Goal: Task Accomplishment & Management: Use online tool/utility

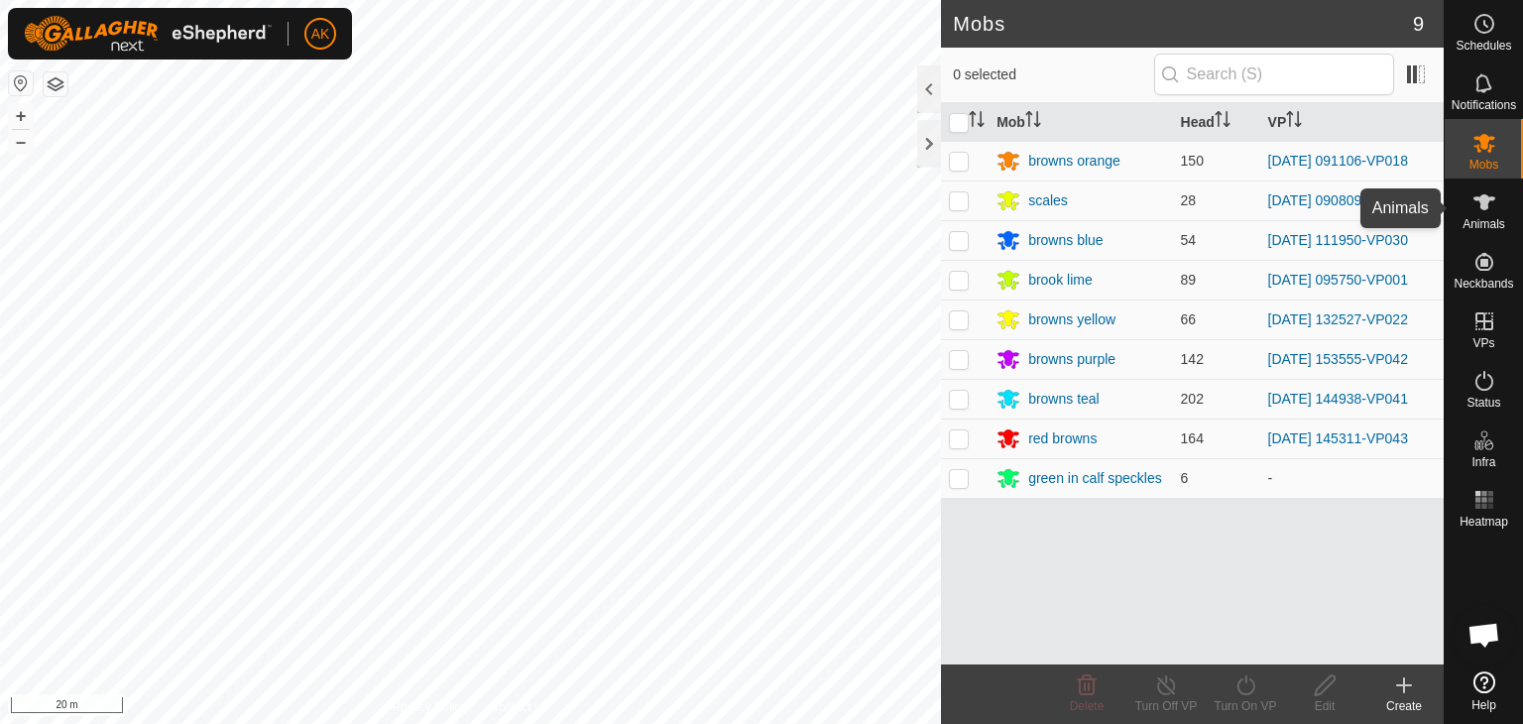
click at [1491, 212] on icon at bounding box center [1484, 202] width 24 height 24
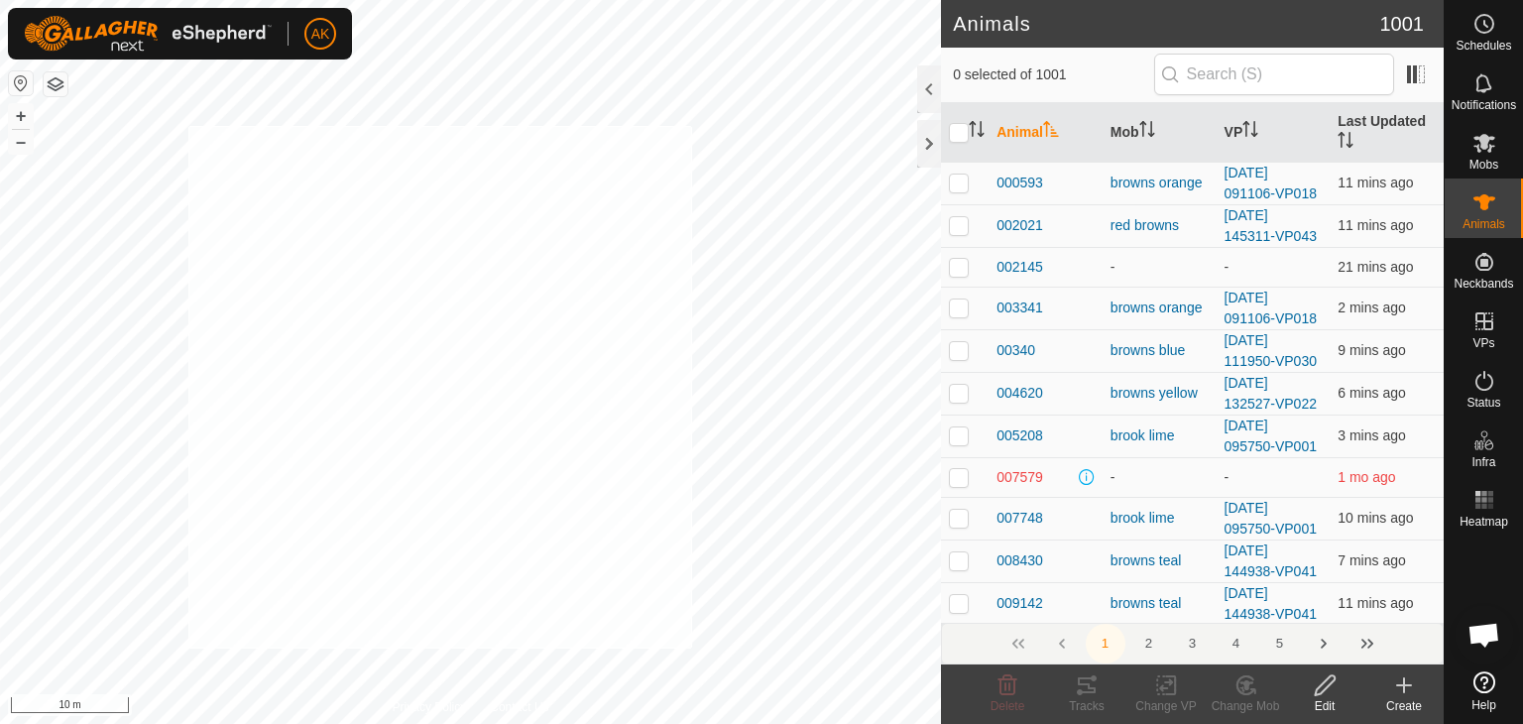
checkbox input "true"
click at [1157, 673] on icon at bounding box center [1166, 685] width 25 height 24
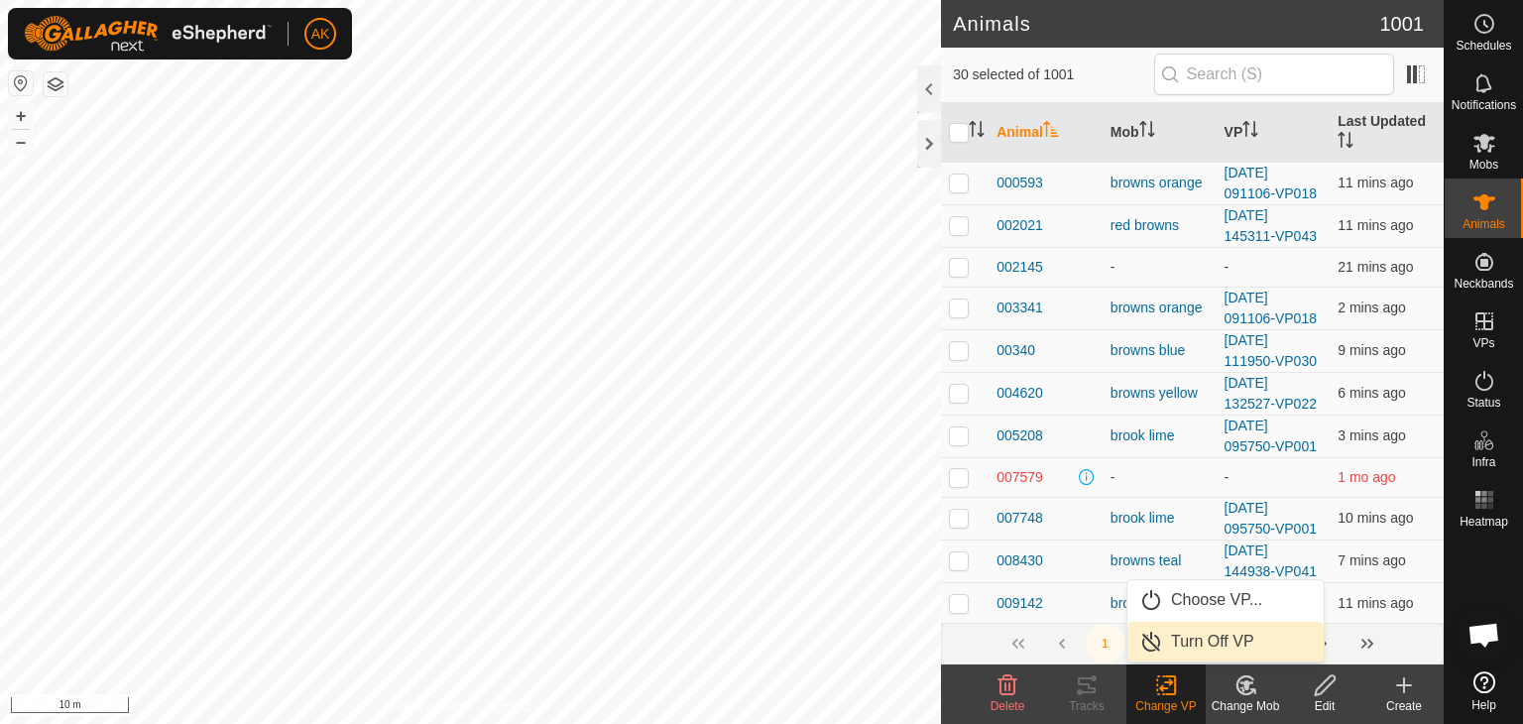
click at [1185, 640] on link "Turn Off VP" at bounding box center [1225, 642] width 196 height 40
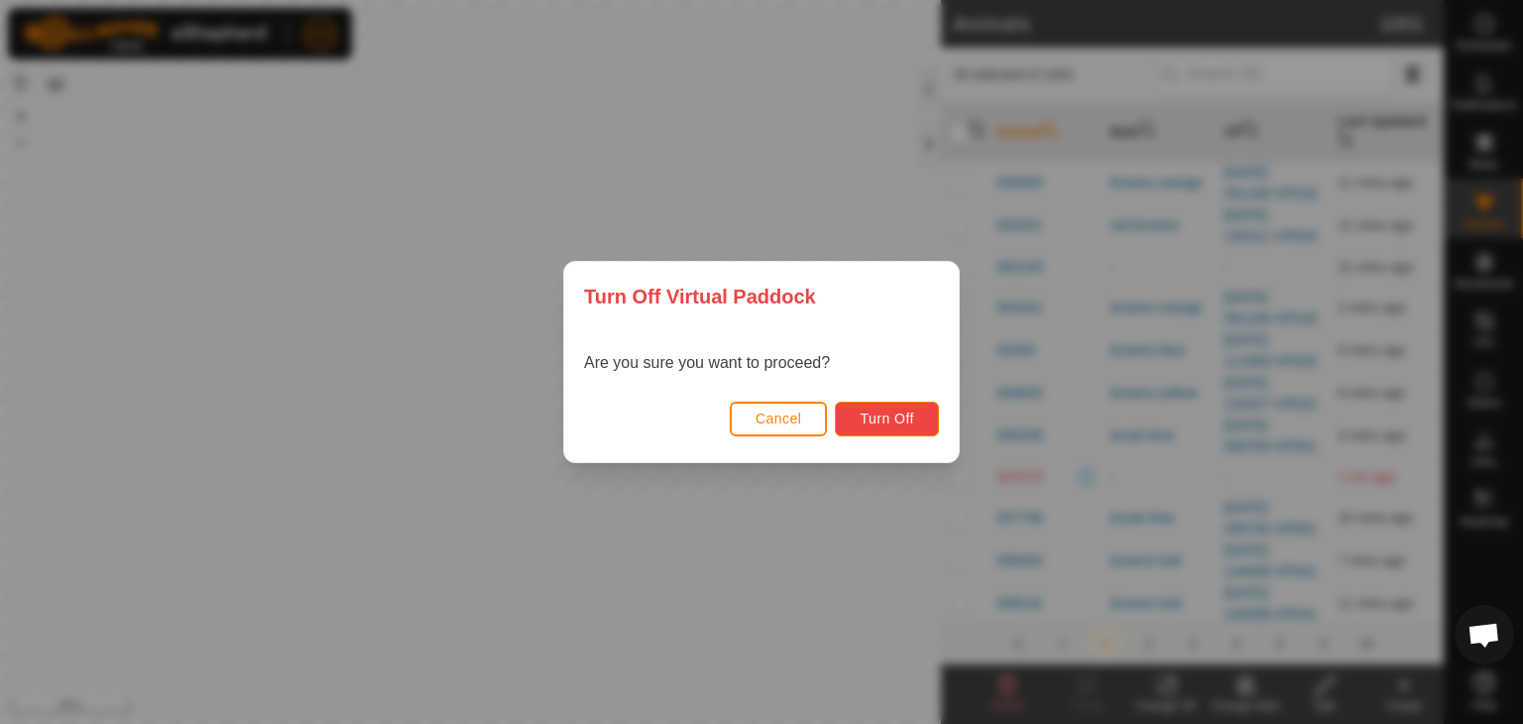
click at [897, 410] on span "Turn Off" at bounding box center [887, 418] width 55 height 16
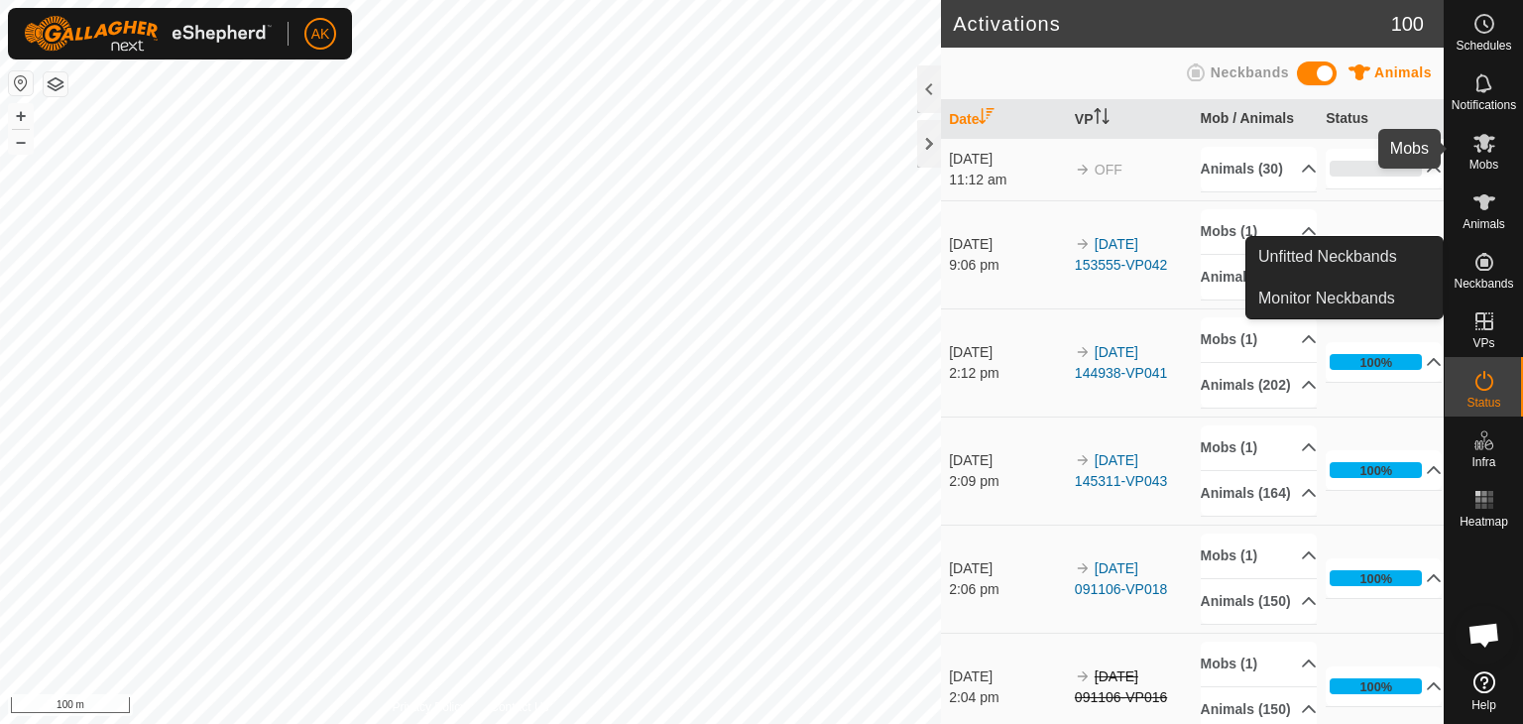
click at [1478, 152] on icon at bounding box center [1484, 143] width 24 height 24
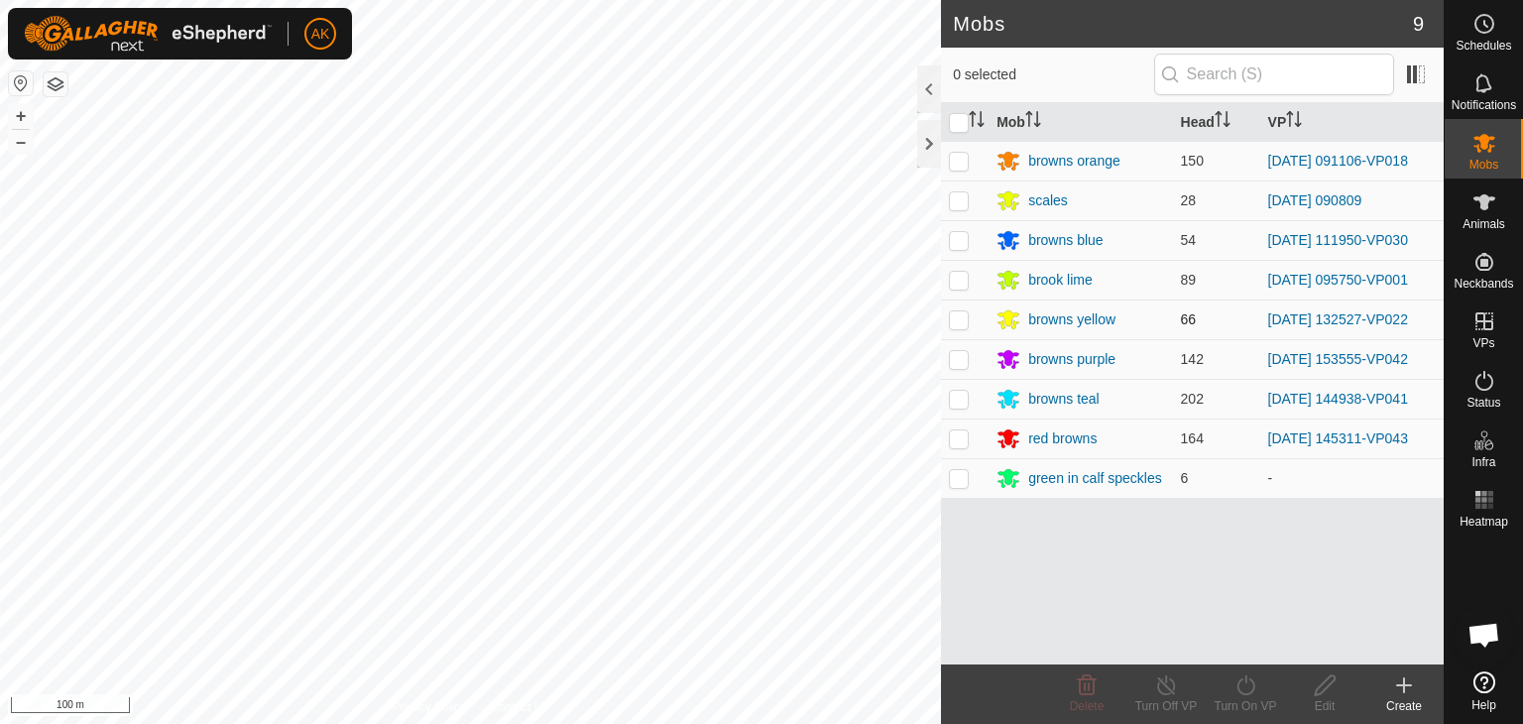
click at [967, 315] on p-checkbox at bounding box center [959, 319] width 20 height 16
checkbox input "true"
click at [1241, 679] on icon at bounding box center [1245, 685] width 18 height 20
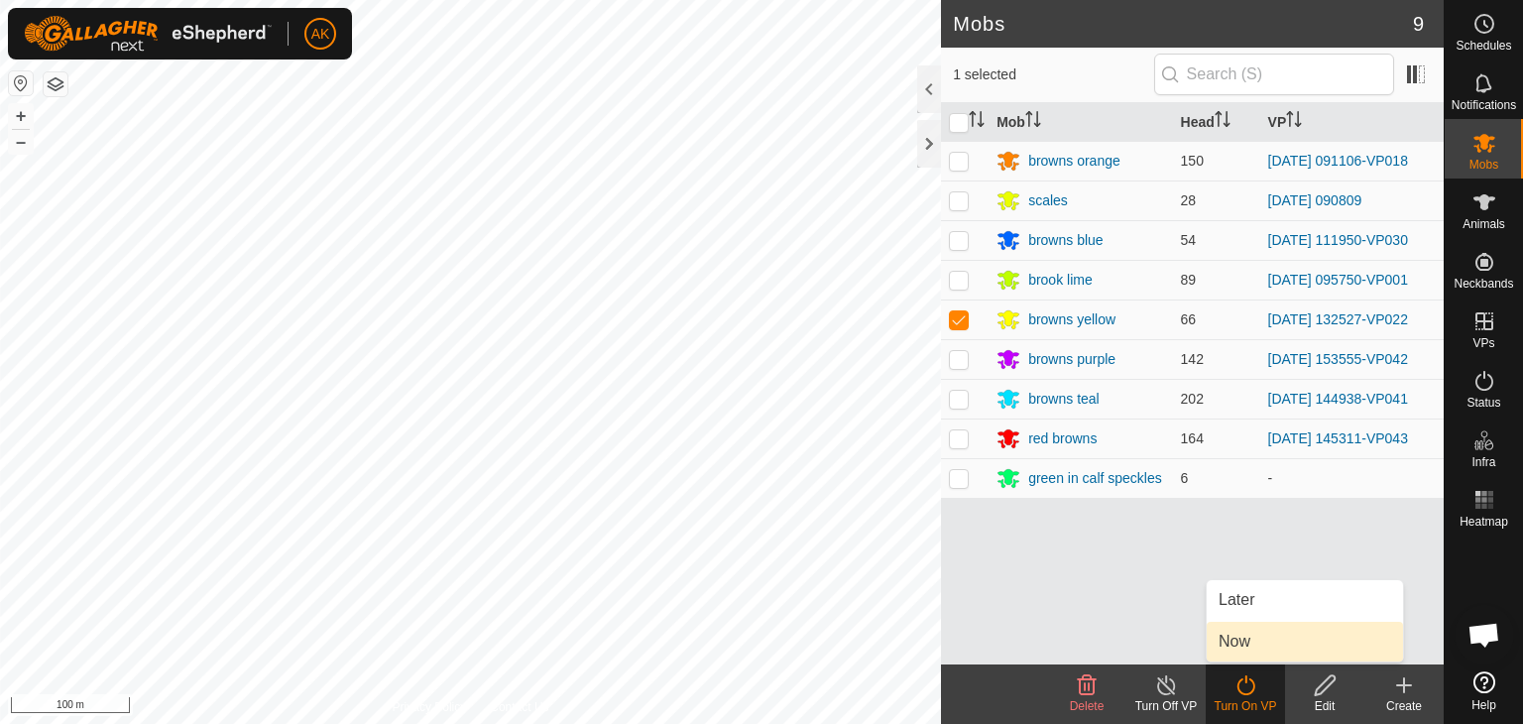
click at [1249, 641] on link "Now" at bounding box center [1305, 642] width 196 height 40
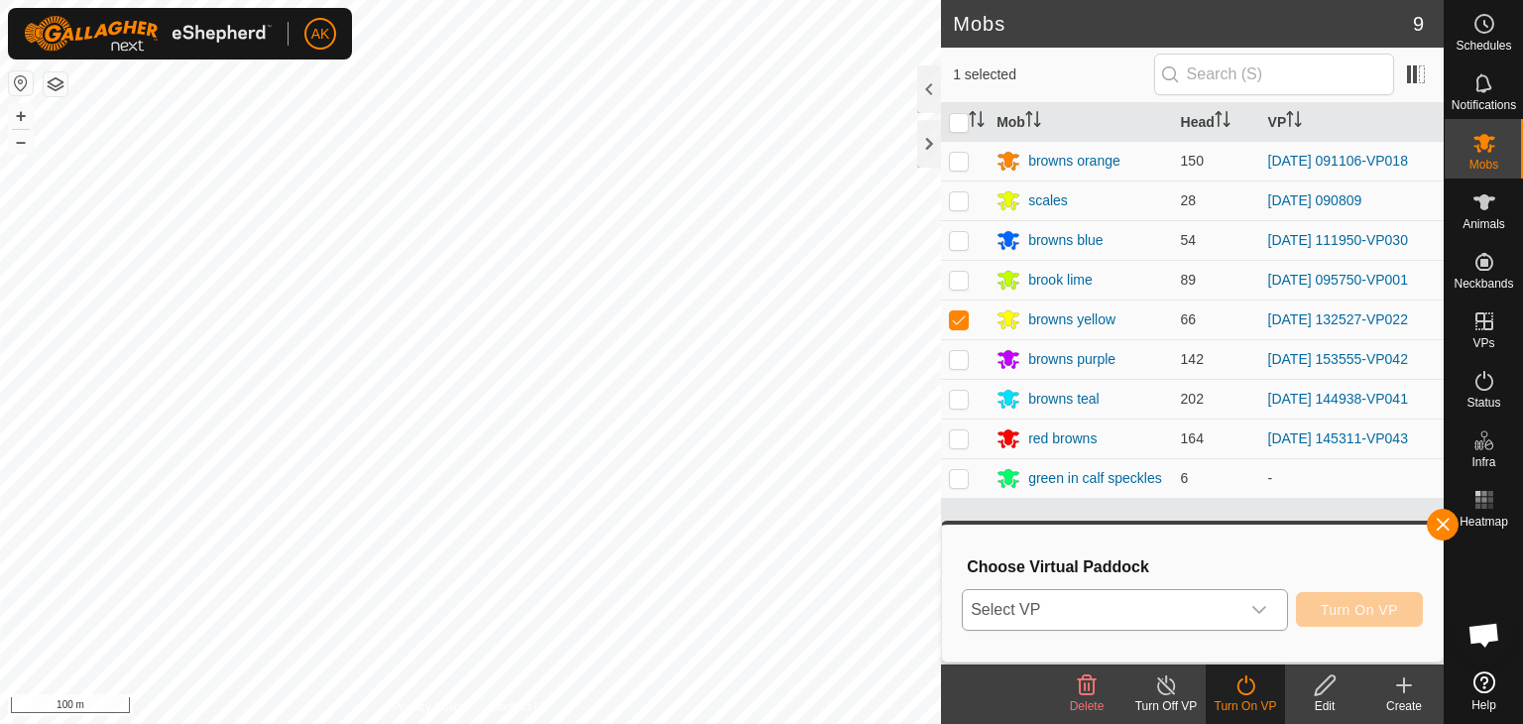
click at [1179, 609] on span "Select VP" at bounding box center [1101, 610] width 277 height 40
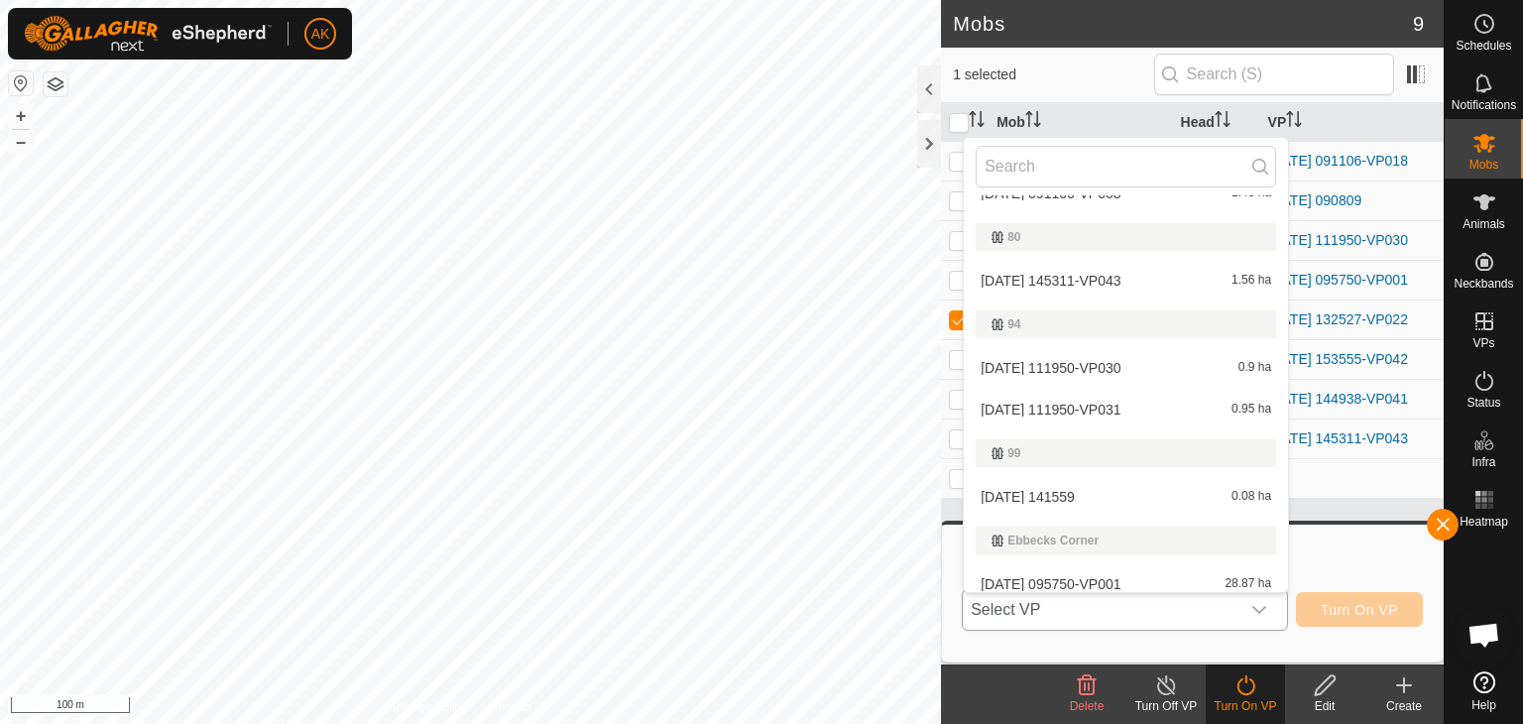
scroll to position [599, 0]
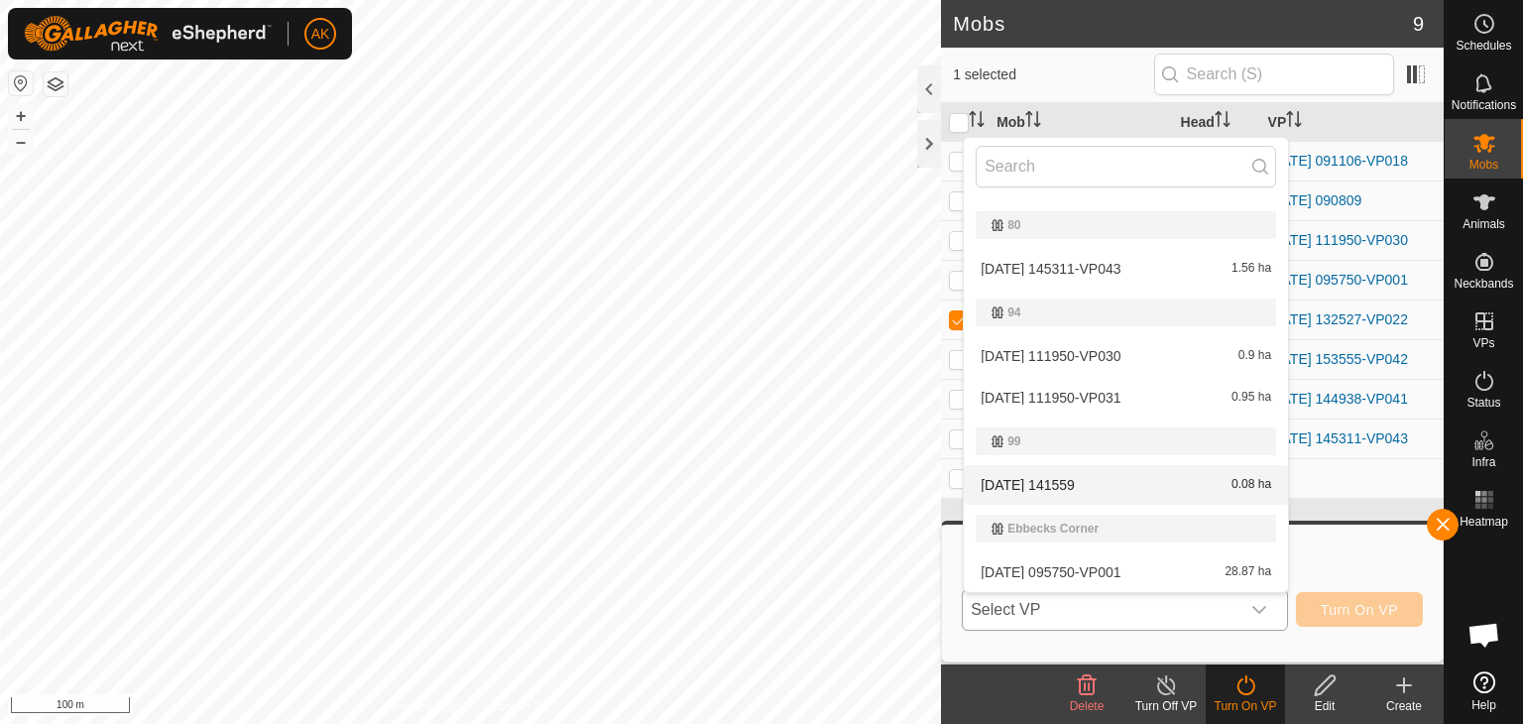
click at [1064, 477] on li "[DATE] 141559 0.08 ha" at bounding box center [1126, 485] width 324 height 40
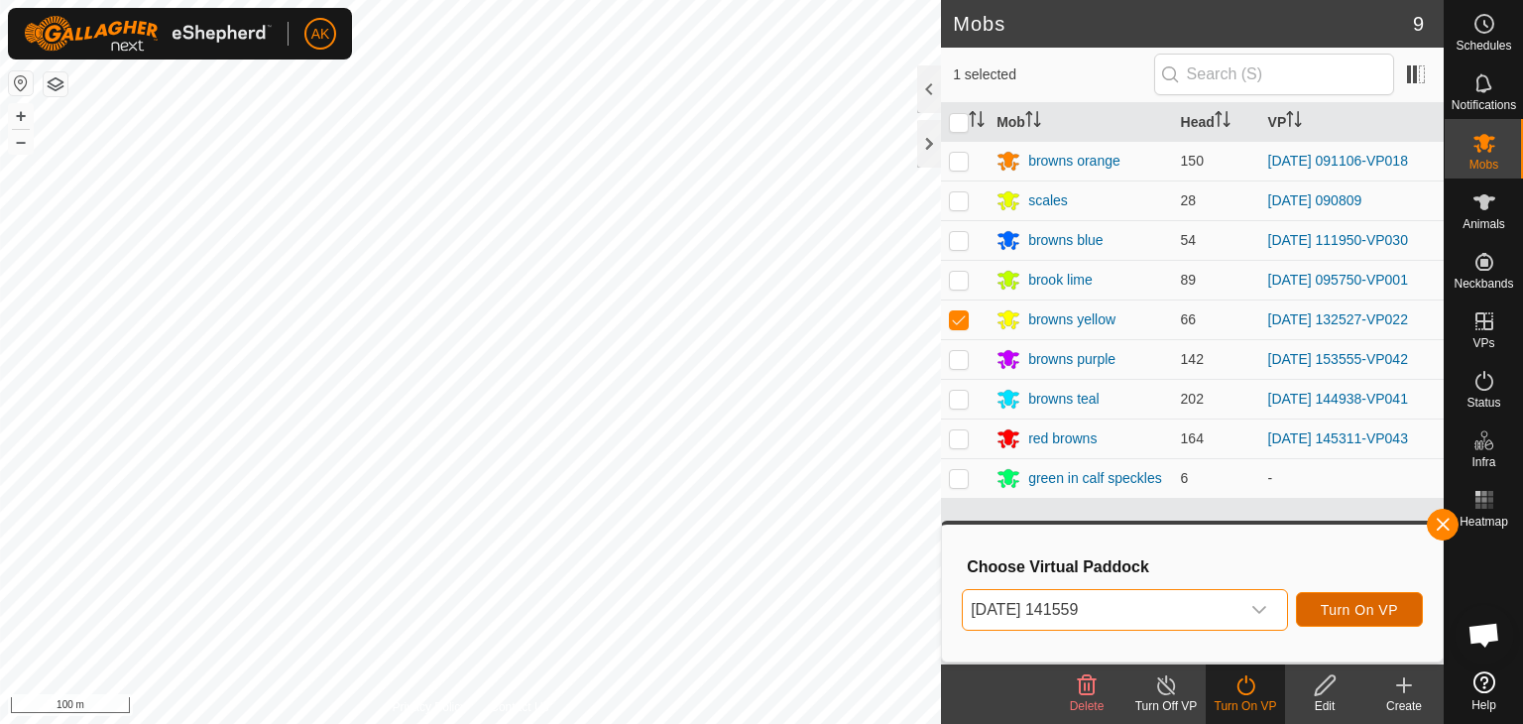
click at [1376, 603] on span "Turn On VP" at bounding box center [1359, 610] width 77 height 16
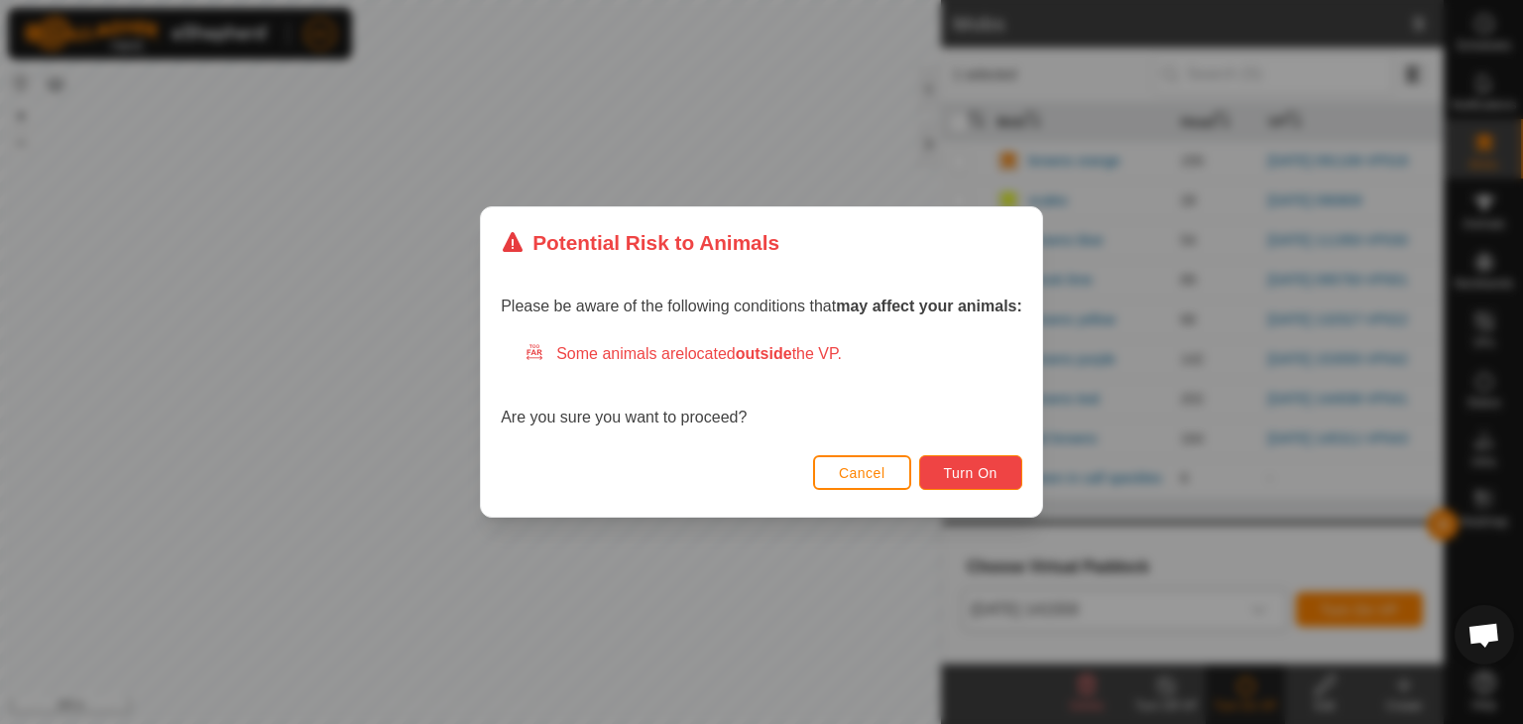
click at [944, 465] on button "Turn On" at bounding box center [970, 472] width 103 height 35
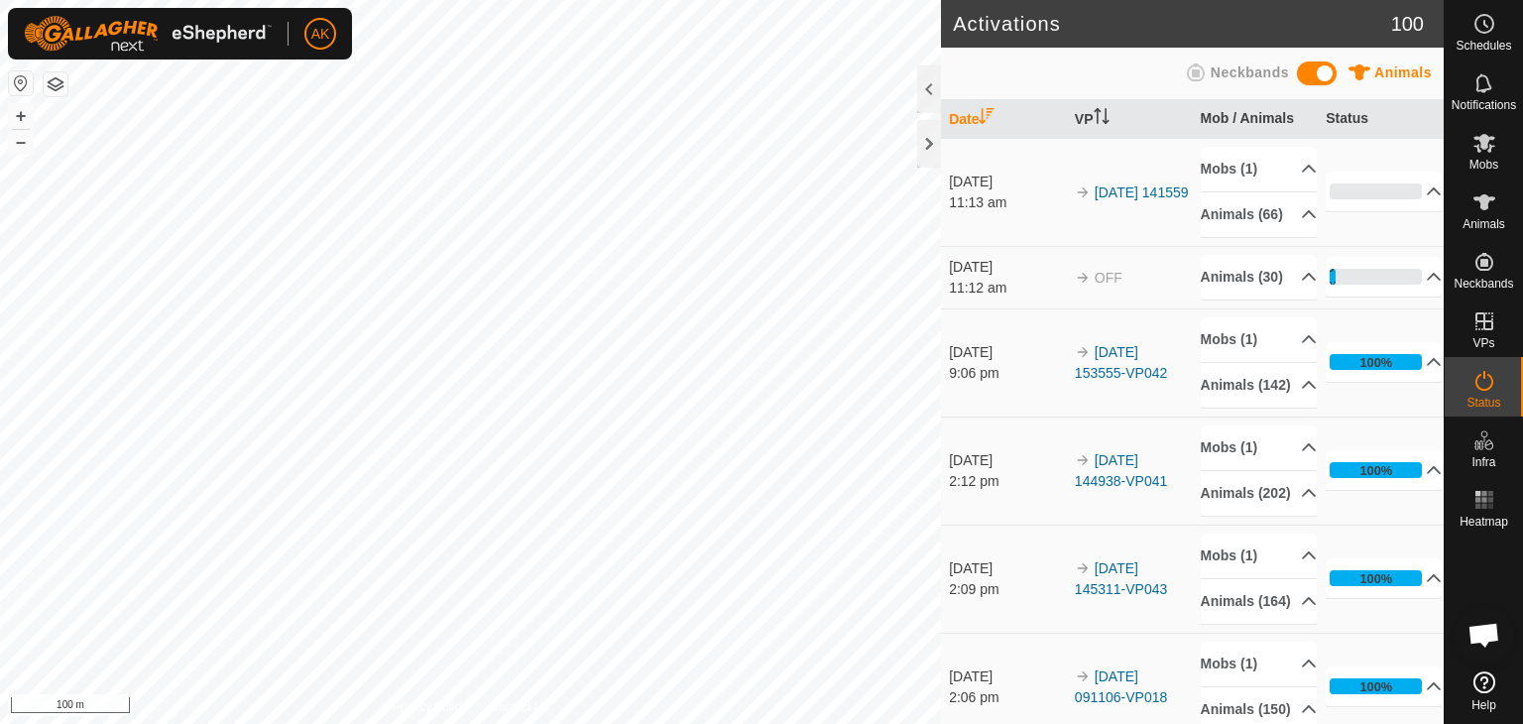
click at [984, 524] on td "[DATE] 2:12 pm" at bounding box center [1004, 470] width 126 height 108
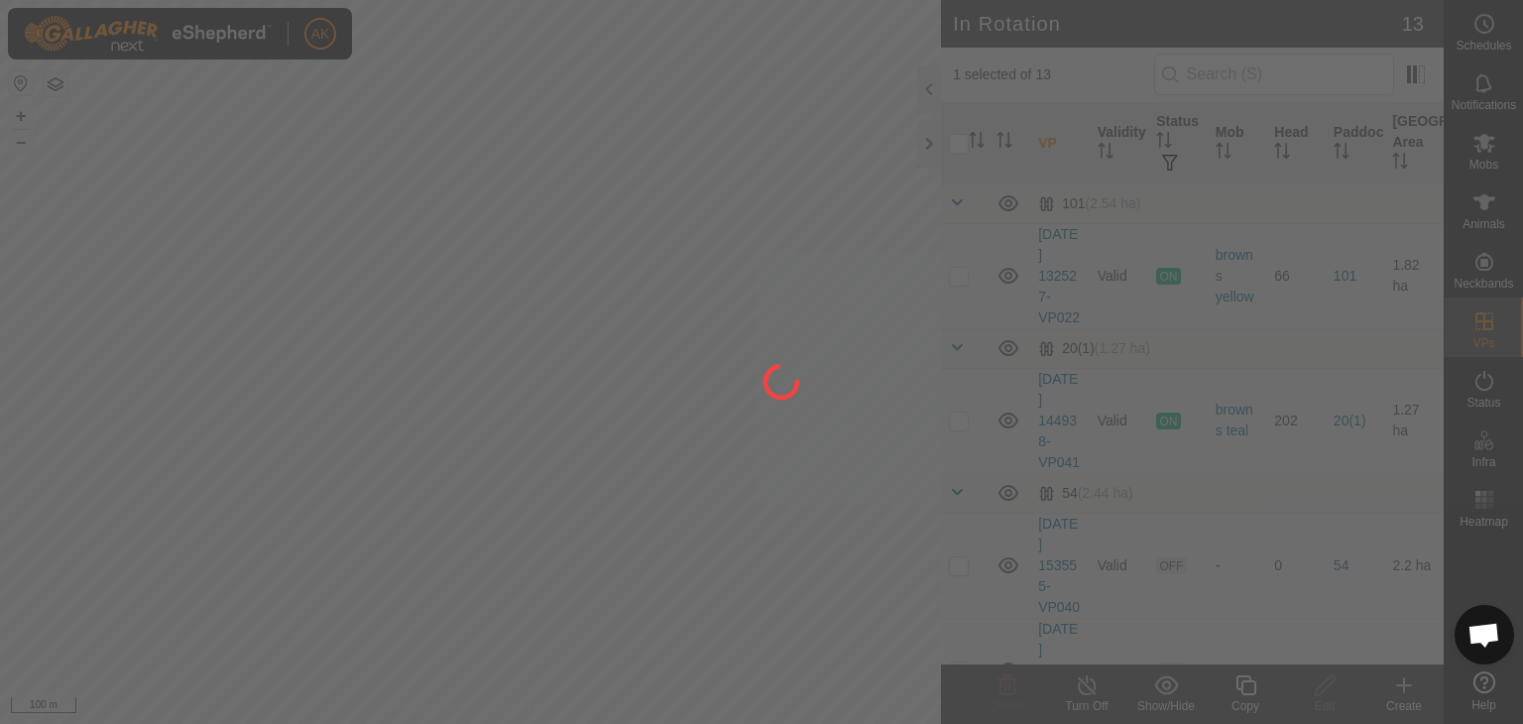
click at [1491, 141] on div at bounding box center [761, 362] width 1523 height 724
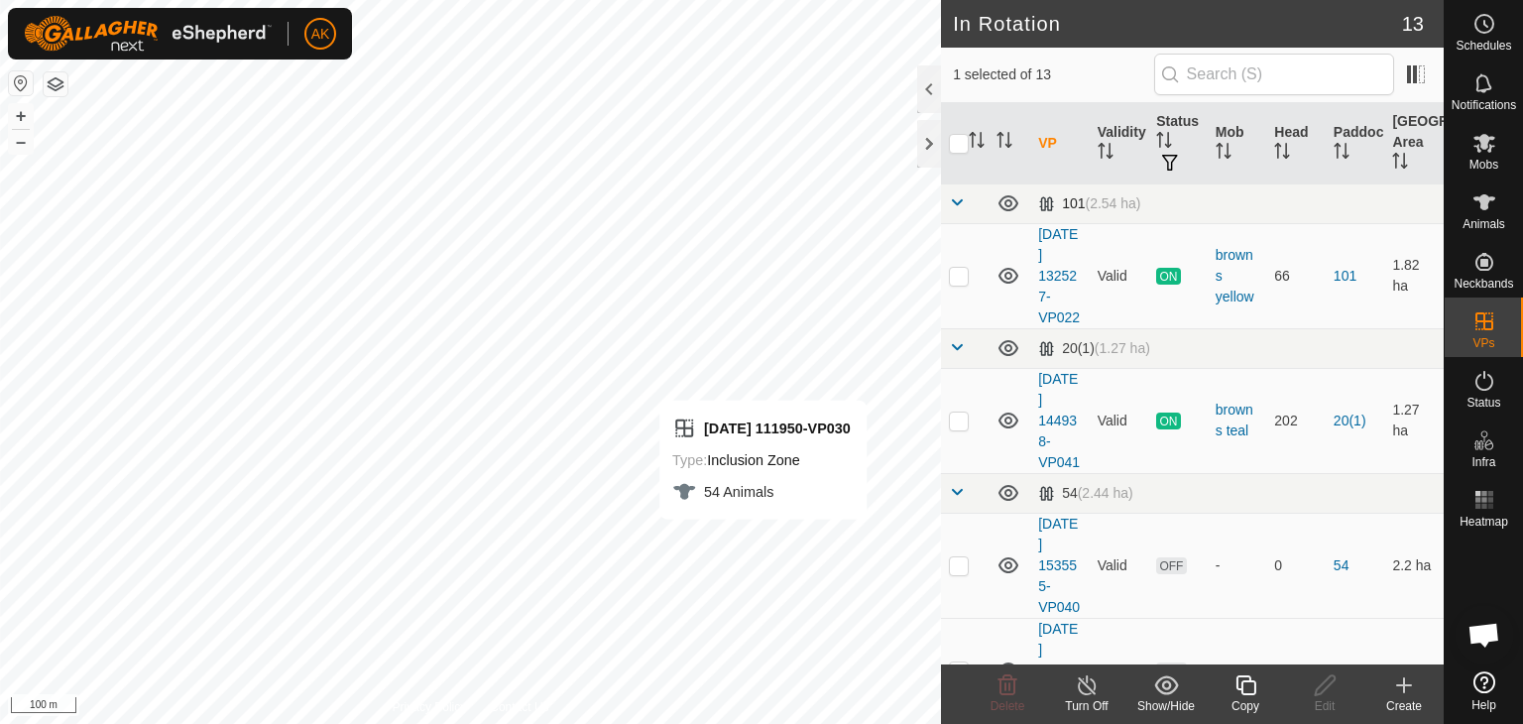
checkbox input "false"
checkbox input "true"
checkbox input "false"
click at [1490, 148] on icon at bounding box center [1484, 143] width 22 height 19
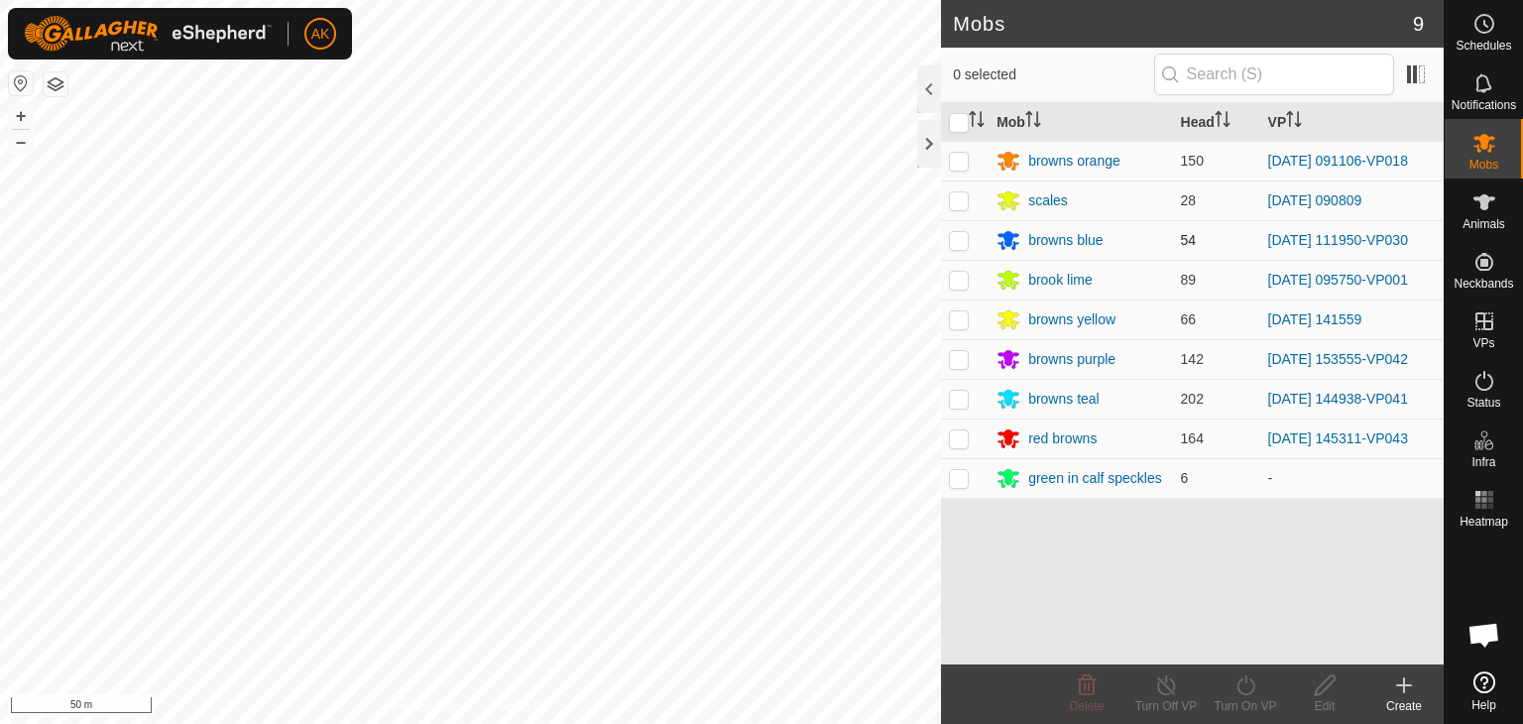
click at [963, 243] on p-checkbox at bounding box center [959, 240] width 20 height 16
checkbox input "true"
click at [1242, 677] on icon at bounding box center [1245, 685] width 25 height 24
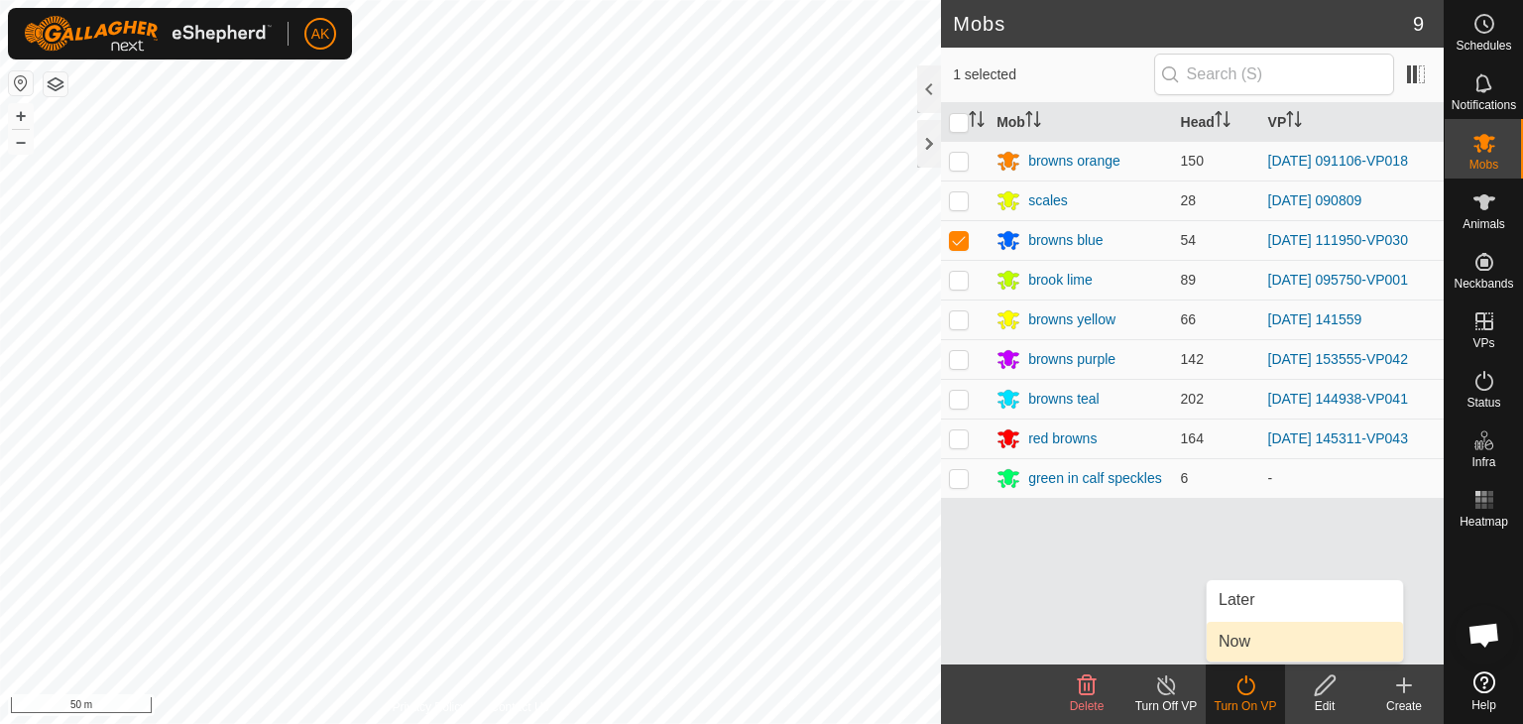
click at [1235, 637] on link "Now" at bounding box center [1305, 642] width 196 height 40
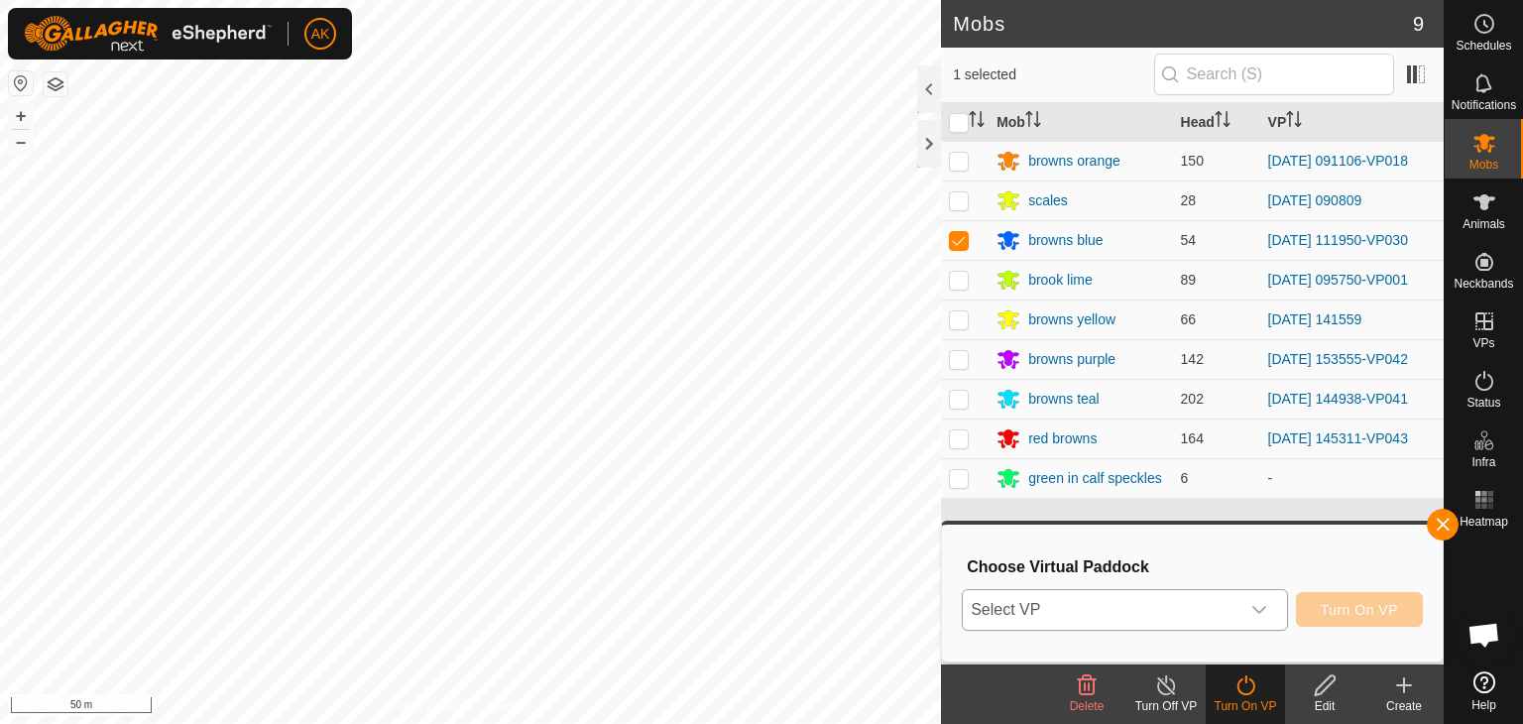
click at [1235, 613] on span "Select VP" at bounding box center [1101, 610] width 277 height 40
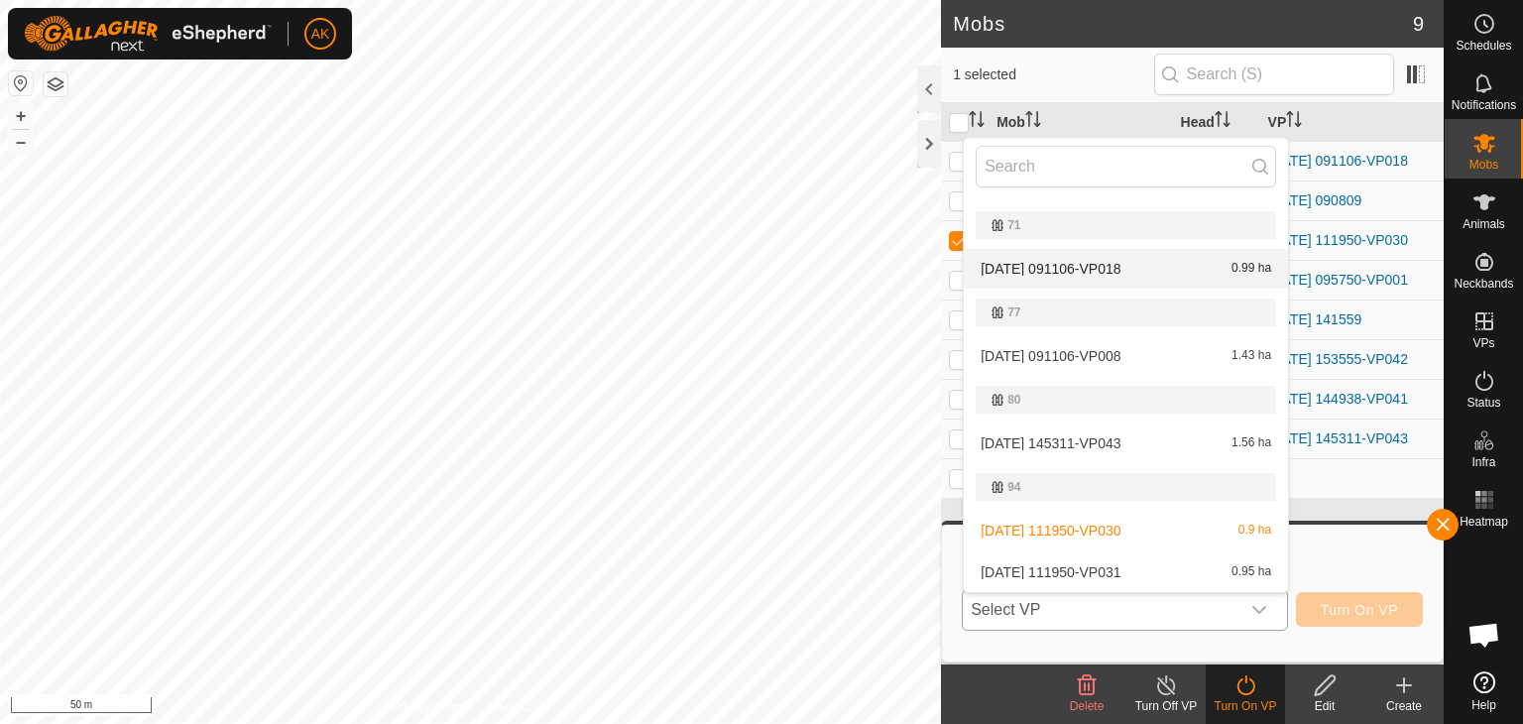
scroll to position [599, 0]
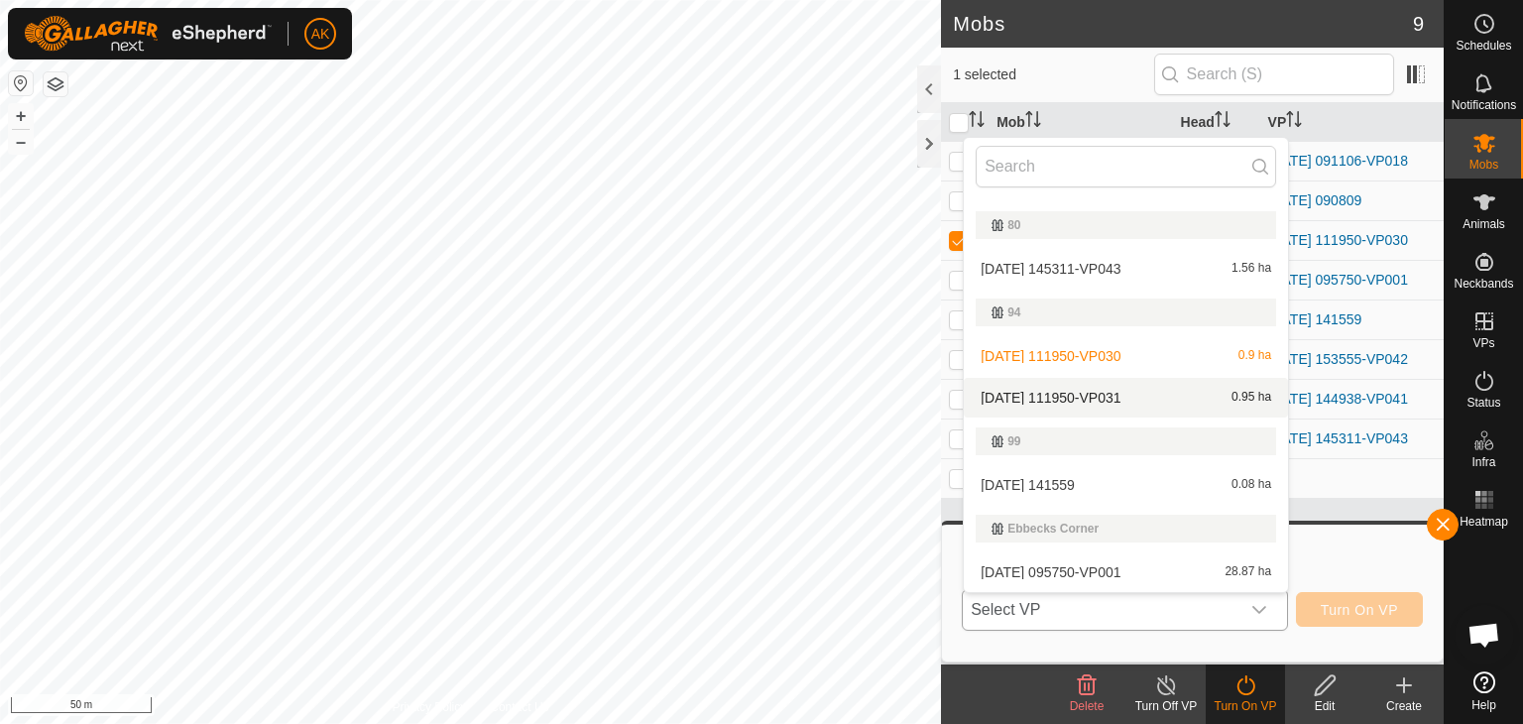
click at [1075, 393] on li "[DATE] 111950-VP031 0.95 ha" at bounding box center [1126, 398] width 324 height 40
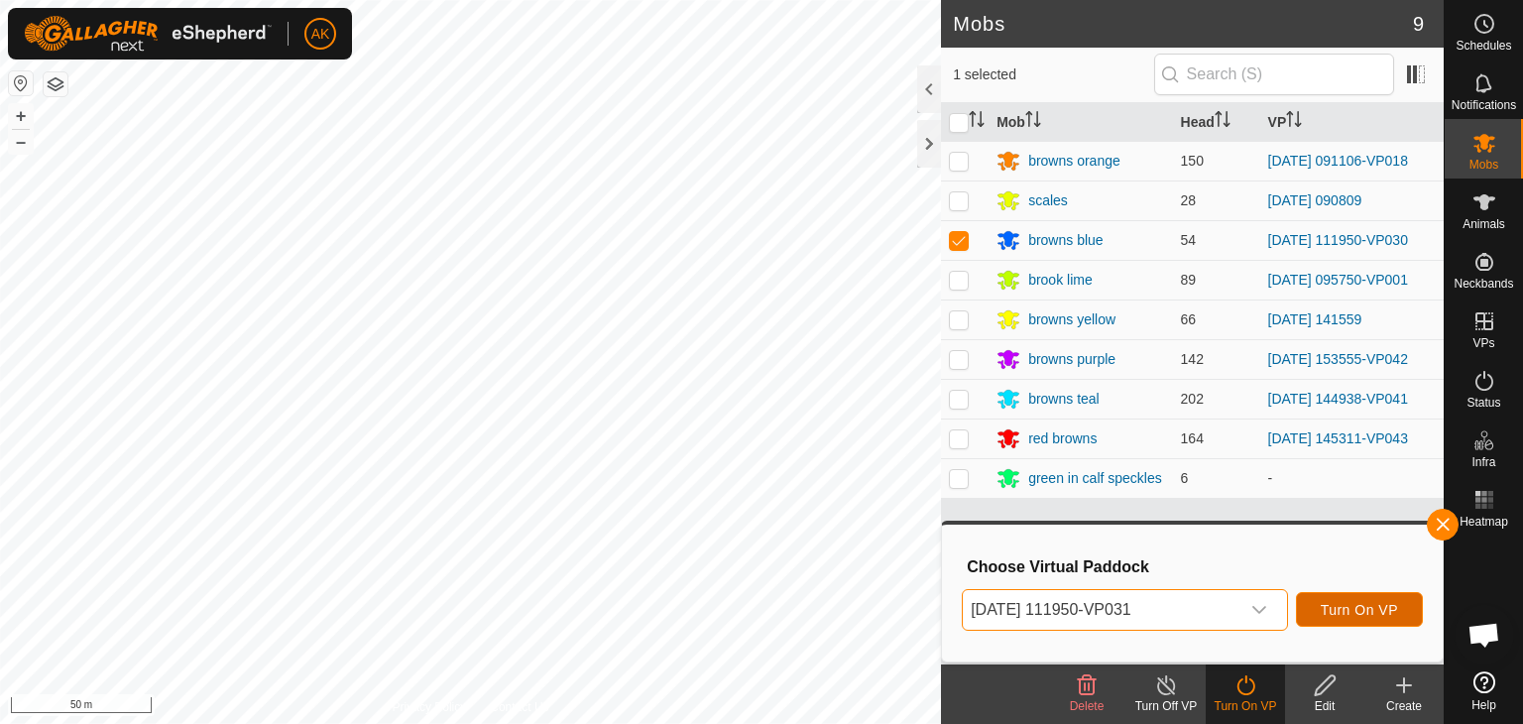
click at [1360, 619] on button "Turn On VP" at bounding box center [1359, 609] width 127 height 35
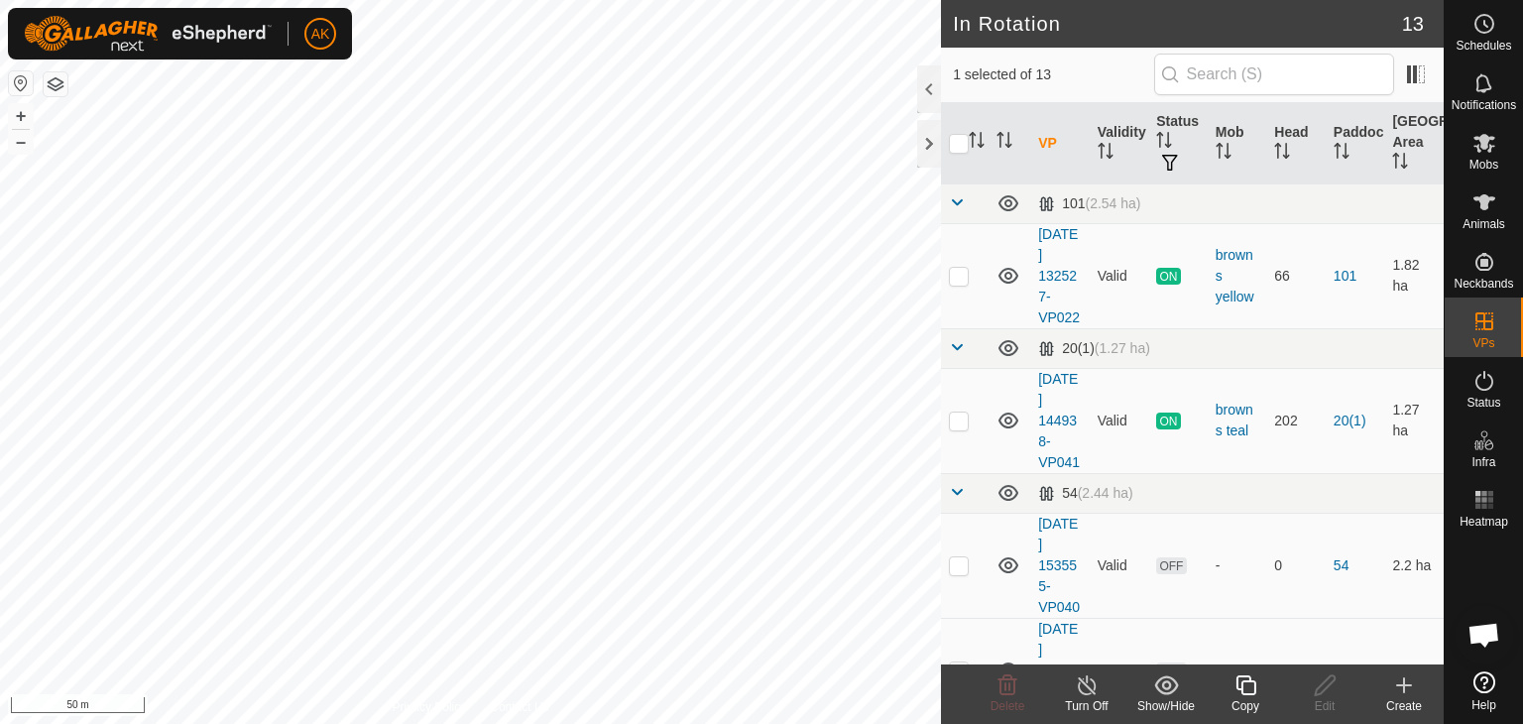
click at [1249, 685] on icon at bounding box center [1245, 685] width 25 height 24
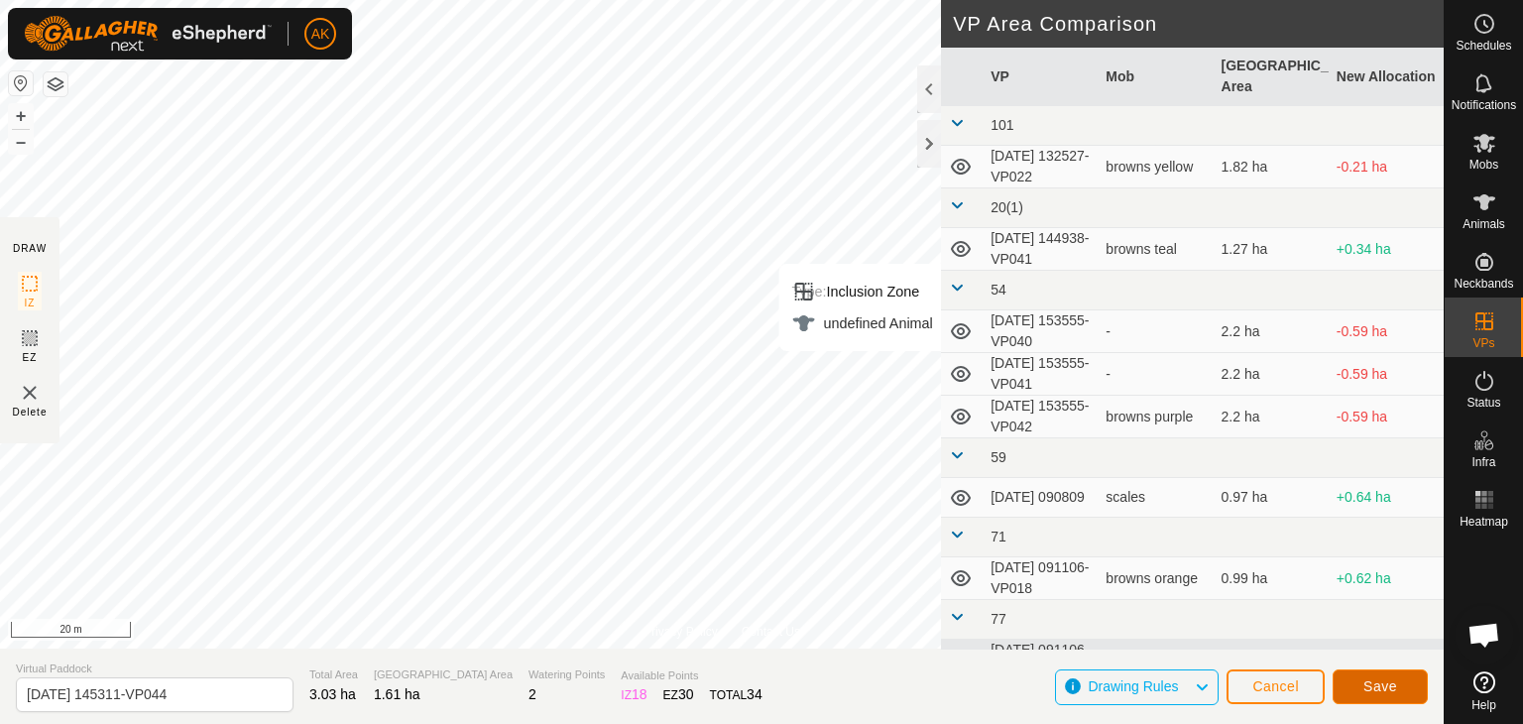
click at [1388, 678] on span "Save" at bounding box center [1380, 686] width 34 height 16
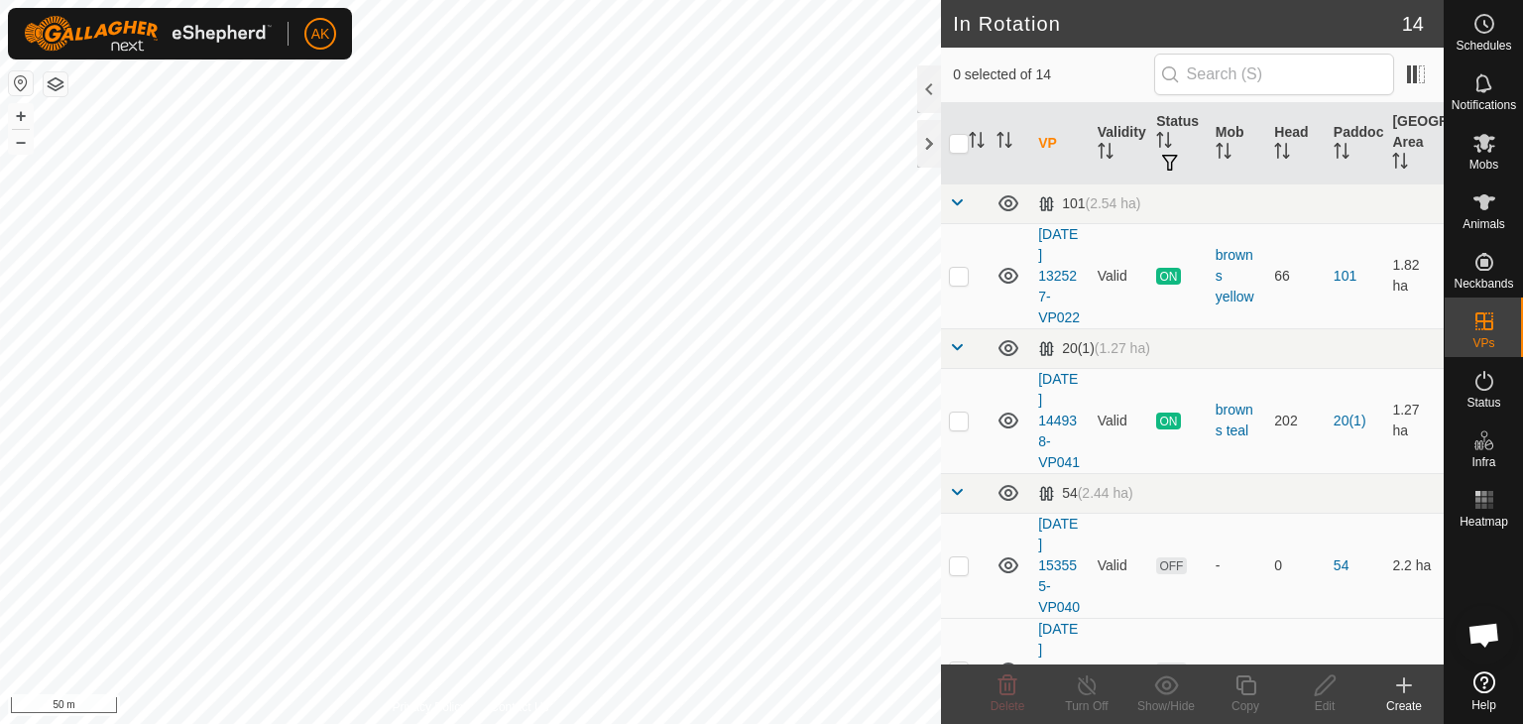
click at [765, 723] on html "AK Schedules Notifications Mobs Animals Neckbands VPs Status Infra Heatmap Help…" at bounding box center [761, 362] width 1523 height 724
checkbox input "true"
click at [1246, 686] on icon at bounding box center [1245, 685] width 25 height 24
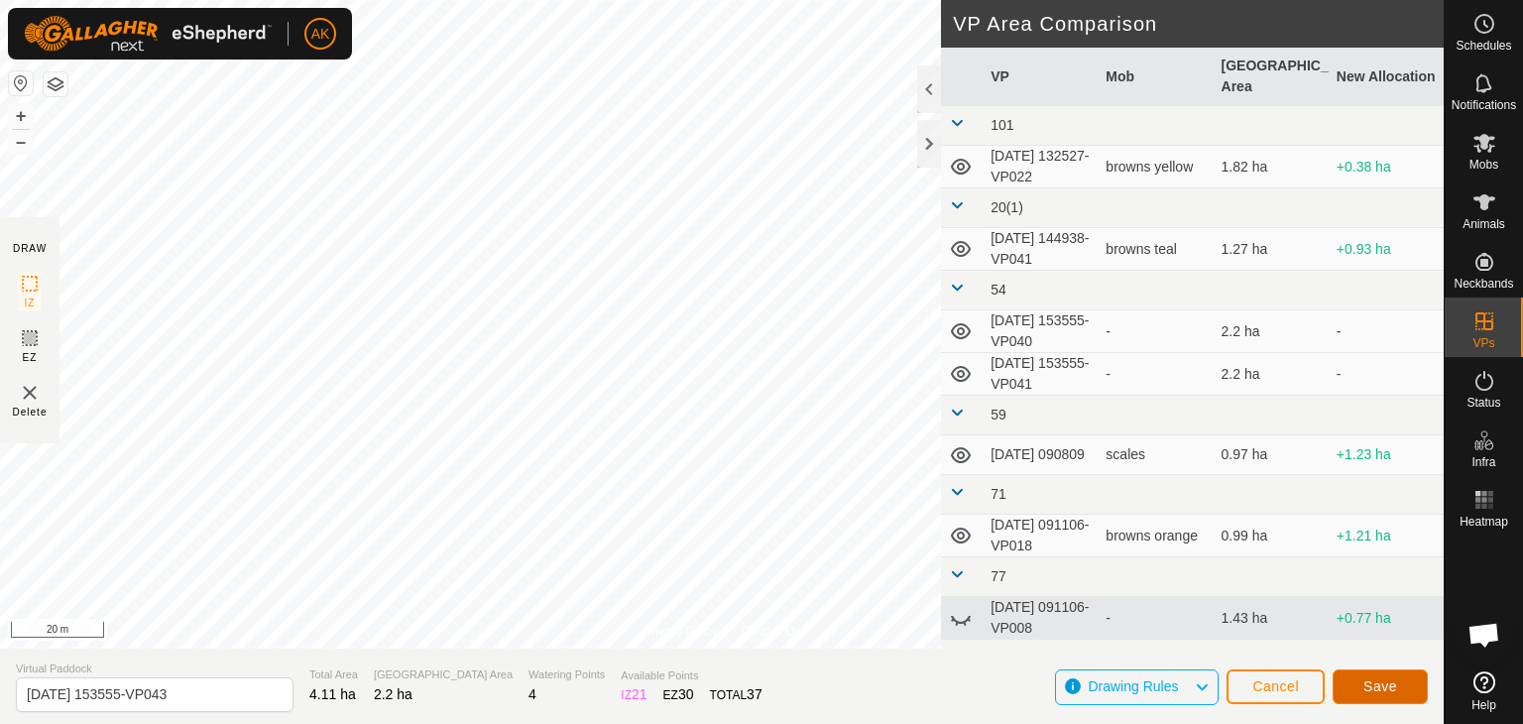
click at [1368, 682] on span "Save" at bounding box center [1380, 686] width 34 height 16
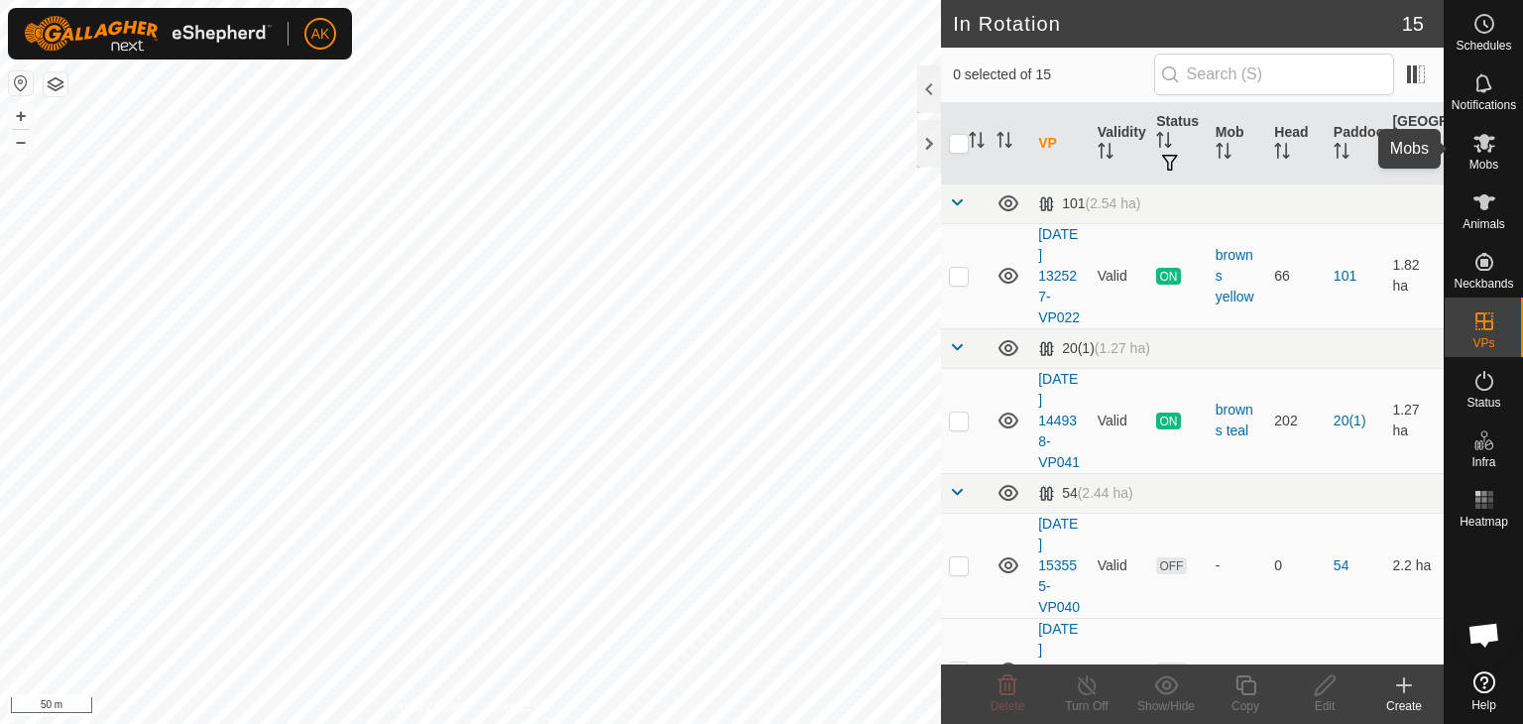
click at [1487, 147] on icon at bounding box center [1484, 143] width 22 height 19
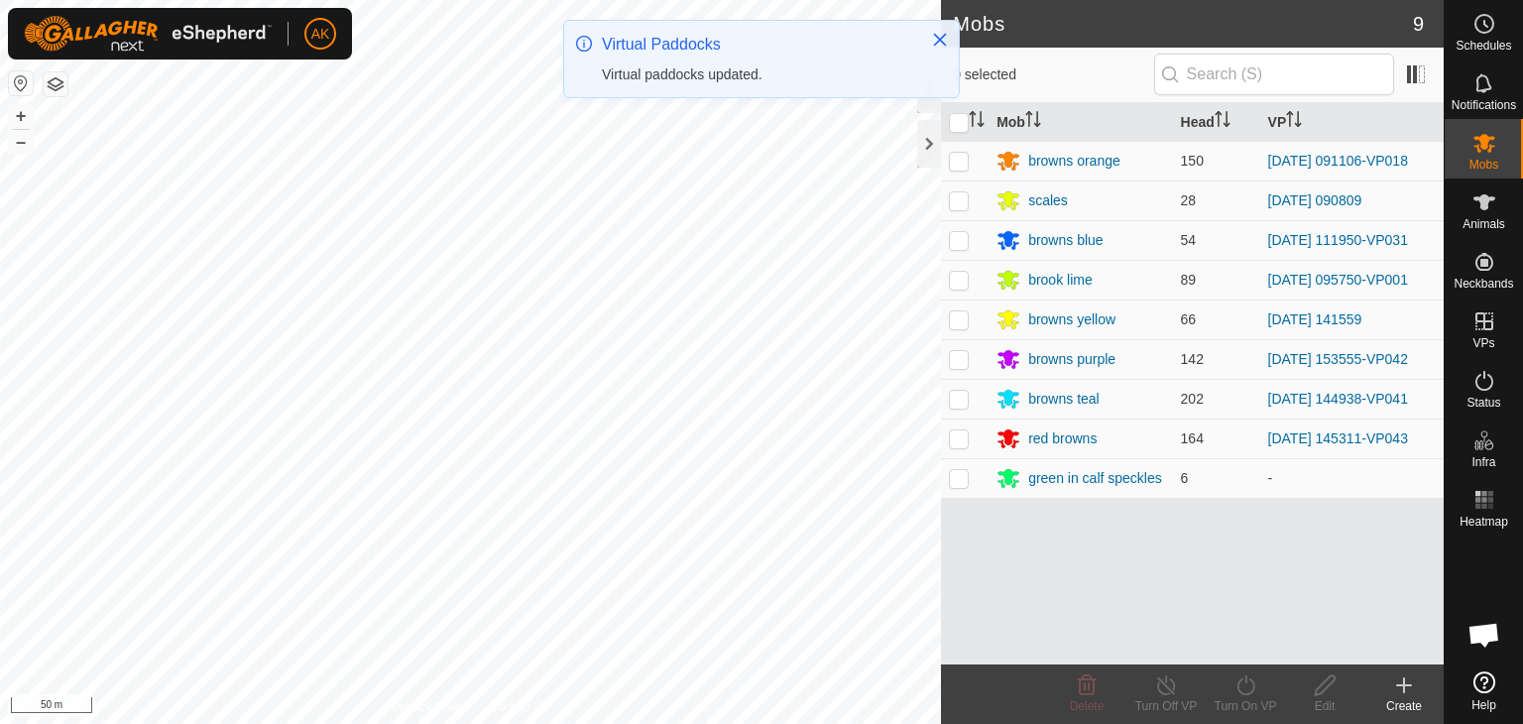
click at [959, 359] on p-checkbox at bounding box center [959, 359] width 20 height 16
checkbox input "true"
click at [1246, 684] on icon at bounding box center [1245, 685] width 25 height 24
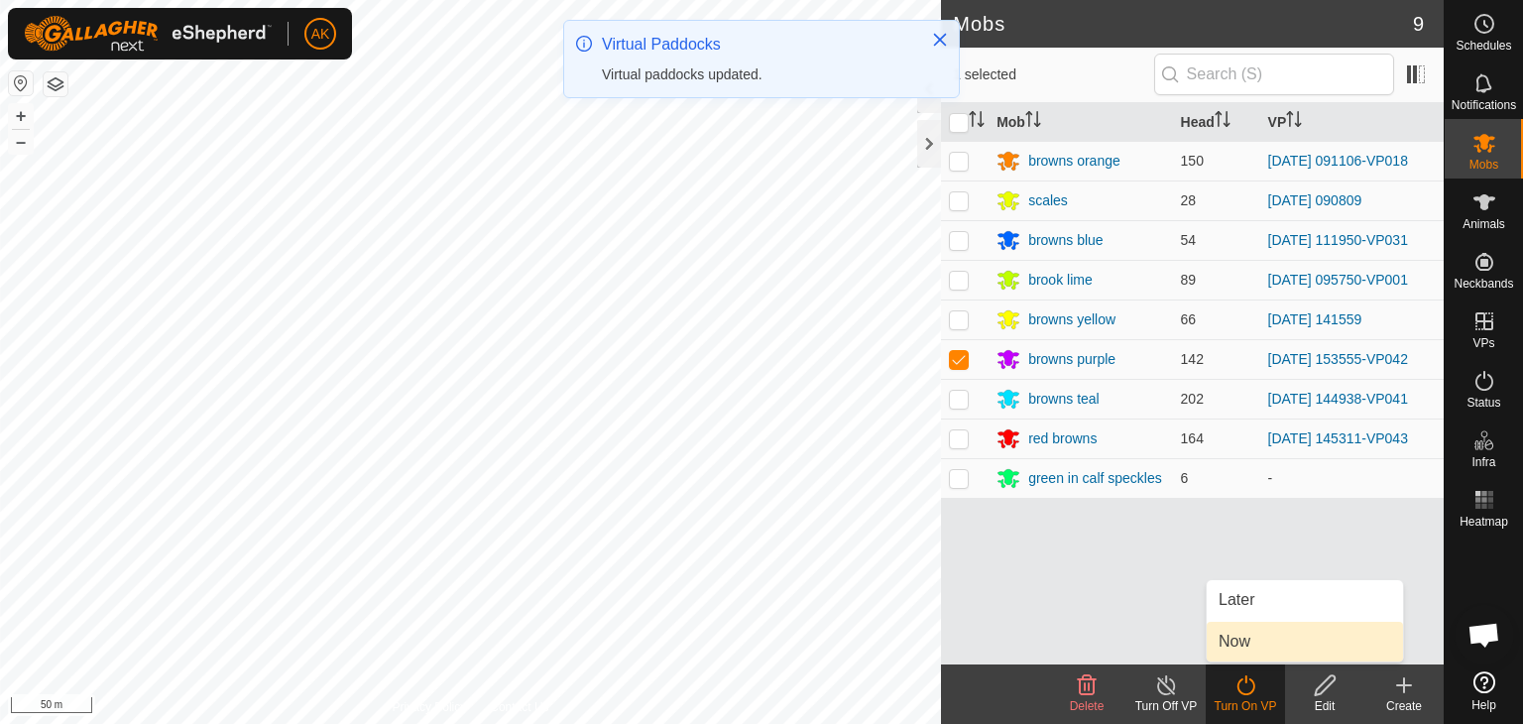
click at [1251, 637] on link "Now" at bounding box center [1305, 642] width 196 height 40
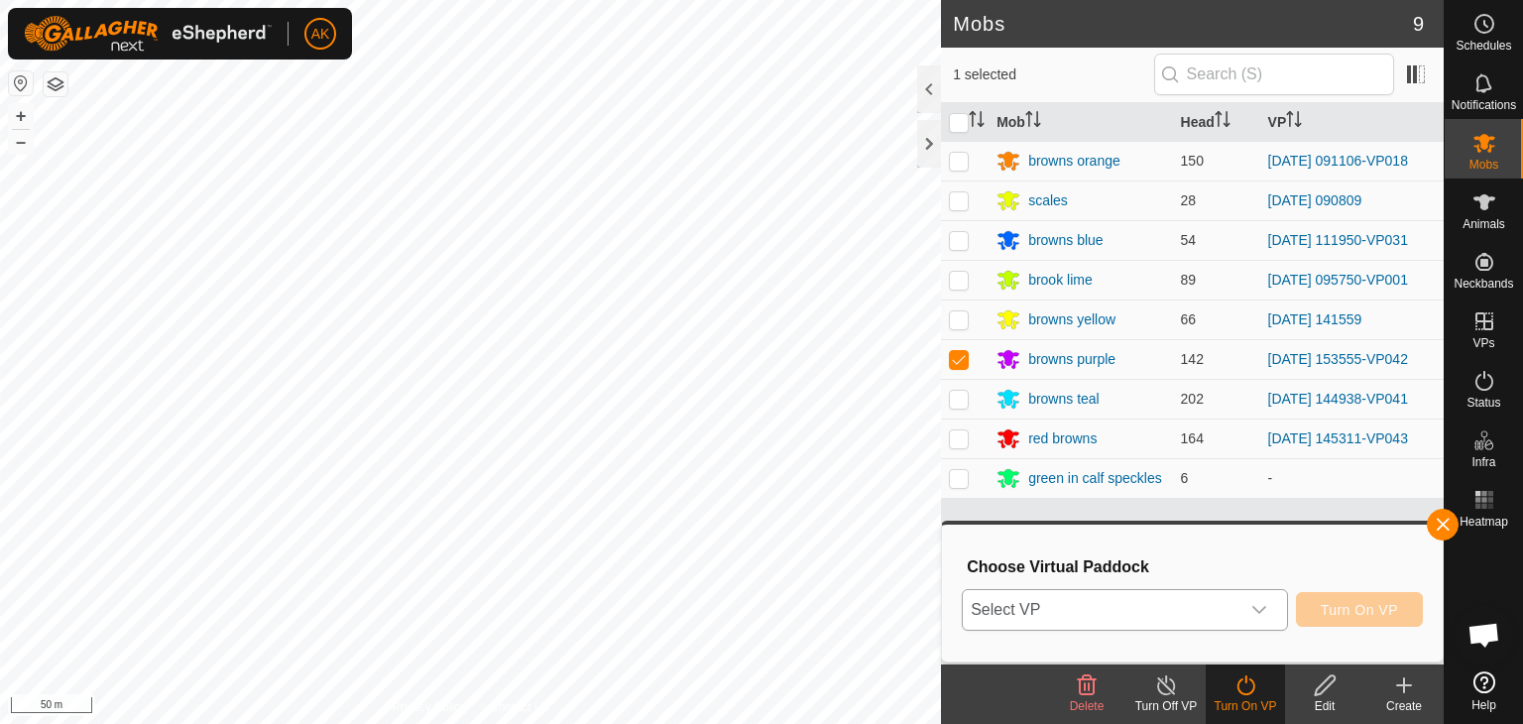
click at [1150, 610] on span "Select VP" at bounding box center [1101, 610] width 277 height 40
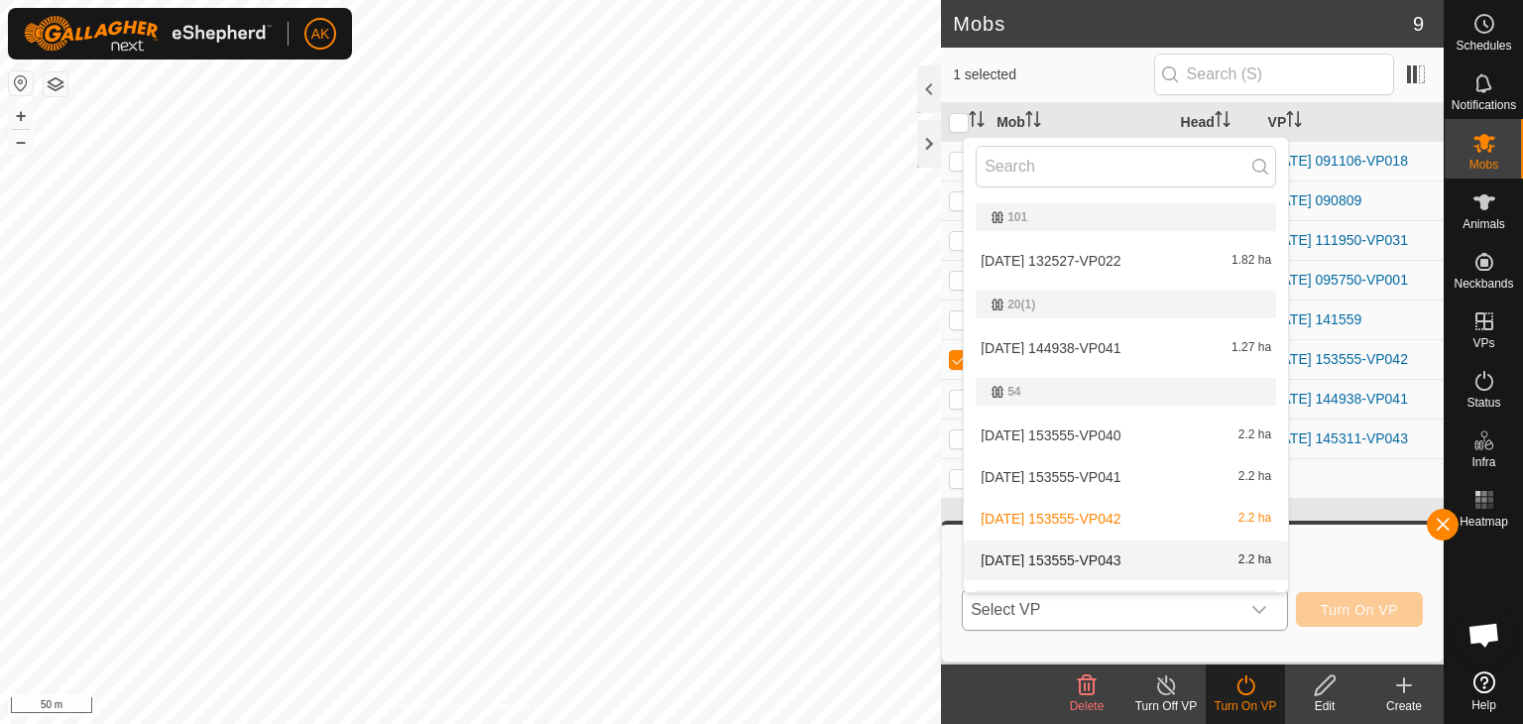
click at [1098, 561] on li "[DATE] 153555-VP043 2.2 ha" at bounding box center [1126, 560] width 324 height 40
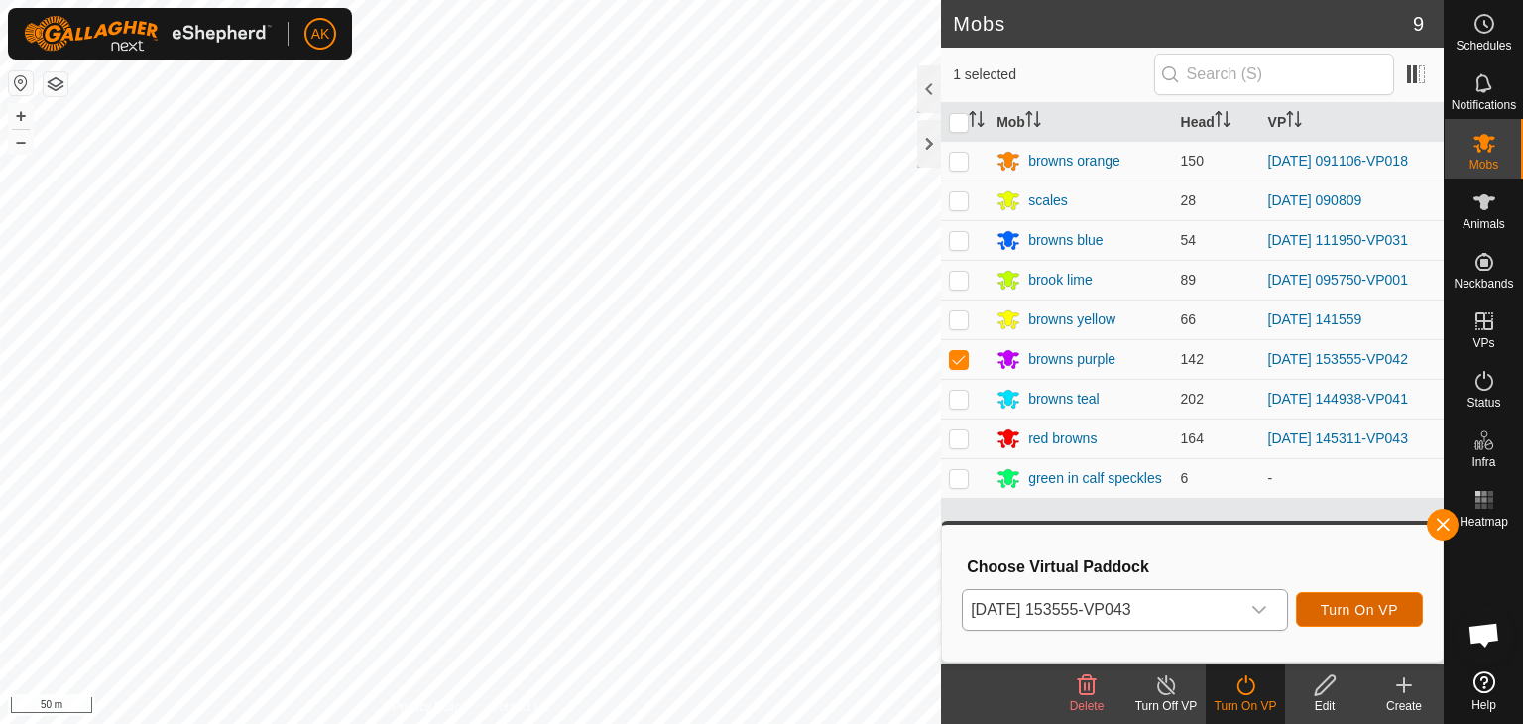
click at [1328, 603] on span "Turn On VP" at bounding box center [1359, 610] width 77 height 16
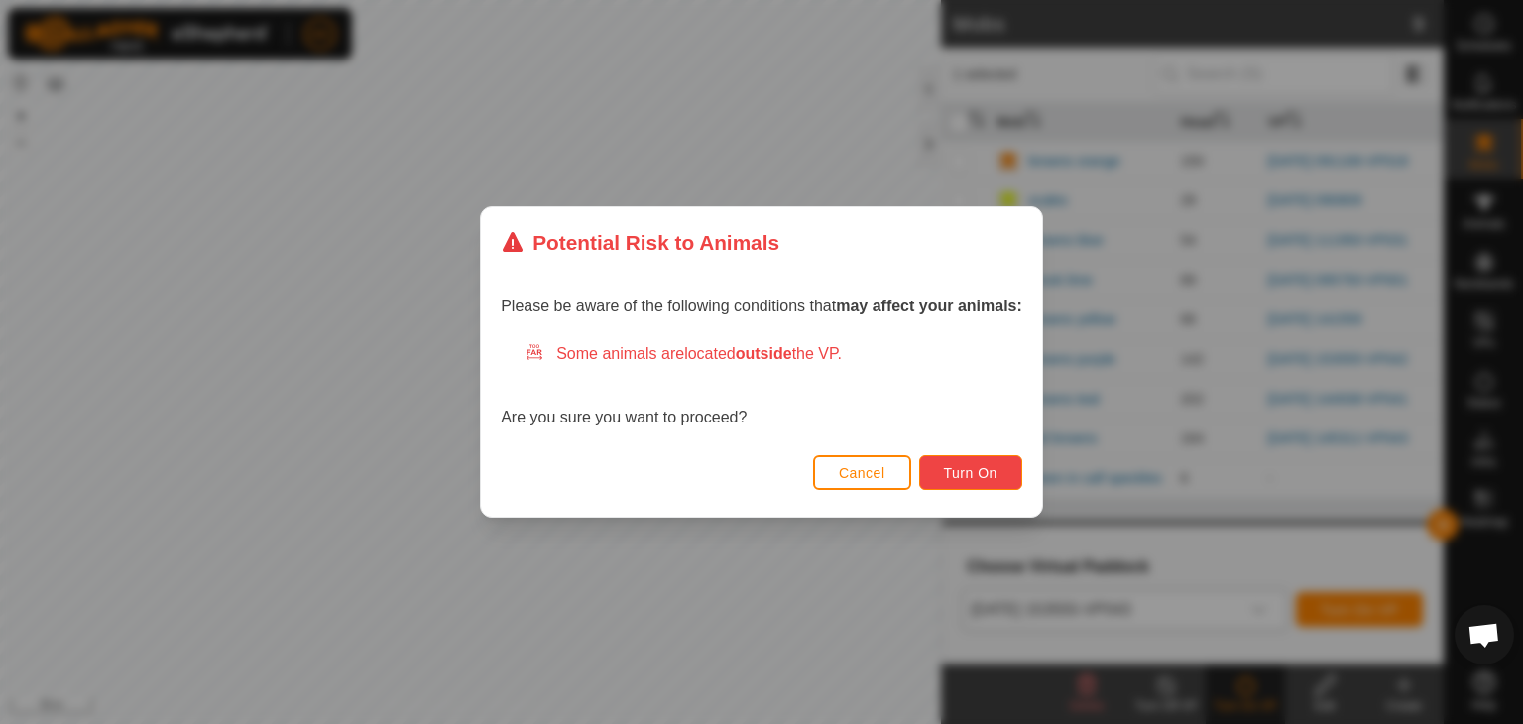
click at [960, 467] on span "Turn On" at bounding box center [971, 473] width 54 height 16
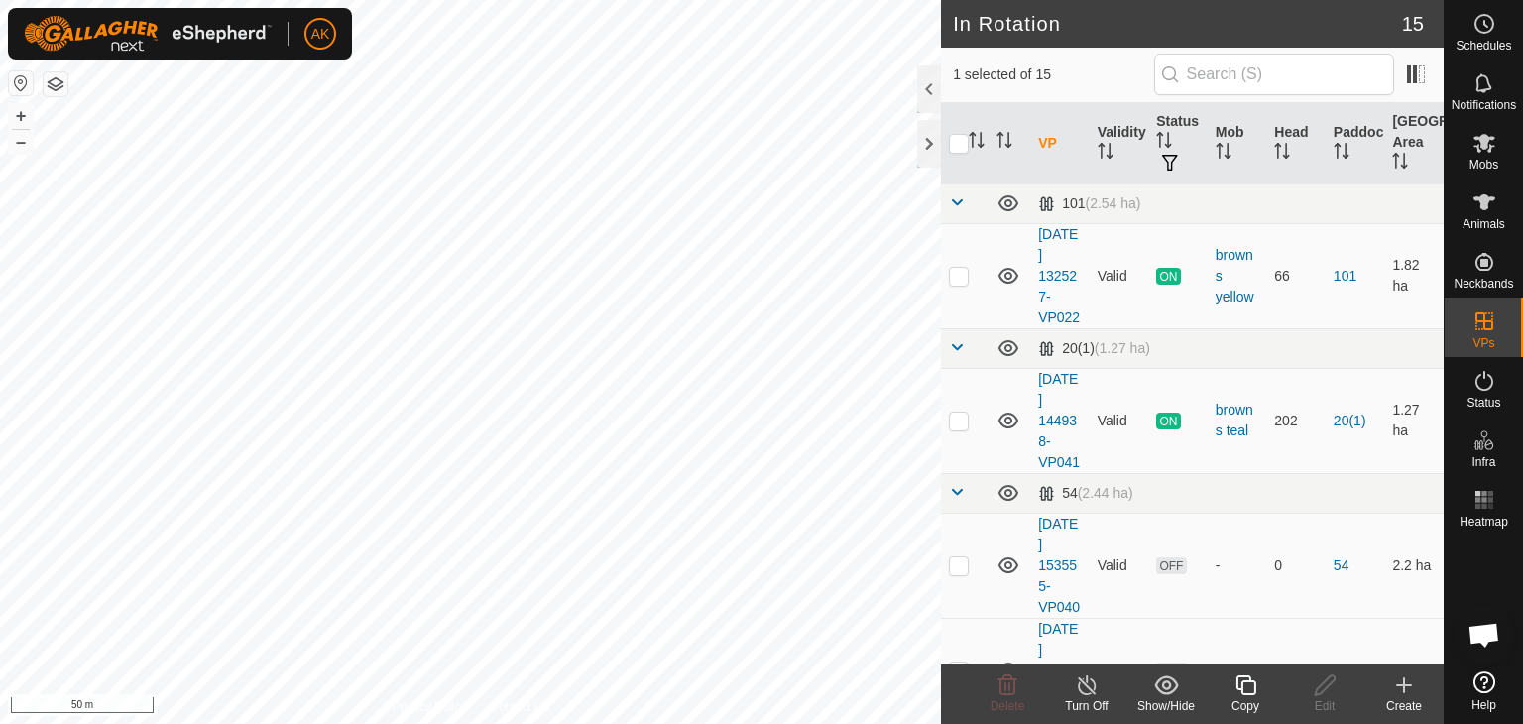
click at [1237, 681] on icon at bounding box center [1245, 685] width 25 height 24
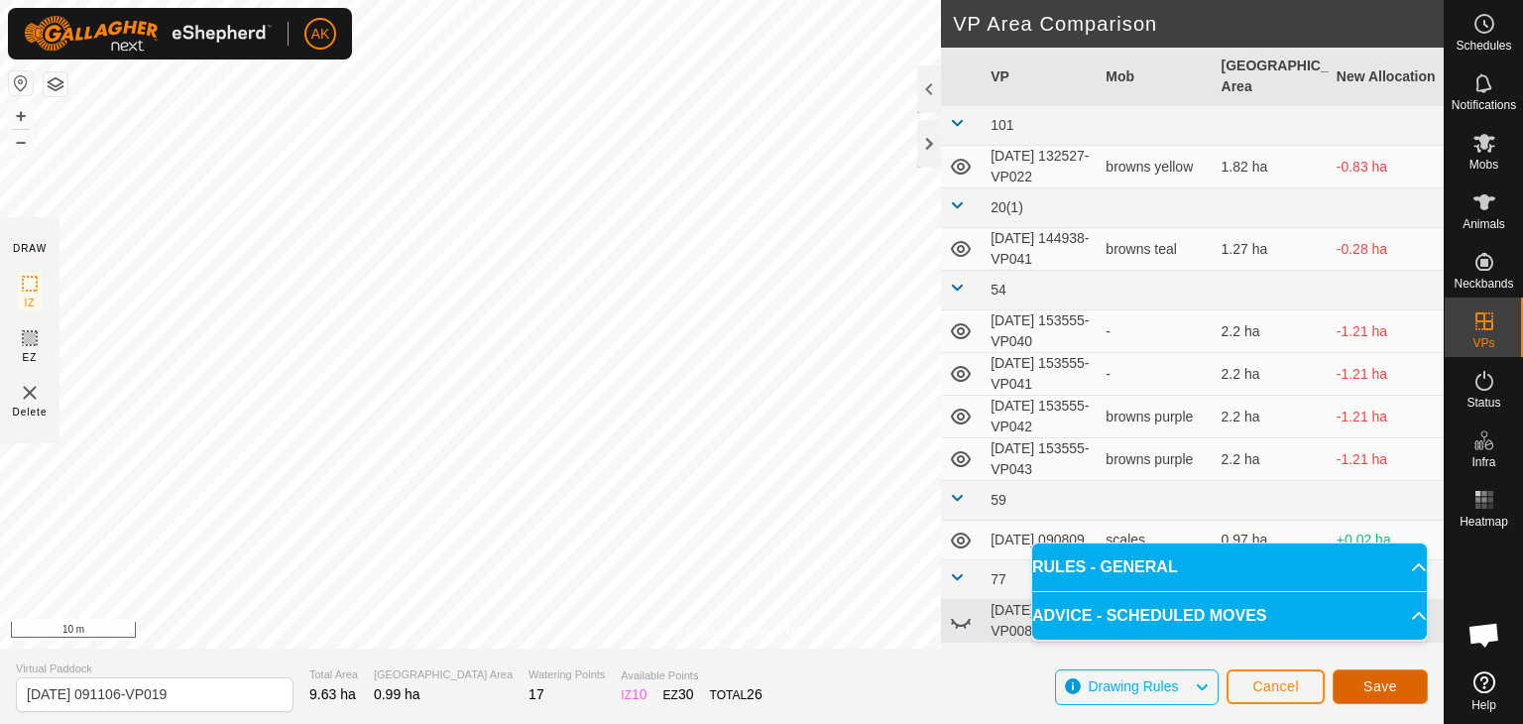
click at [1378, 680] on span "Save" at bounding box center [1380, 686] width 34 height 16
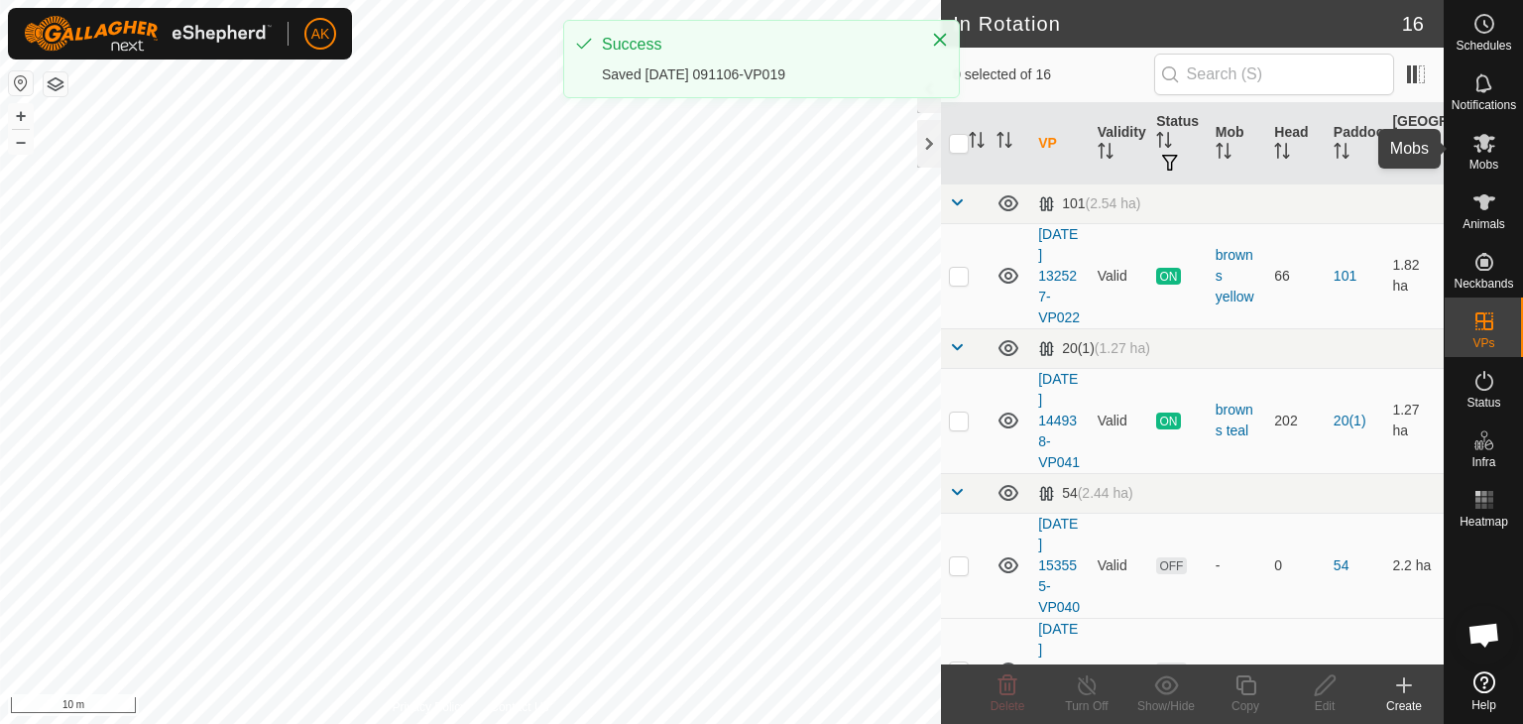
click at [1475, 155] on es-mob-svg-icon at bounding box center [1484, 143] width 36 height 32
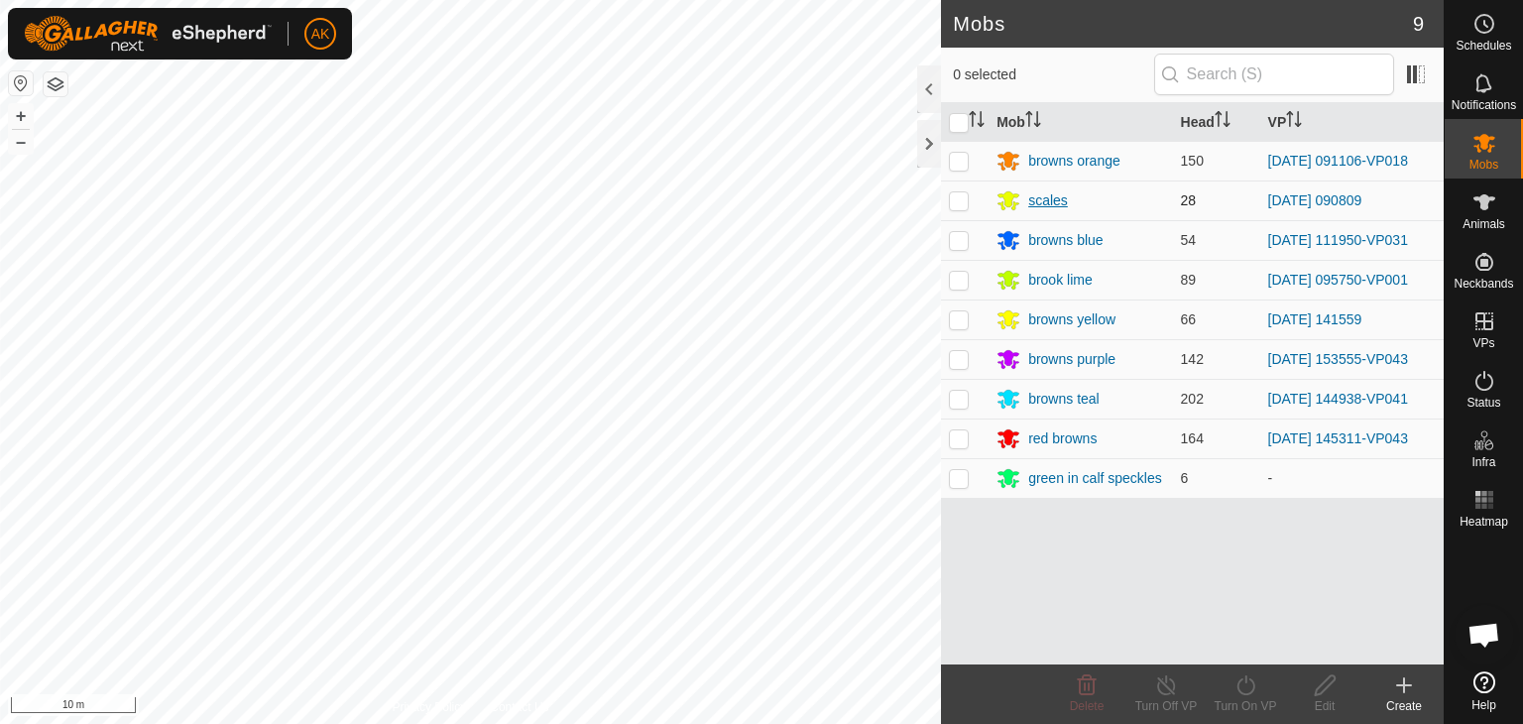
drag, startPoint x: 960, startPoint y: 163, endPoint x: 996, endPoint y: 195, distance: 49.2
click at [960, 163] on p-checkbox at bounding box center [959, 161] width 20 height 16
checkbox input "true"
click at [1241, 679] on icon at bounding box center [1245, 685] width 18 height 20
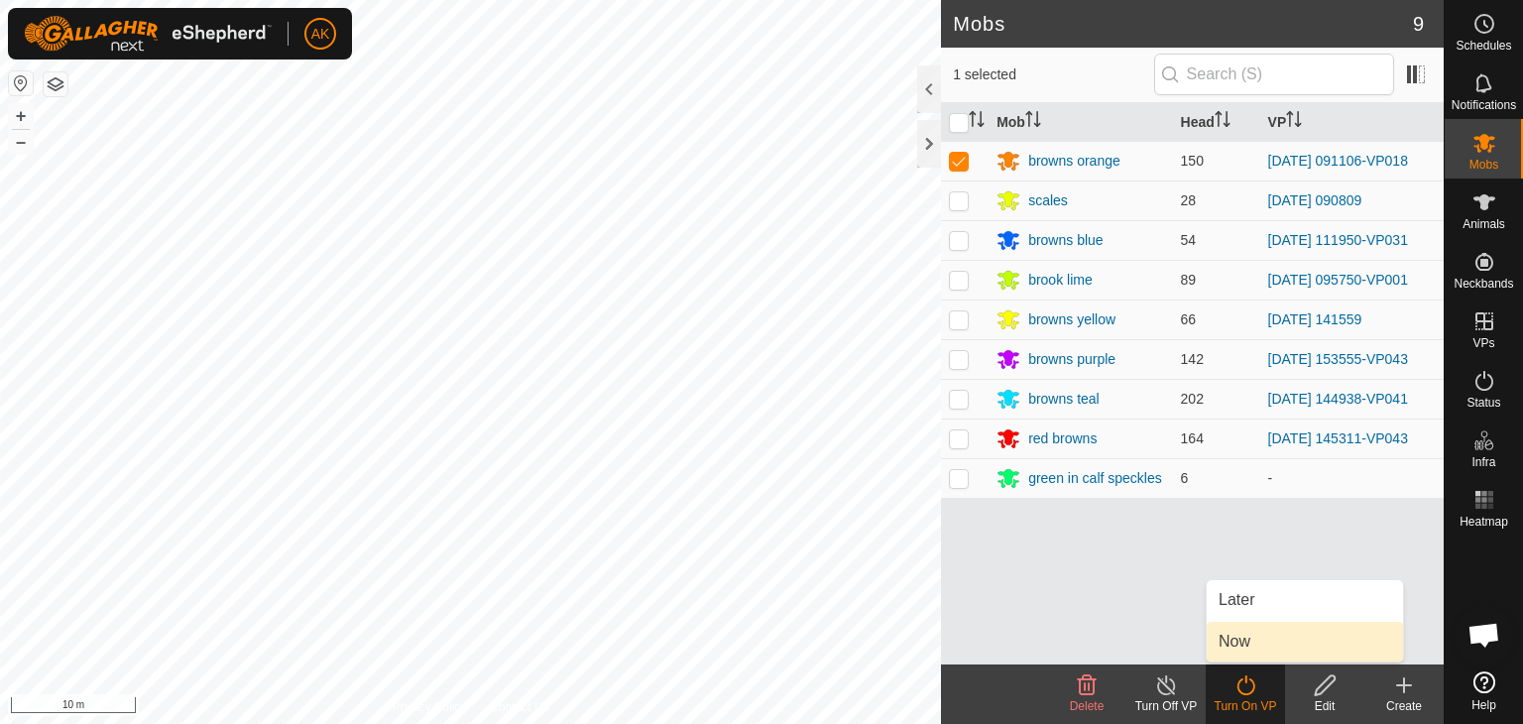
click at [1230, 643] on link "Now" at bounding box center [1305, 642] width 196 height 40
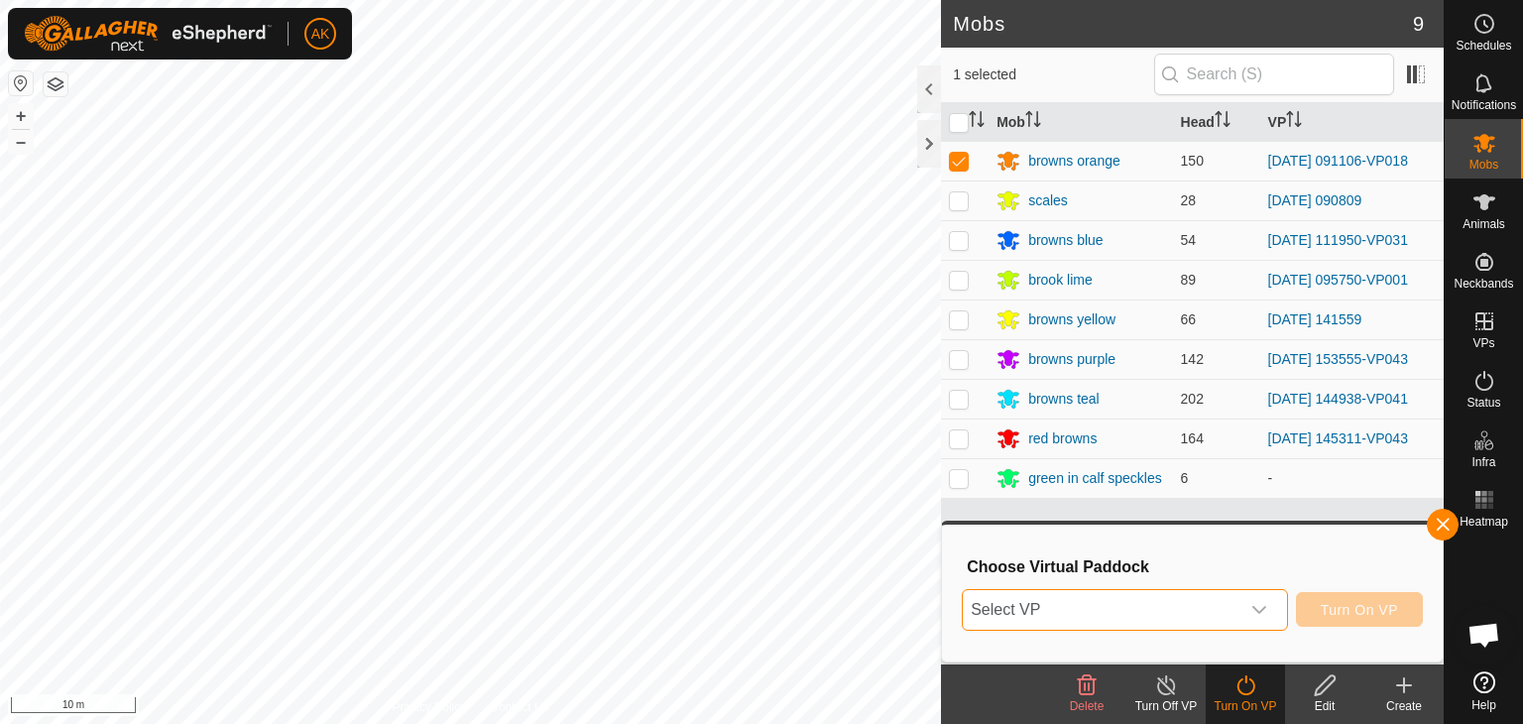
click at [1134, 599] on span "Select VP" at bounding box center [1101, 610] width 277 height 40
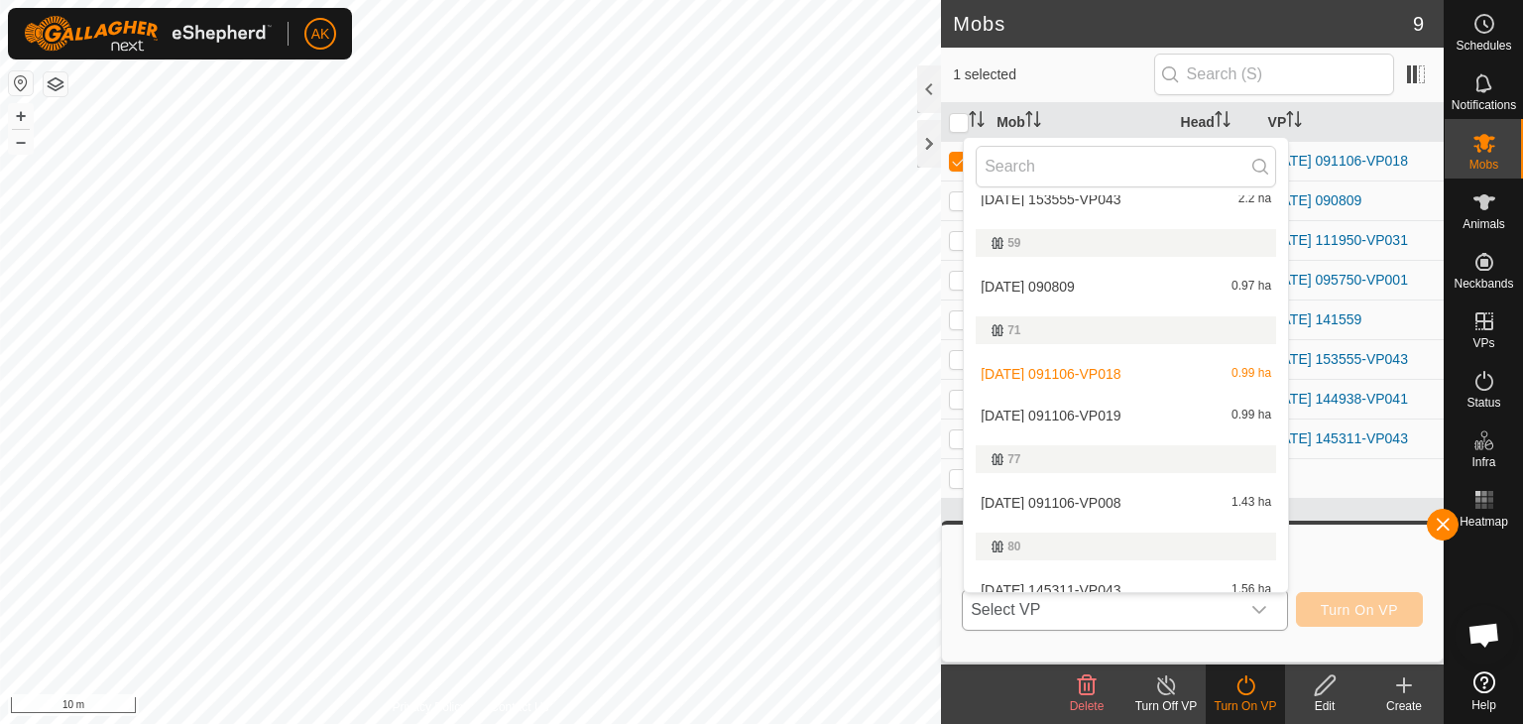
scroll to position [397, 0]
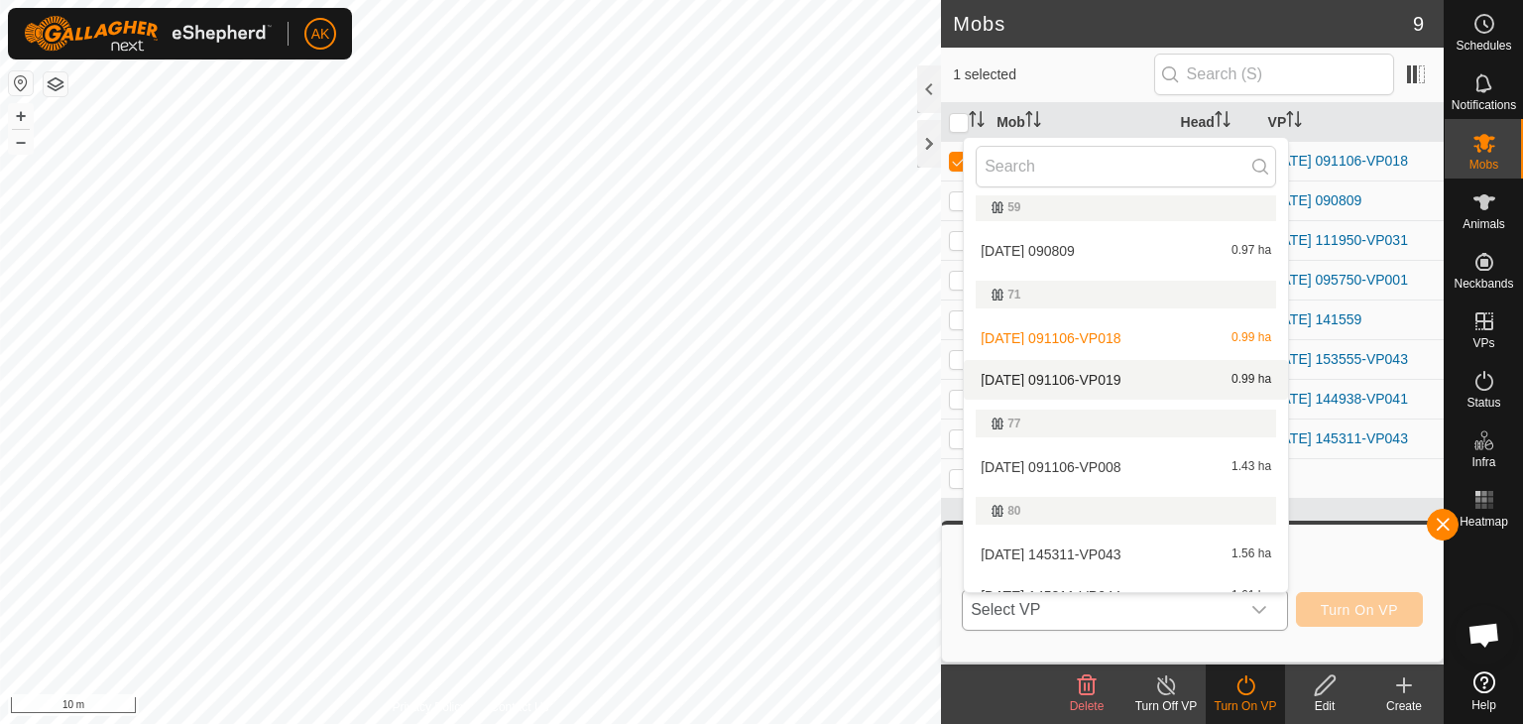
click at [1055, 379] on li "[DATE] 091106-VP019 0.99 ha" at bounding box center [1126, 380] width 324 height 40
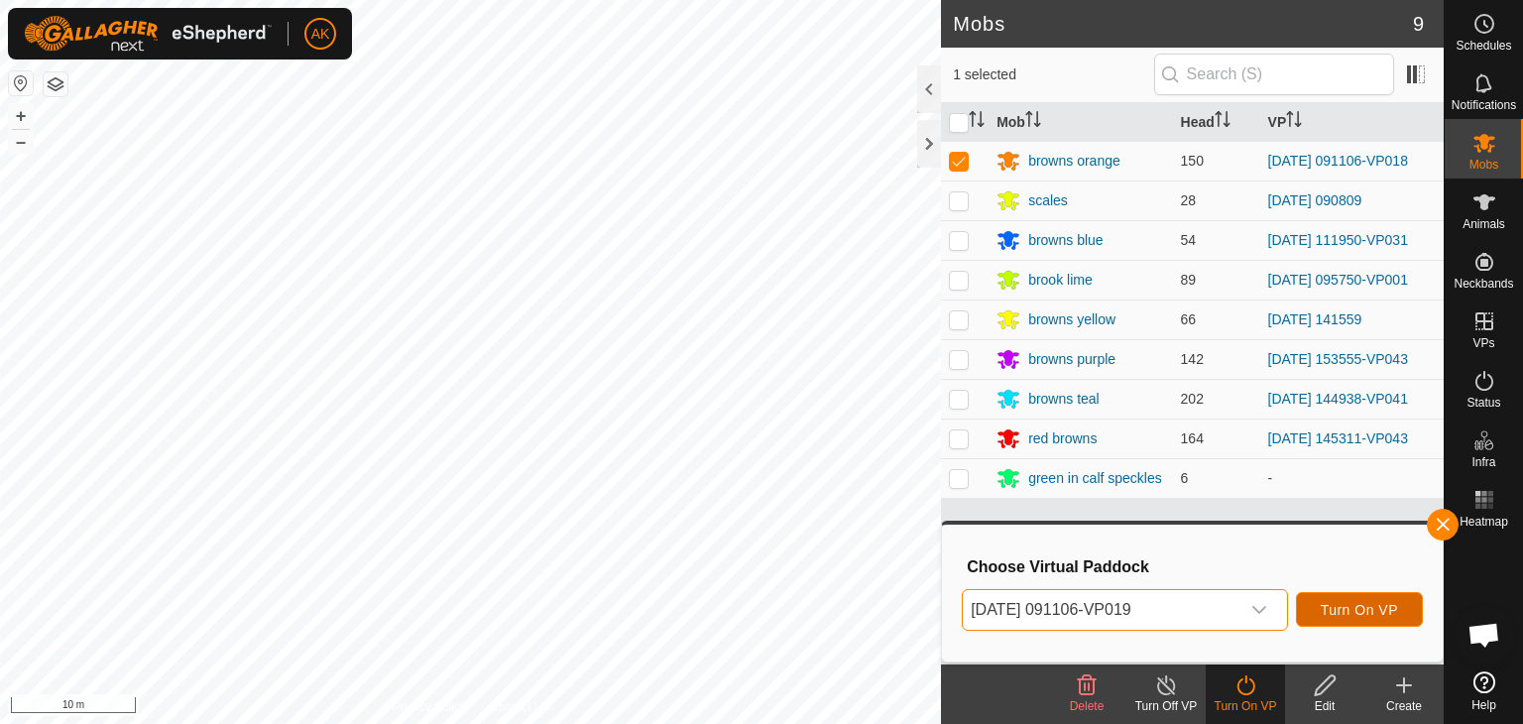
click at [1348, 607] on span "Turn On VP" at bounding box center [1359, 610] width 77 height 16
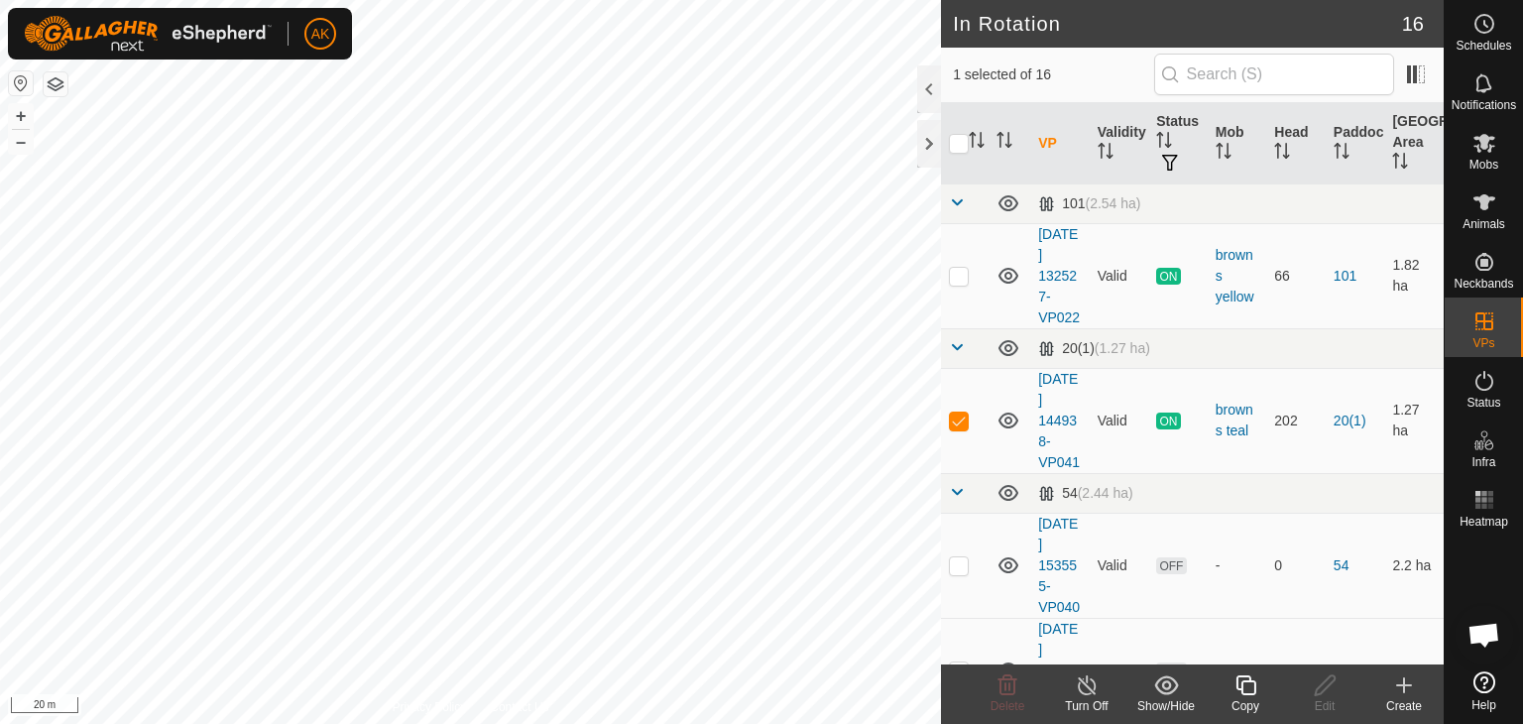
click at [1252, 671] on div "Copy" at bounding box center [1245, 693] width 79 height 59
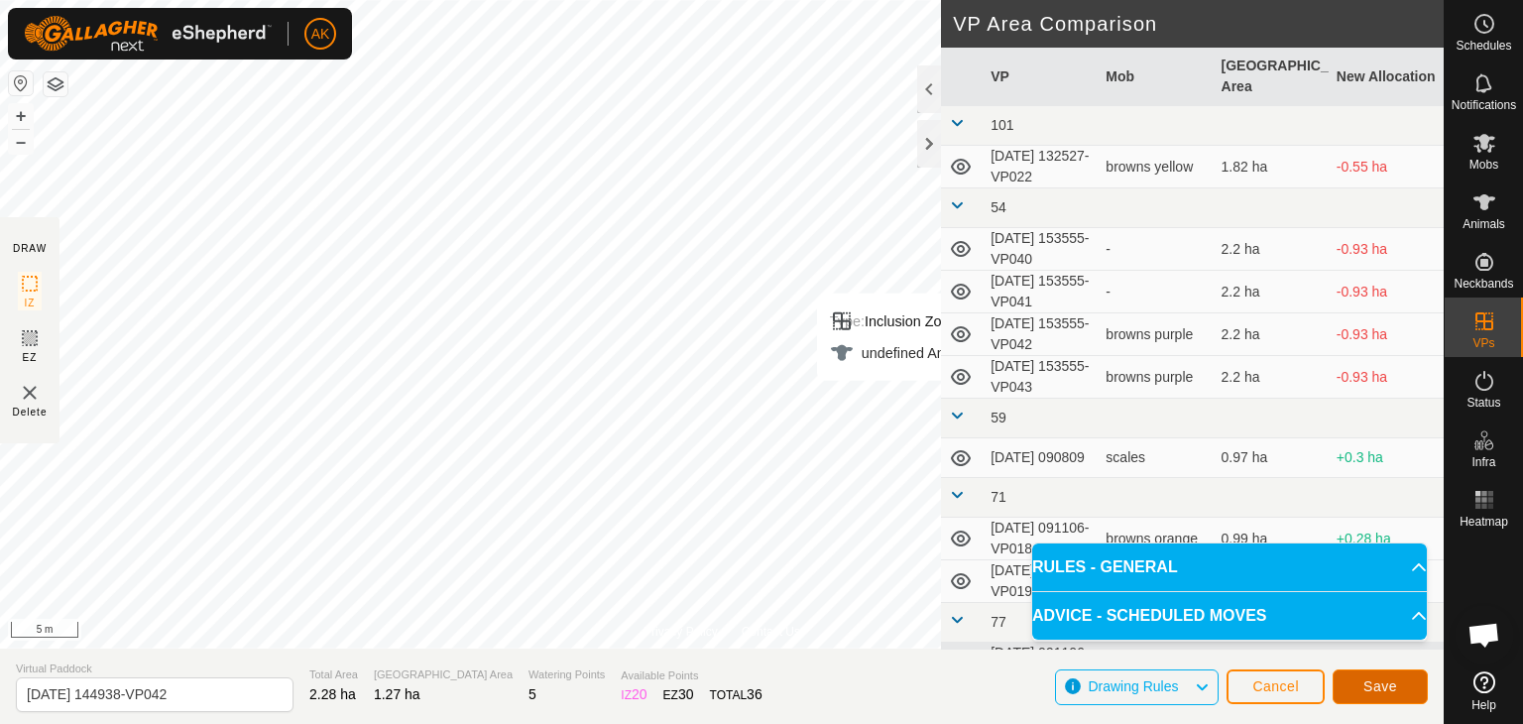
click at [1348, 680] on button "Save" at bounding box center [1379, 686] width 95 height 35
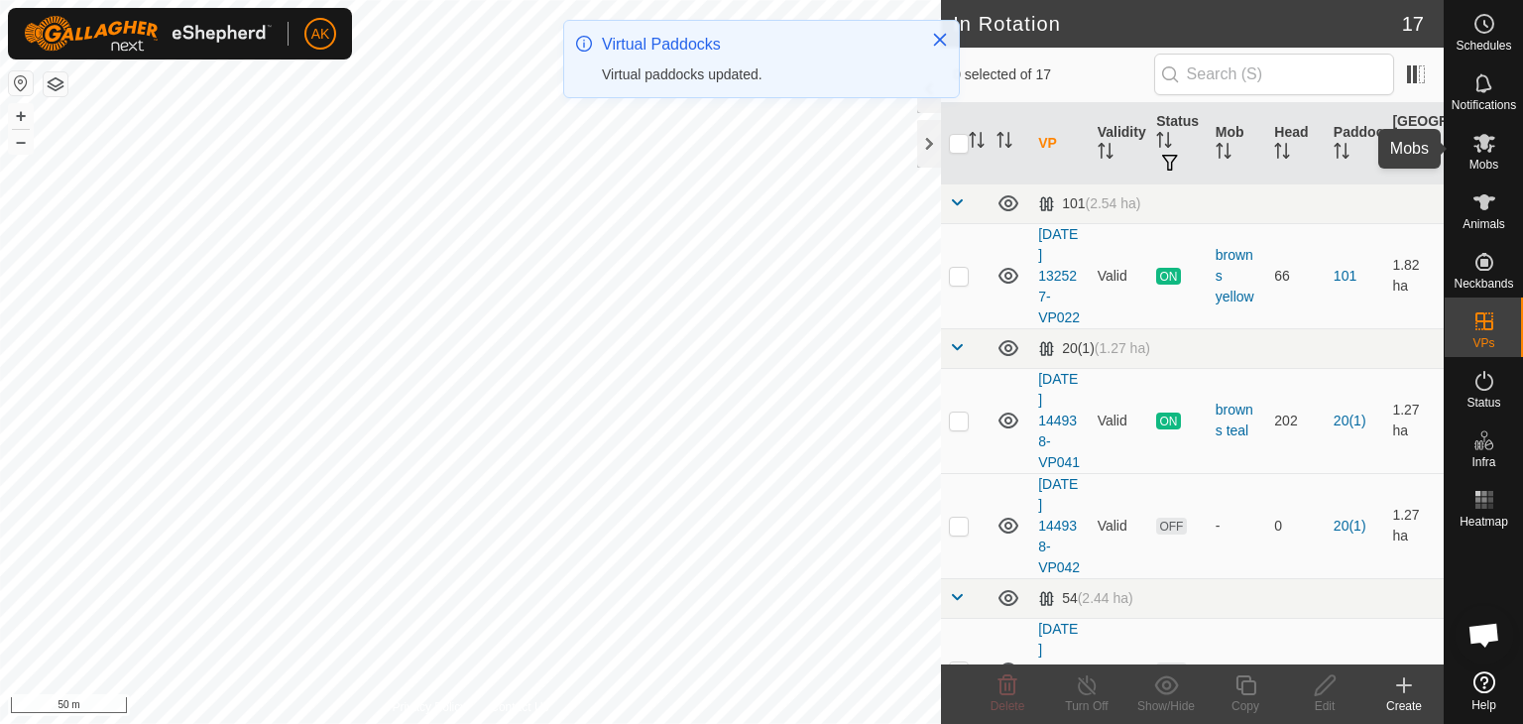
click at [1481, 139] on icon at bounding box center [1484, 143] width 22 height 19
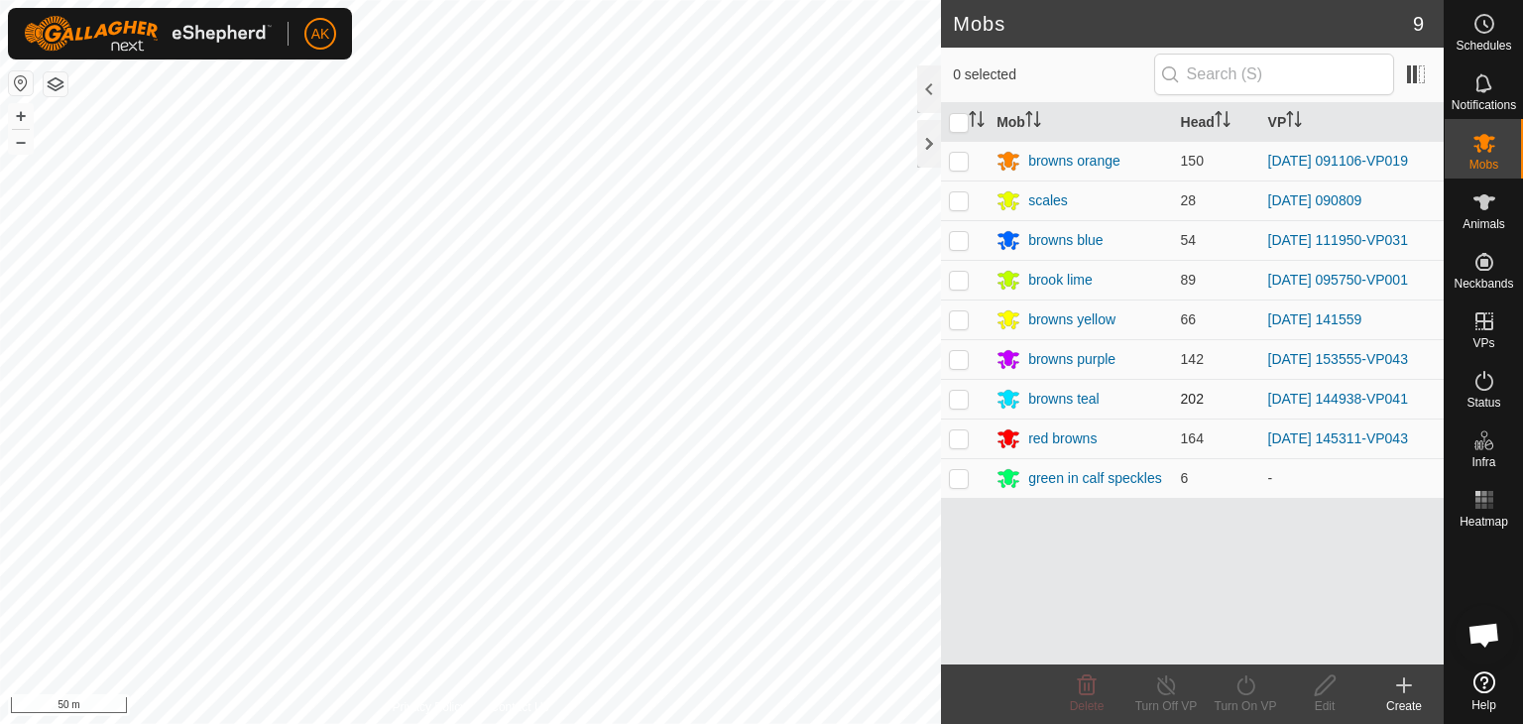
click at [960, 403] on p-checkbox at bounding box center [959, 399] width 20 height 16
checkbox input "true"
click at [1249, 695] on icon at bounding box center [1245, 685] width 25 height 24
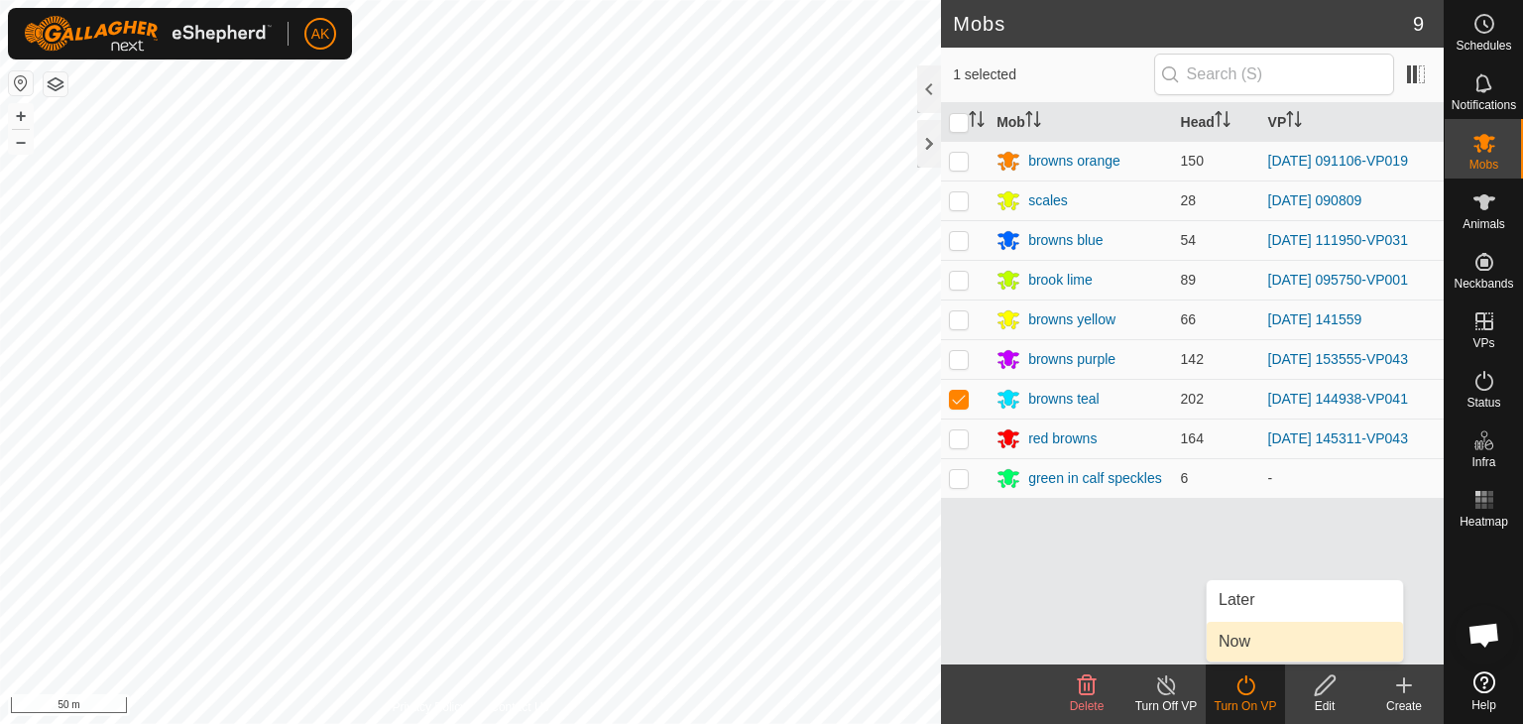
click at [1257, 639] on link "Now" at bounding box center [1305, 642] width 196 height 40
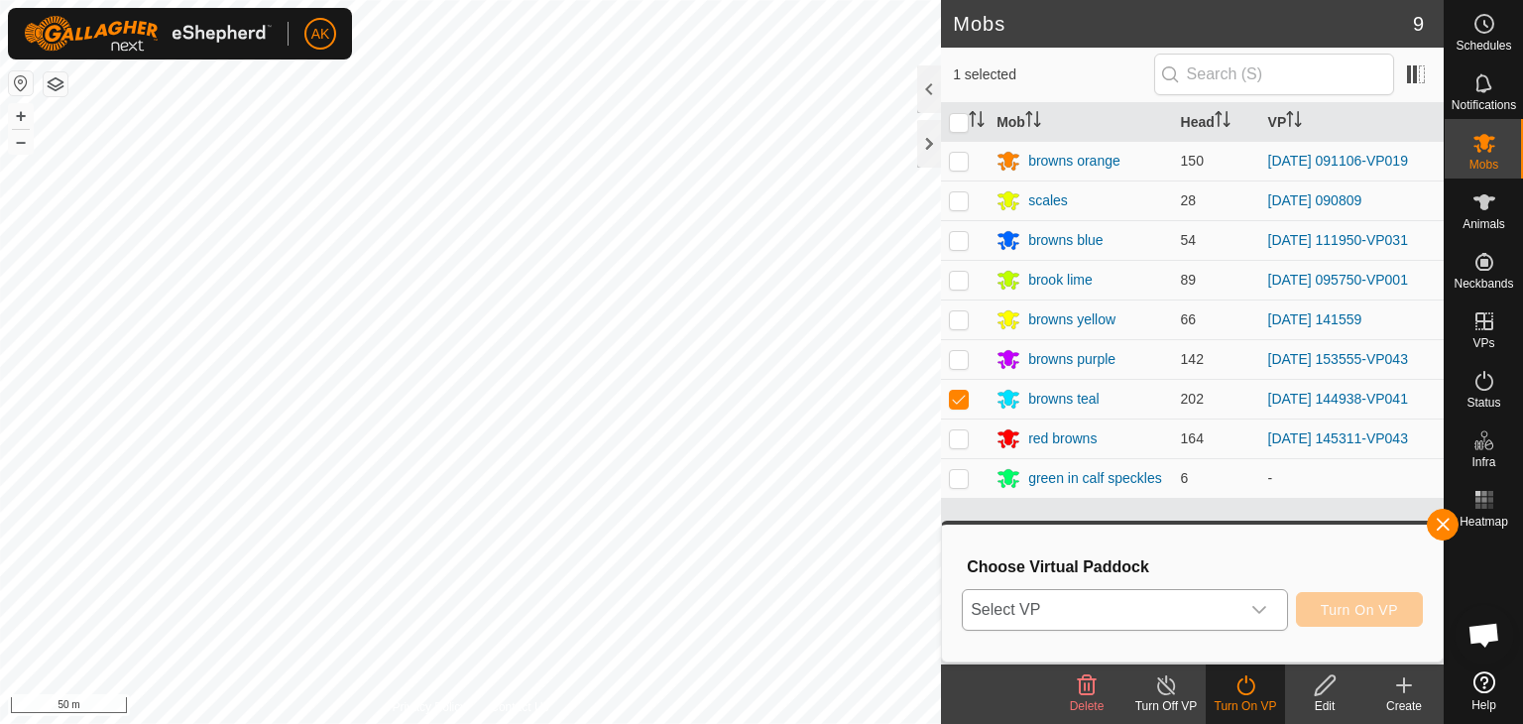
click at [1043, 611] on span "Select VP" at bounding box center [1101, 610] width 277 height 40
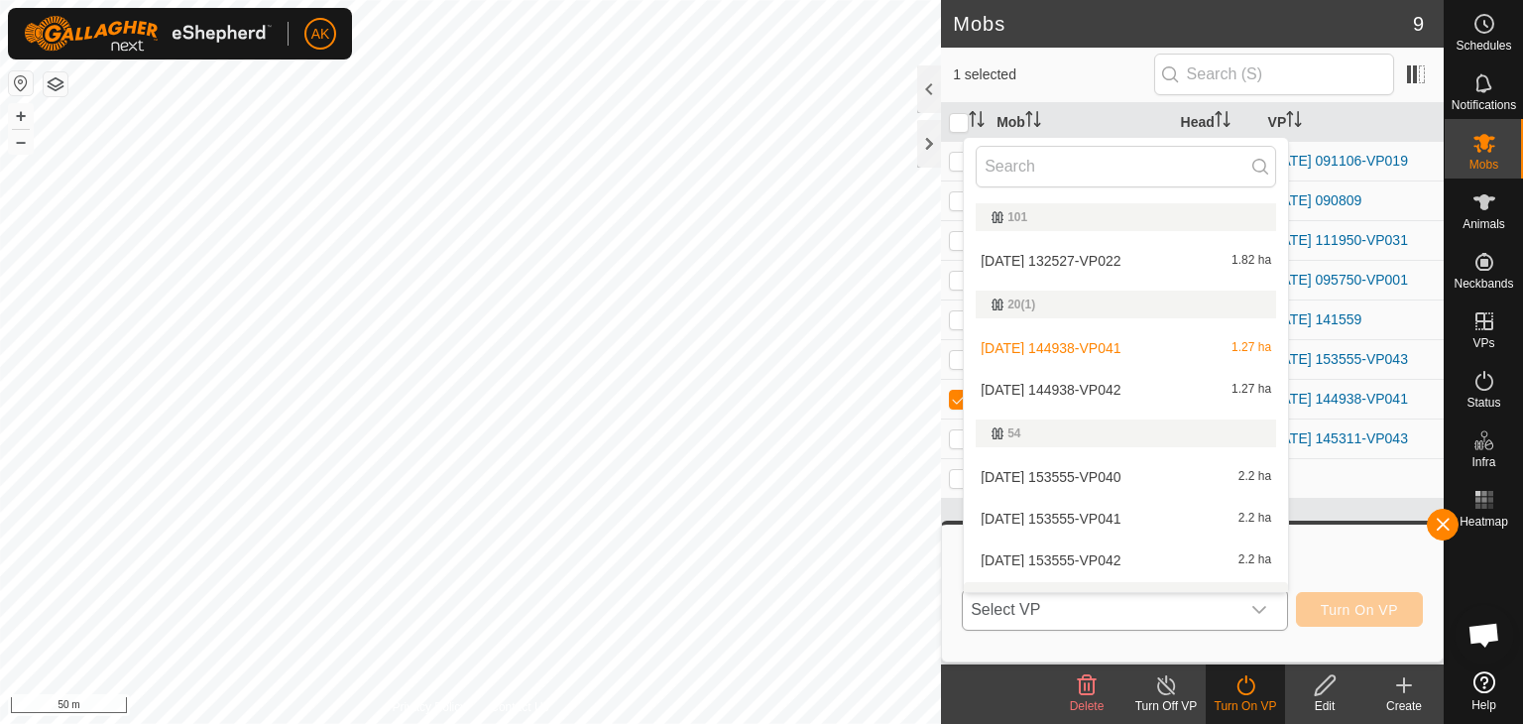
scroll to position [30, 0]
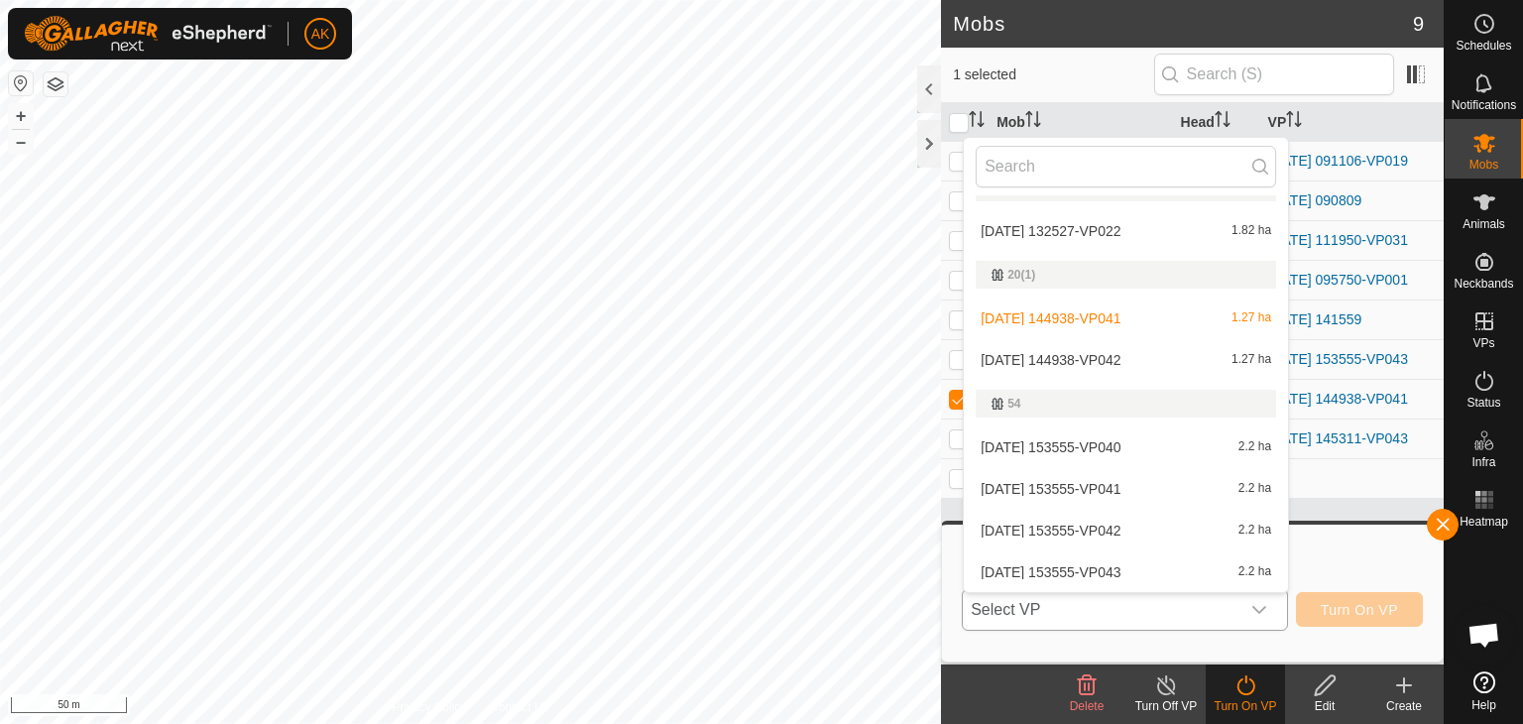
click at [1069, 357] on li "[DATE] 144938-VP042 1.27 ha" at bounding box center [1126, 360] width 324 height 40
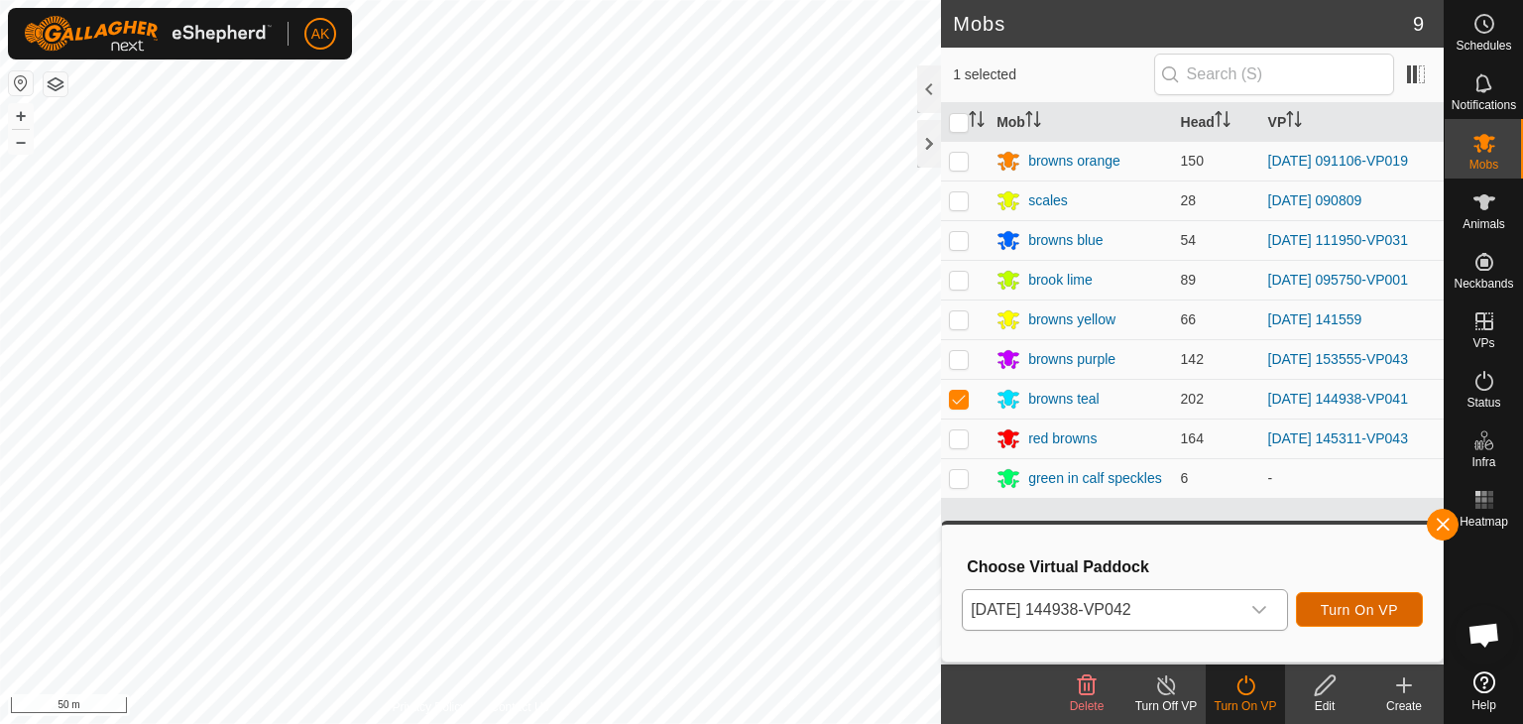
click at [1344, 612] on span "Turn On VP" at bounding box center [1359, 610] width 77 height 16
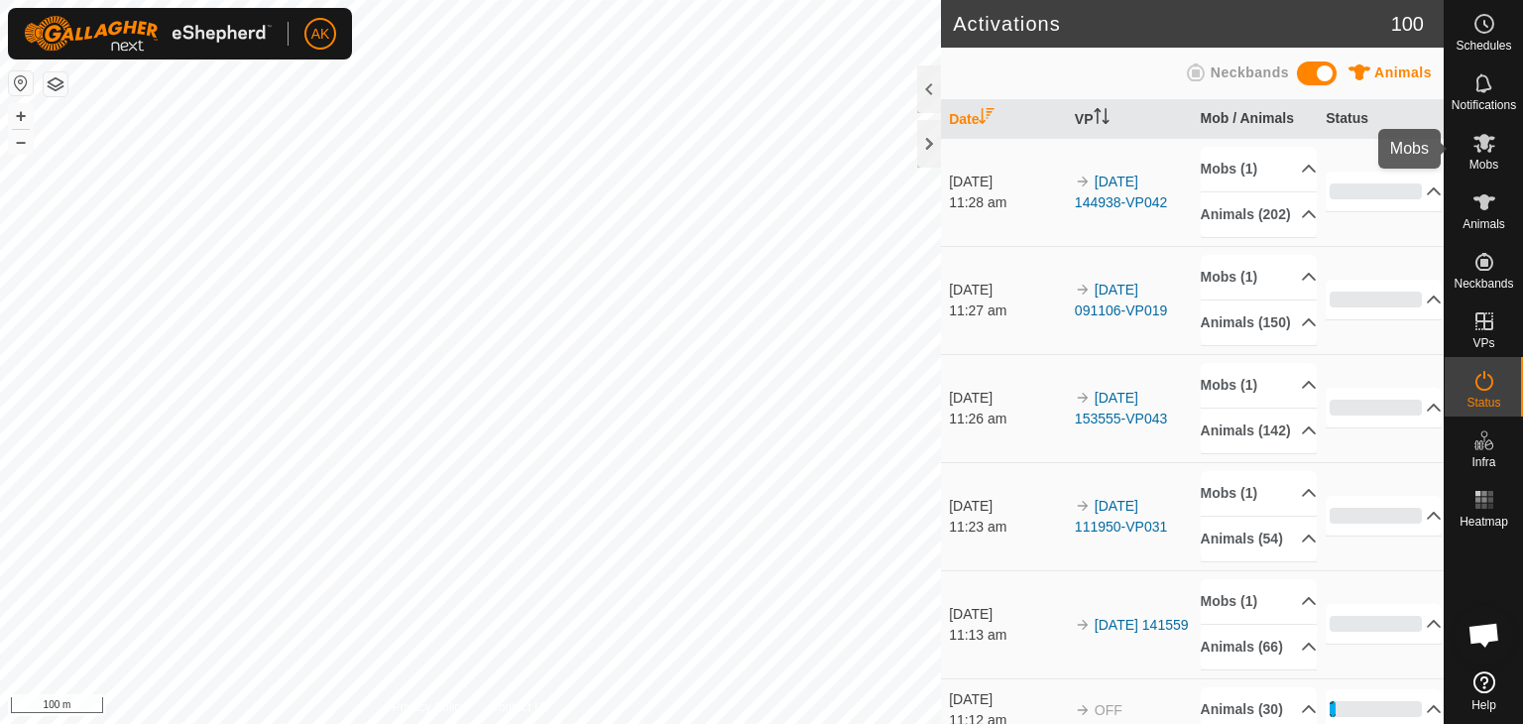
click at [1480, 136] on icon at bounding box center [1484, 143] width 22 height 19
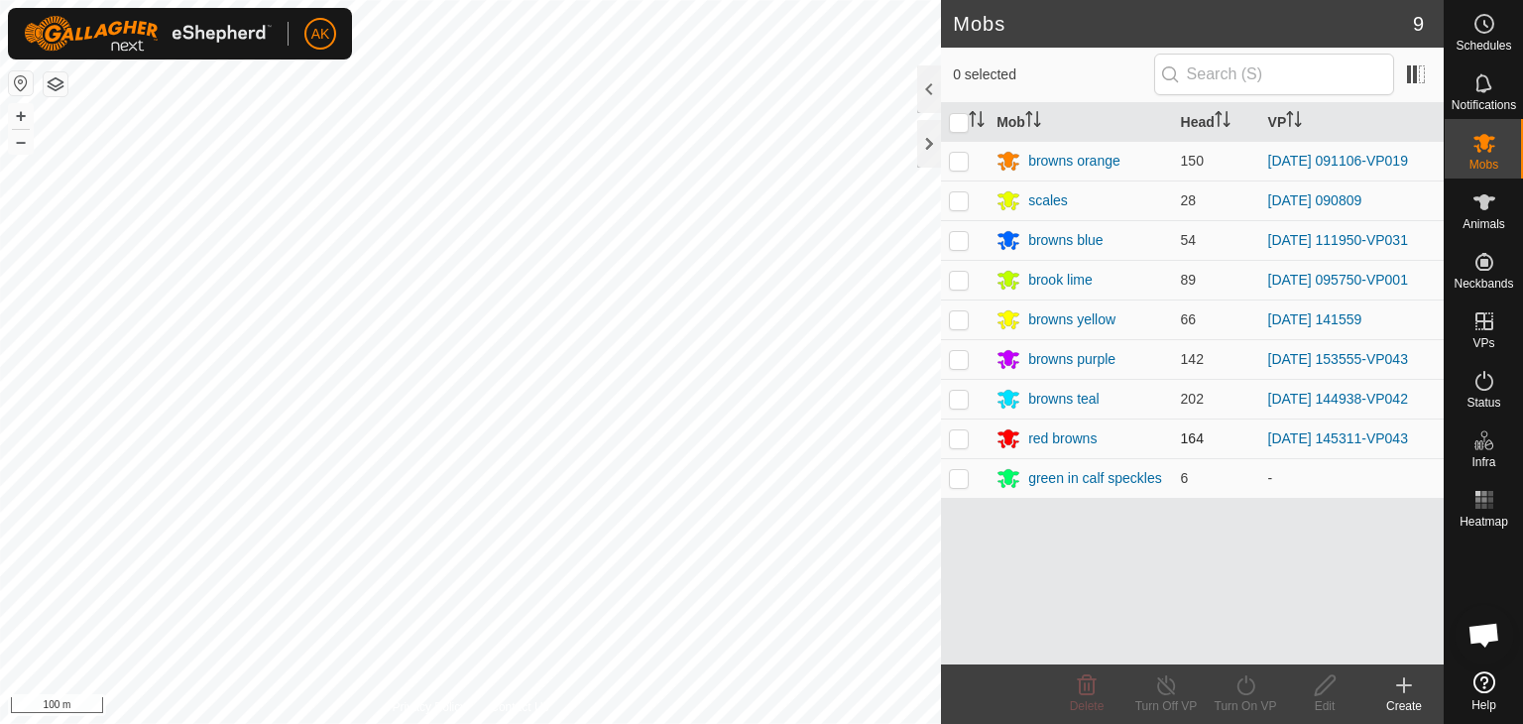
click at [957, 434] on p-checkbox at bounding box center [959, 438] width 20 height 16
checkbox input "true"
click at [1252, 683] on icon at bounding box center [1245, 685] width 18 height 20
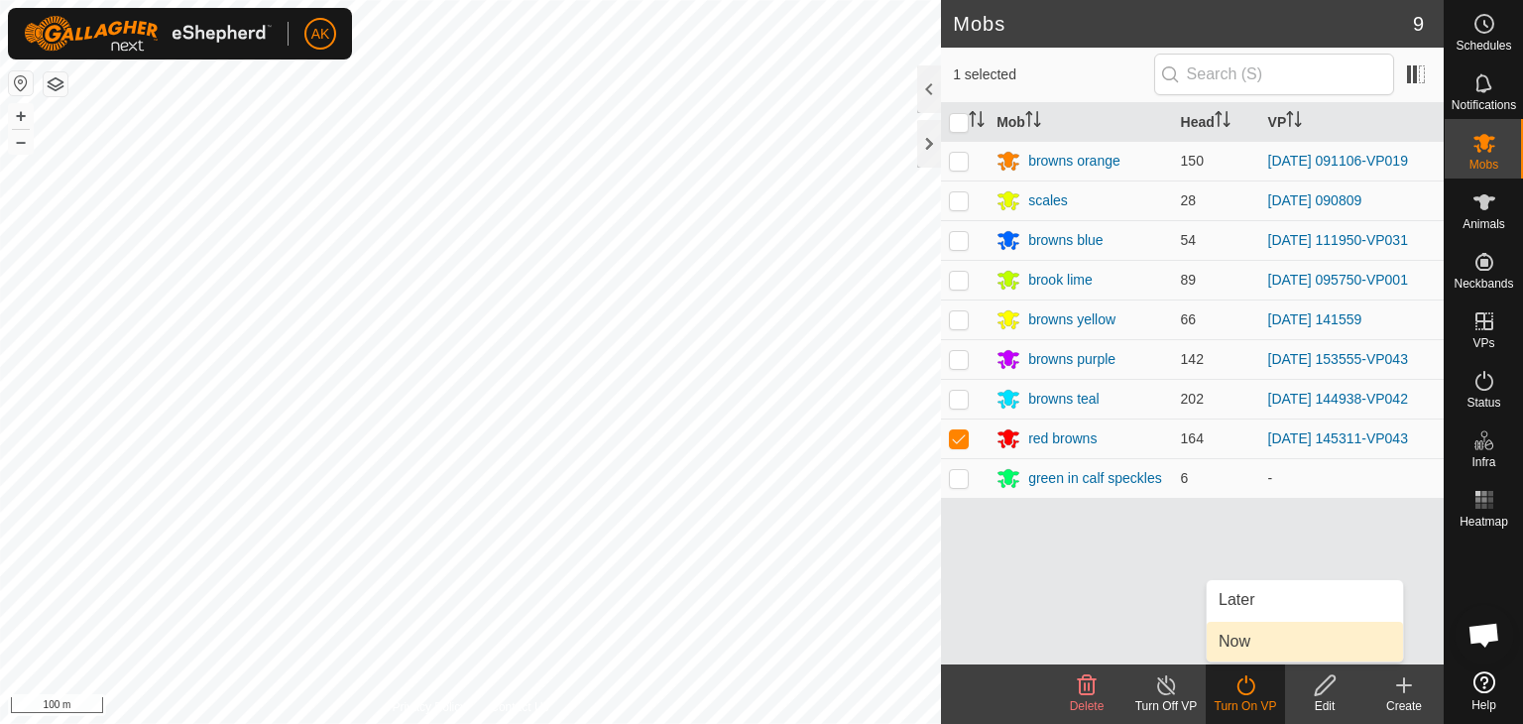
click at [1260, 650] on link "Now" at bounding box center [1305, 642] width 196 height 40
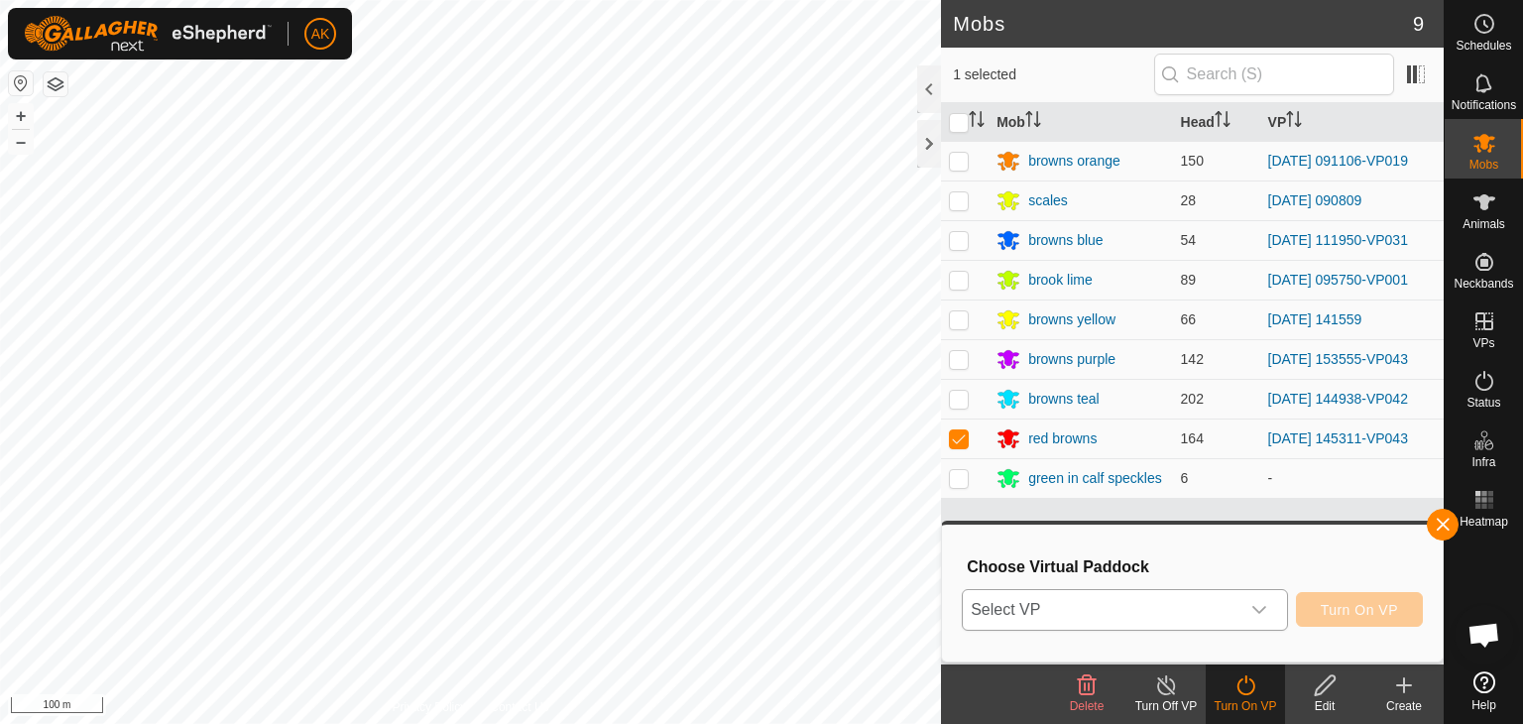
click at [1257, 608] on icon "dropdown trigger" at bounding box center [1259, 610] width 16 height 16
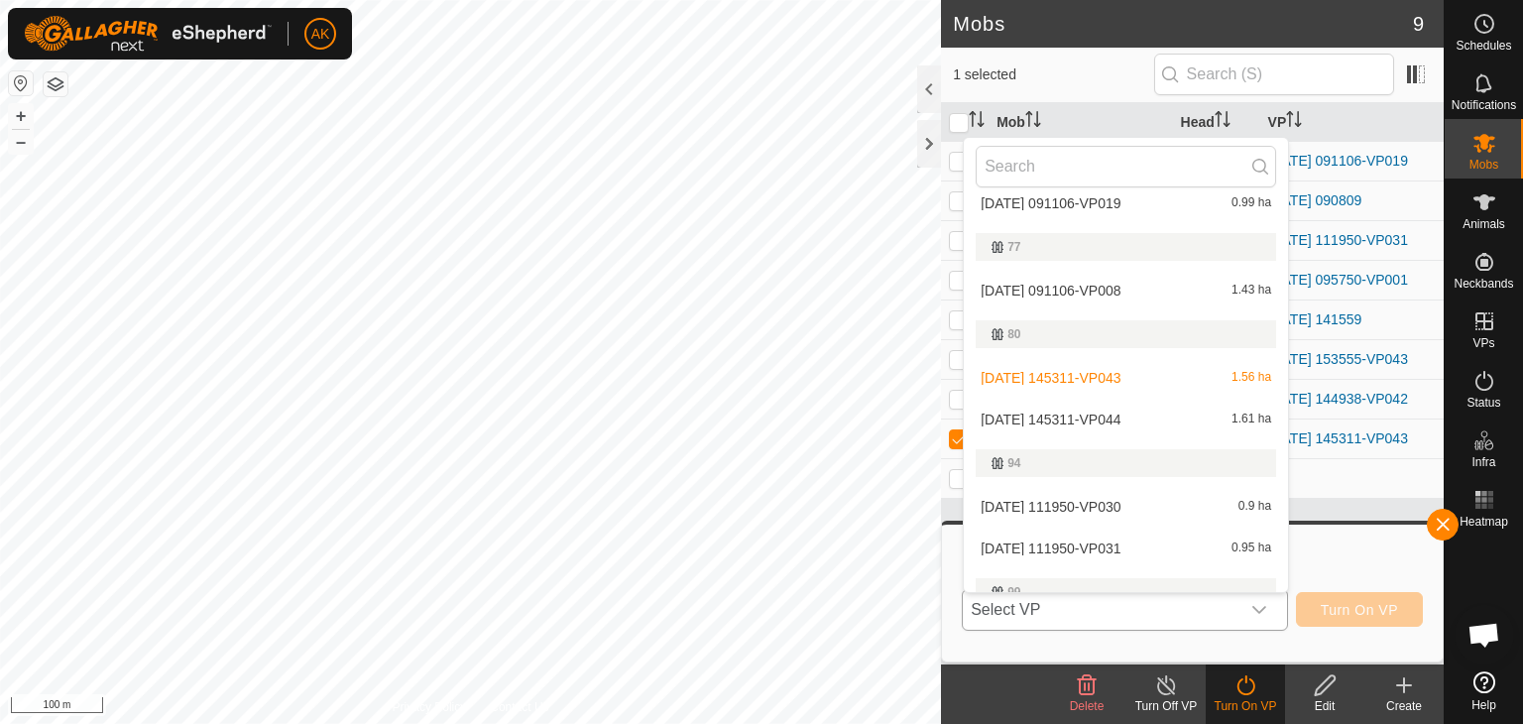
scroll to position [625, 0]
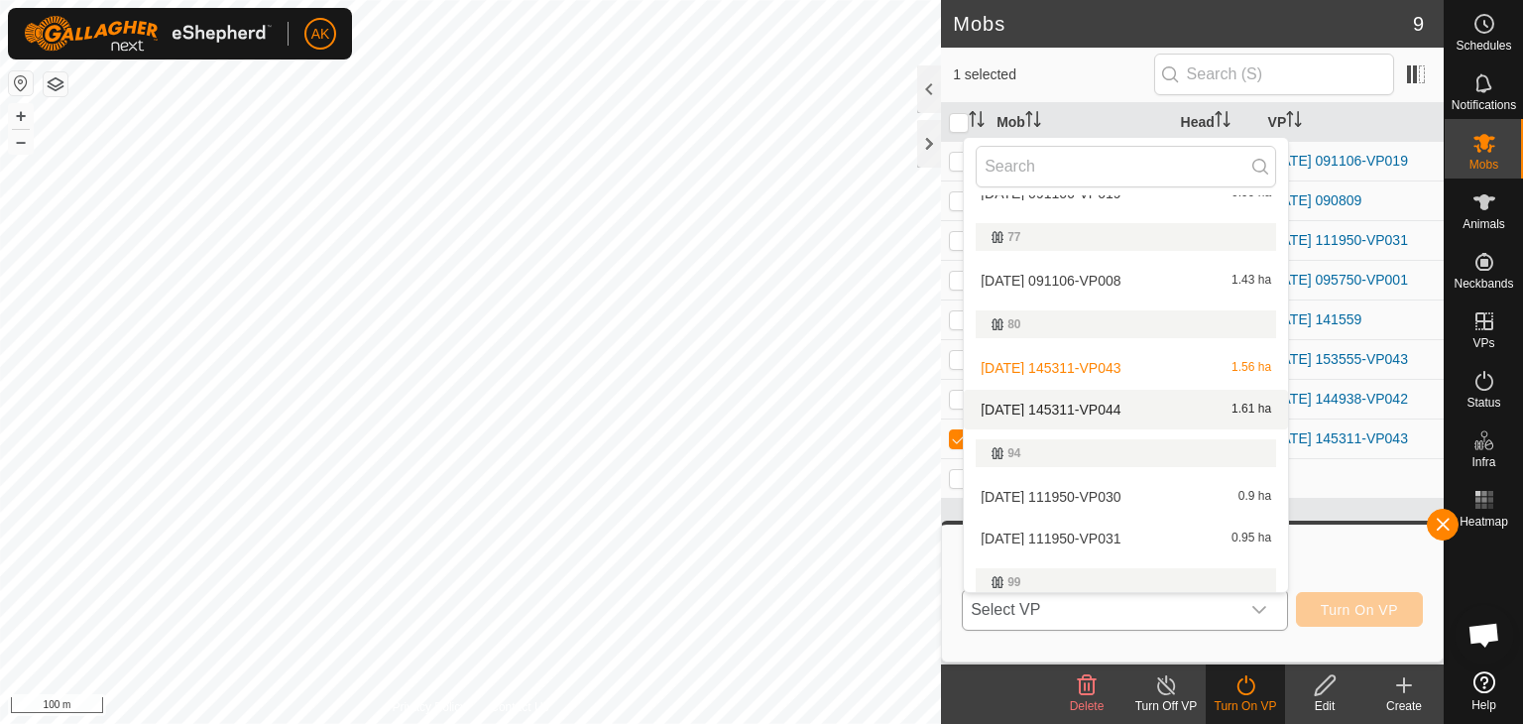
click at [1118, 405] on li "2025-09-06 145311-VP044 1.61 ha" at bounding box center [1126, 410] width 324 height 40
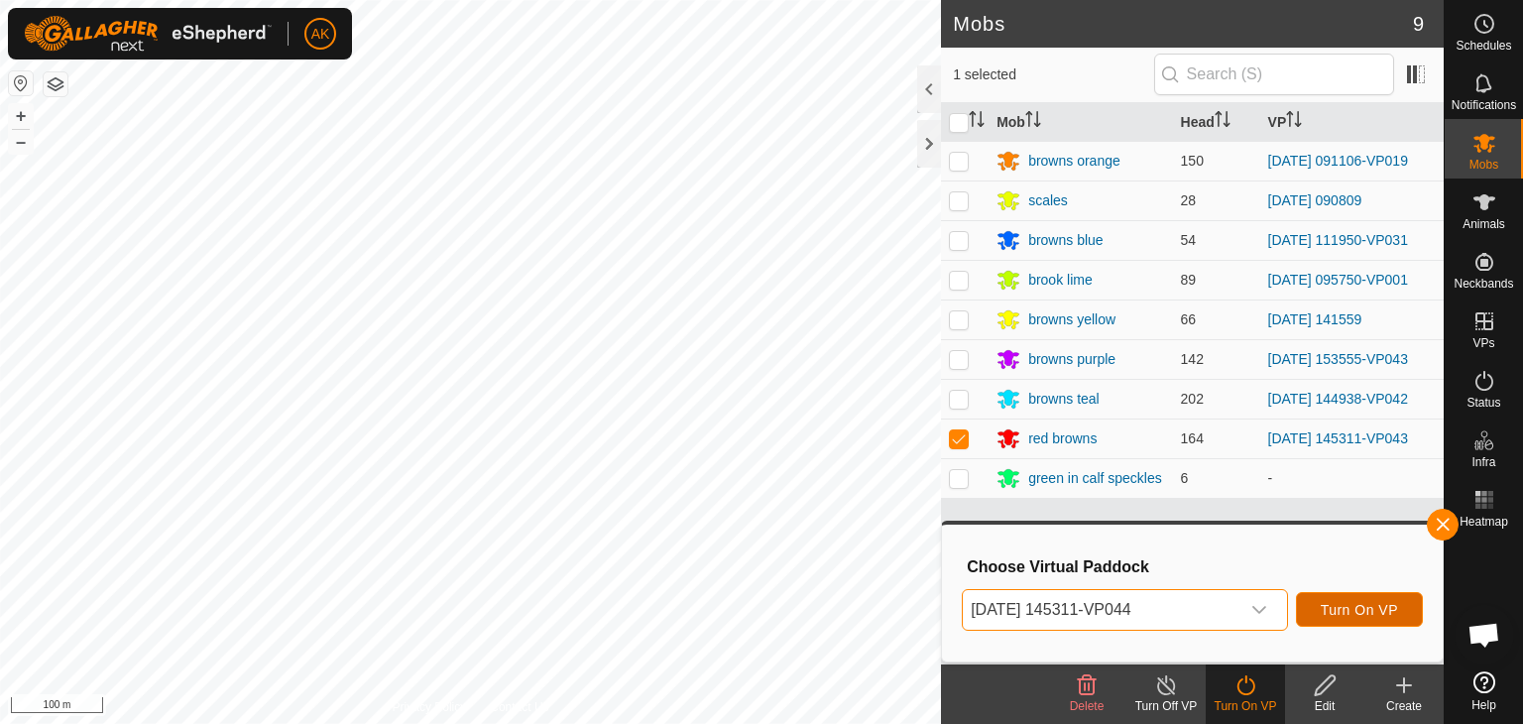
click at [1380, 612] on span "Turn On VP" at bounding box center [1359, 610] width 77 height 16
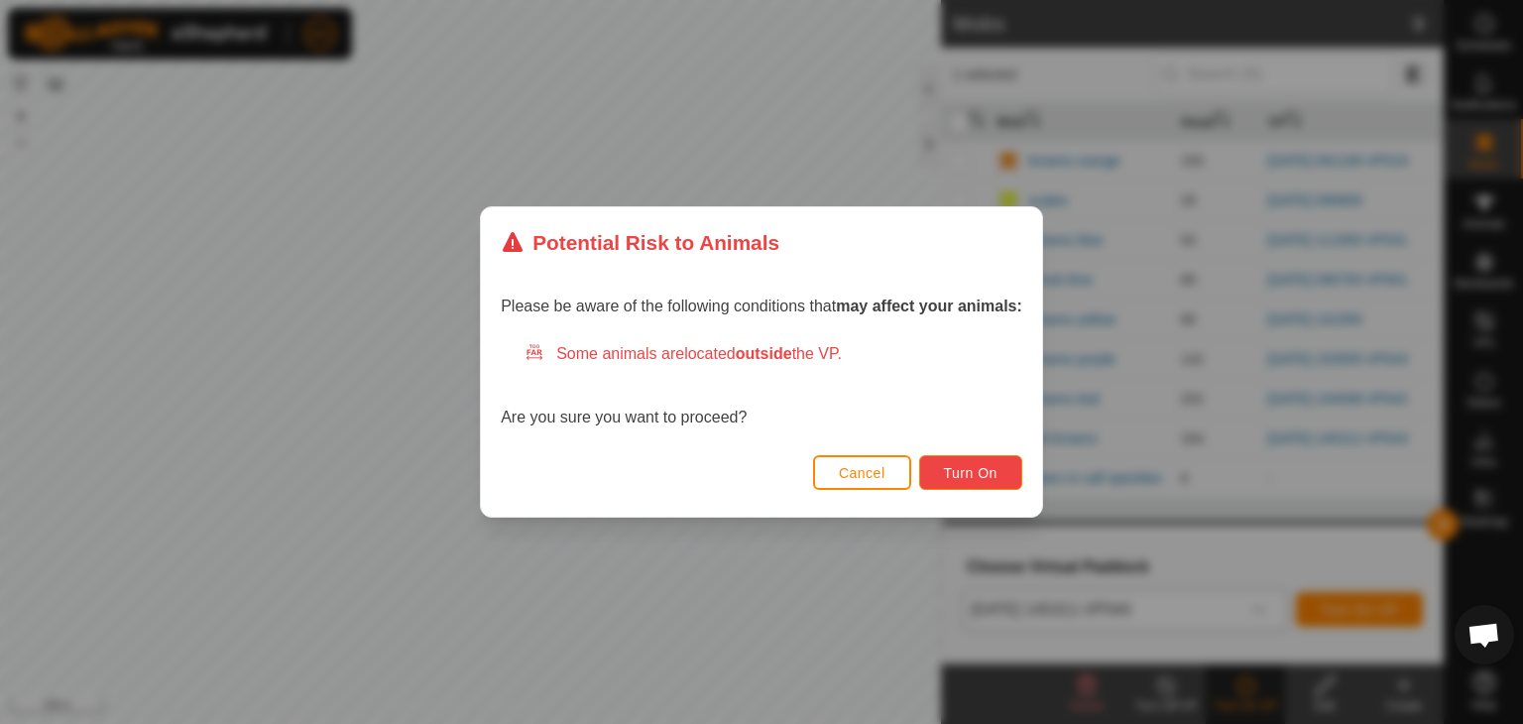
click at [979, 471] on span "Turn On" at bounding box center [971, 473] width 54 height 16
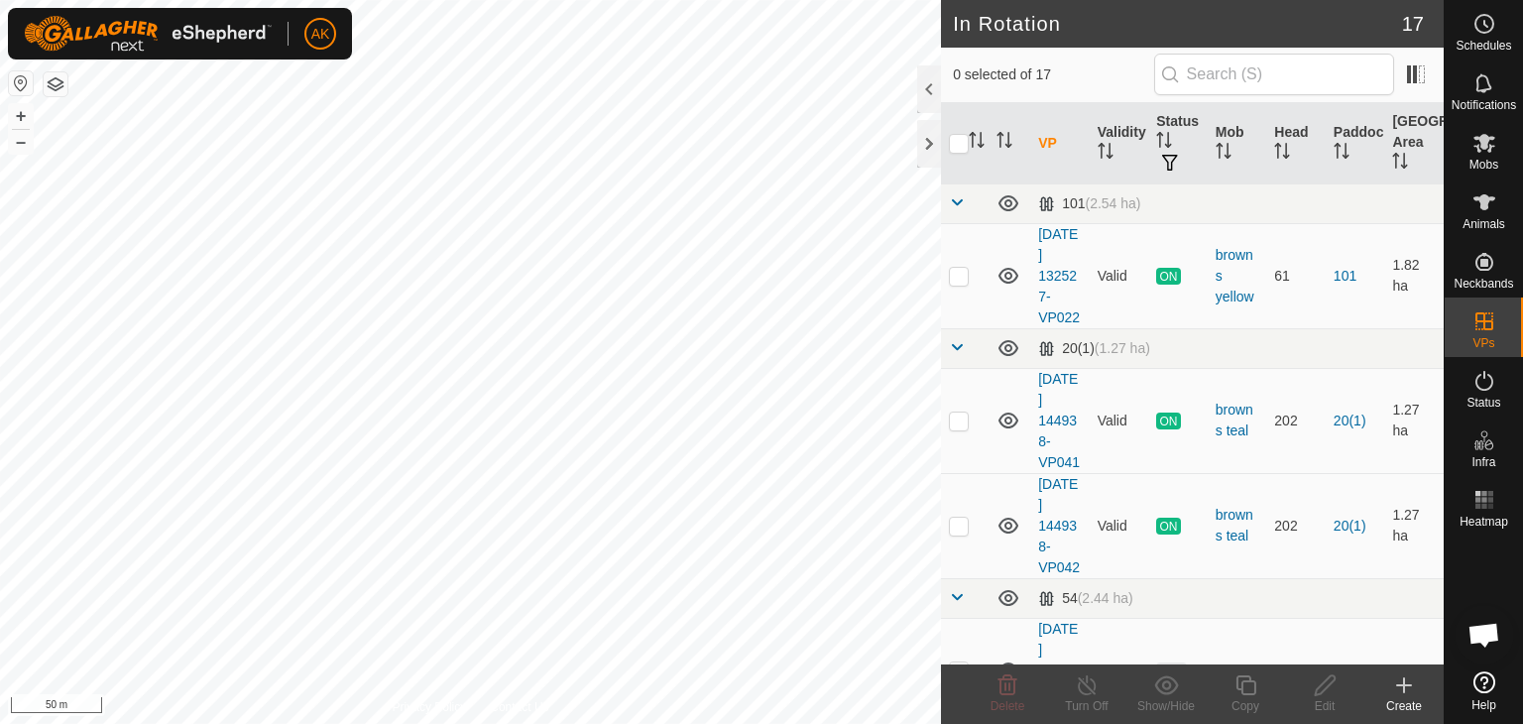
checkbox input "true"
click at [1248, 691] on icon at bounding box center [1245, 685] width 25 height 24
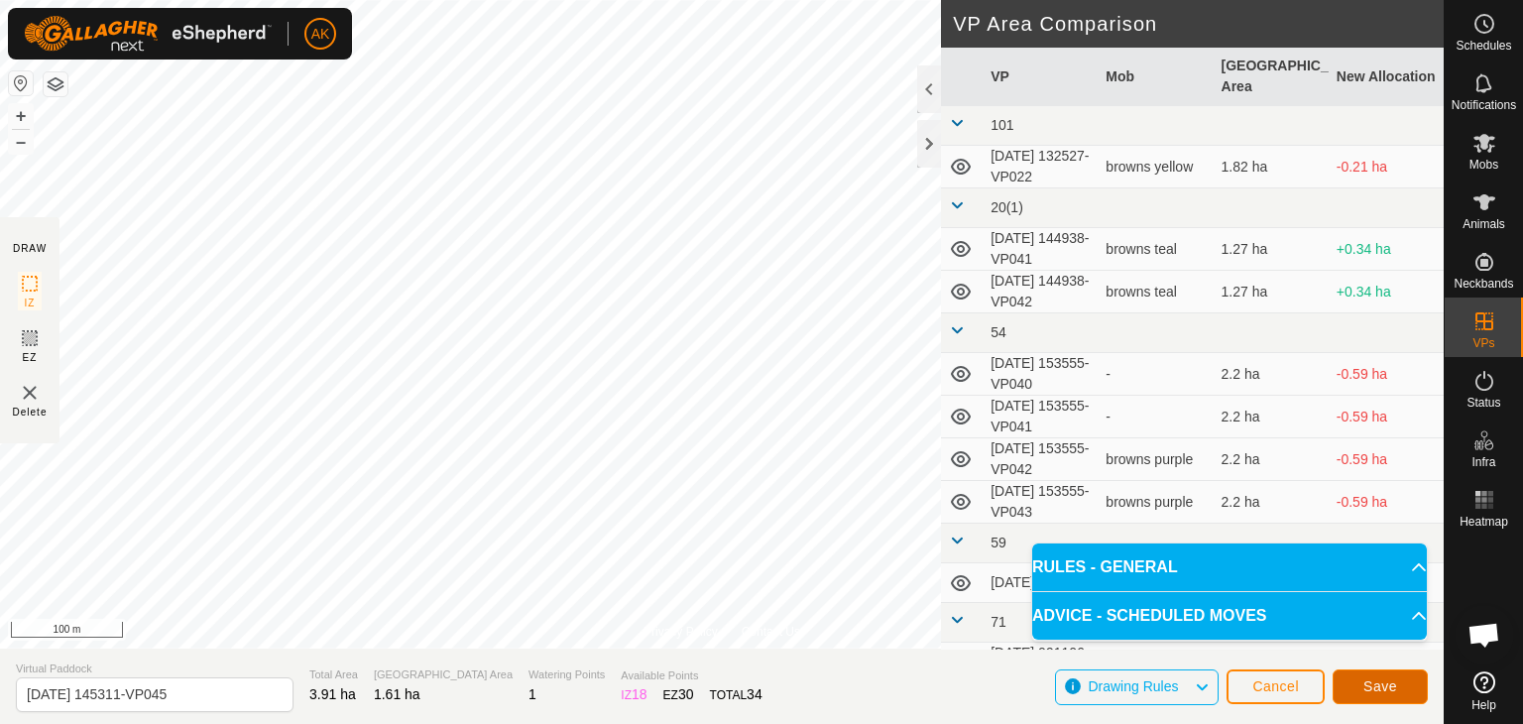
click at [1383, 687] on span "Save" at bounding box center [1380, 686] width 34 height 16
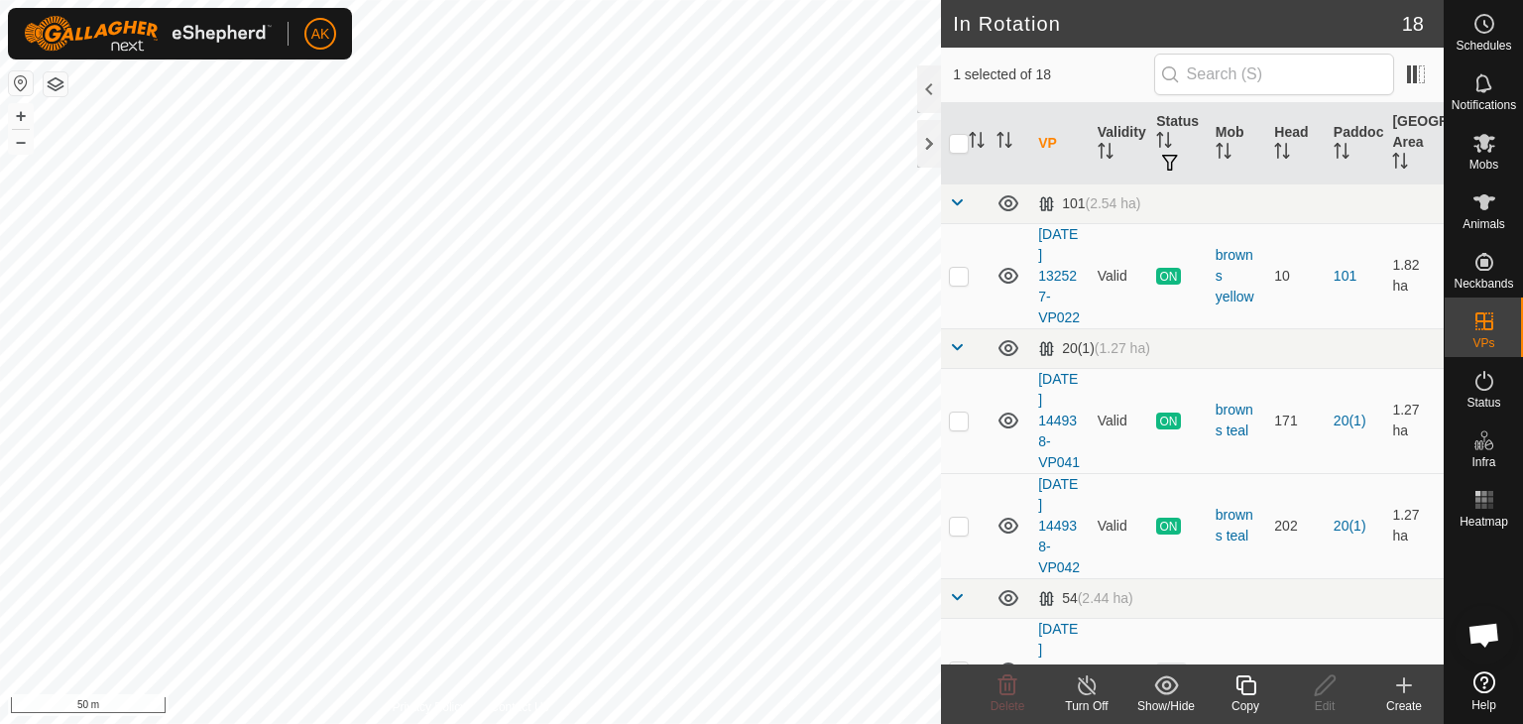
checkbox input "true"
click at [1238, 681] on icon at bounding box center [1245, 685] width 25 height 24
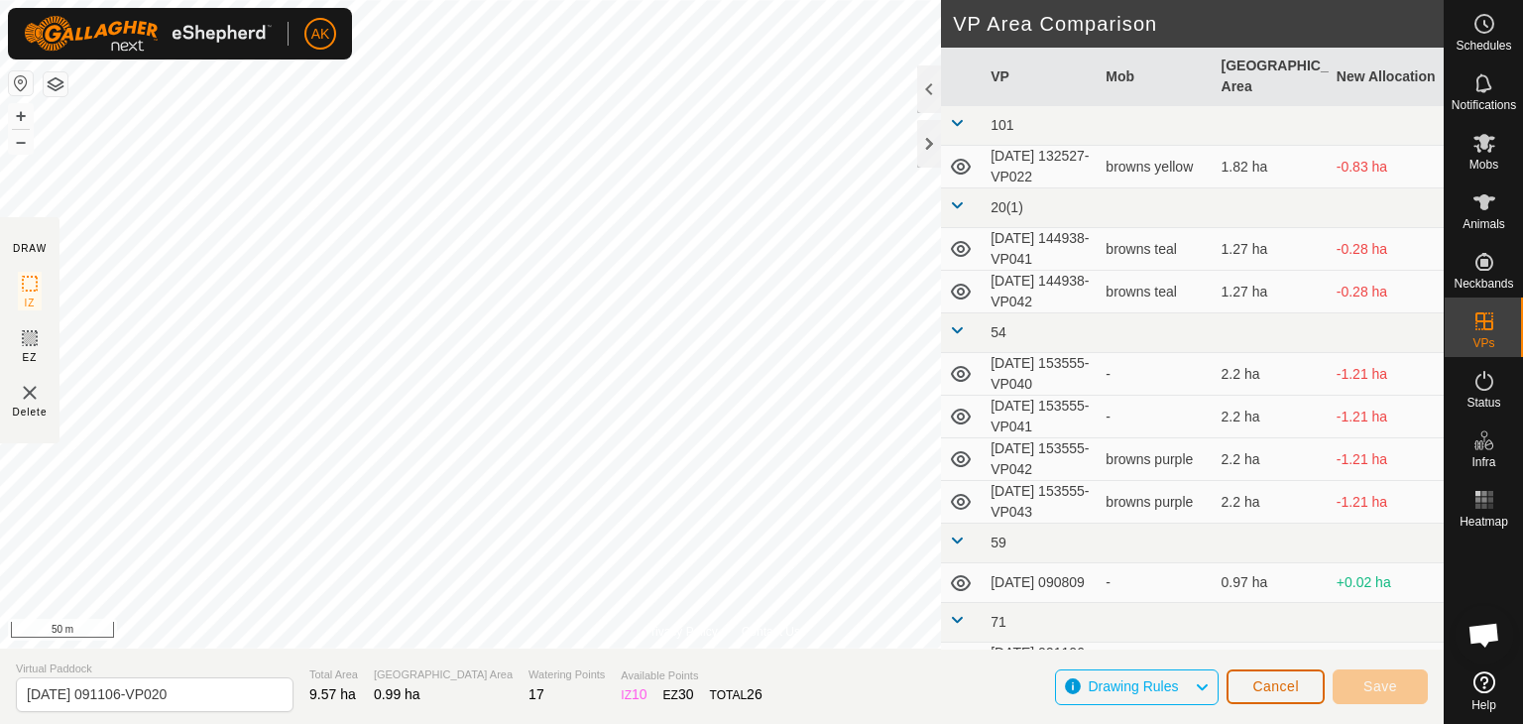
click at [1244, 691] on button "Cancel" at bounding box center [1275, 686] width 98 height 35
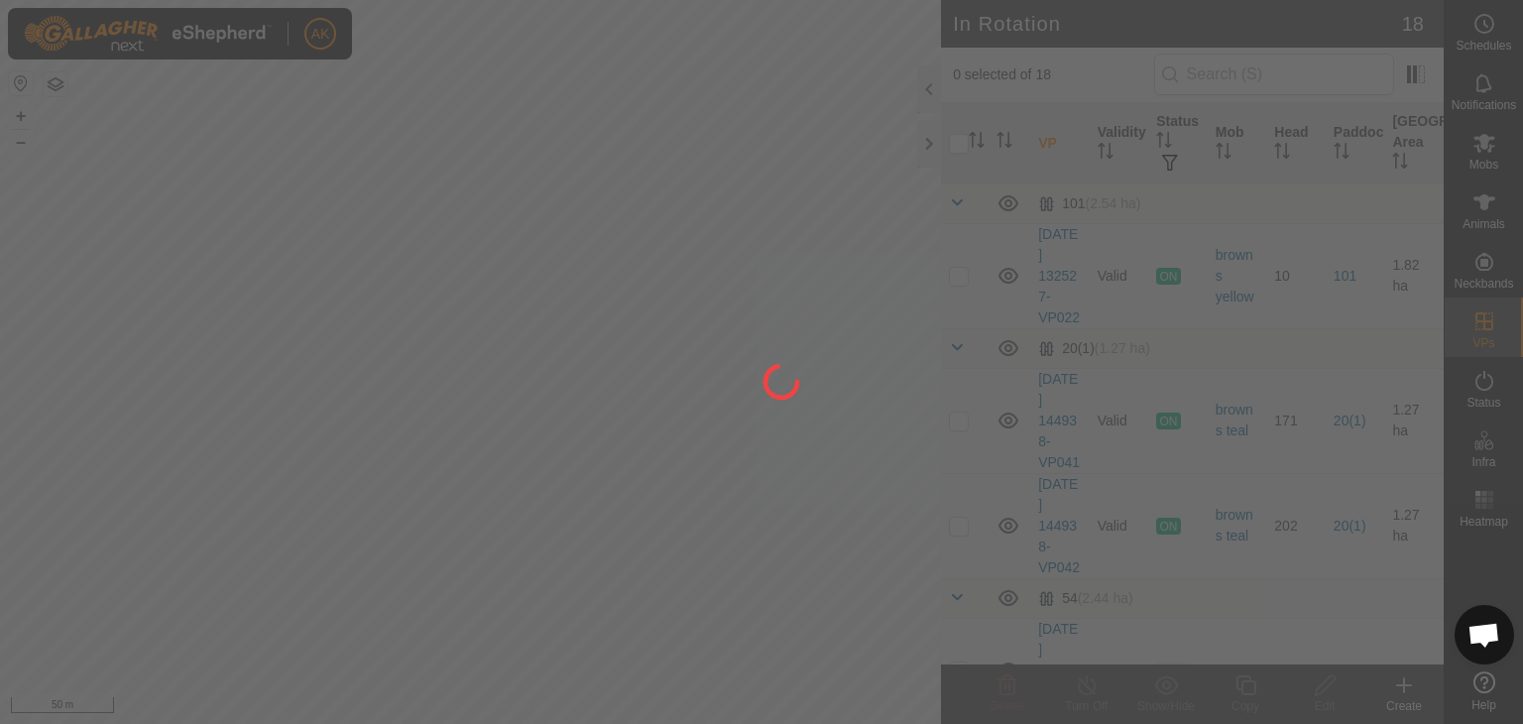
drag, startPoint x: 483, startPoint y: 433, endPoint x: 607, endPoint y: 412, distance: 125.7
click at [607, 412] on div at bounding box center [761, 362] width 1523 height 724
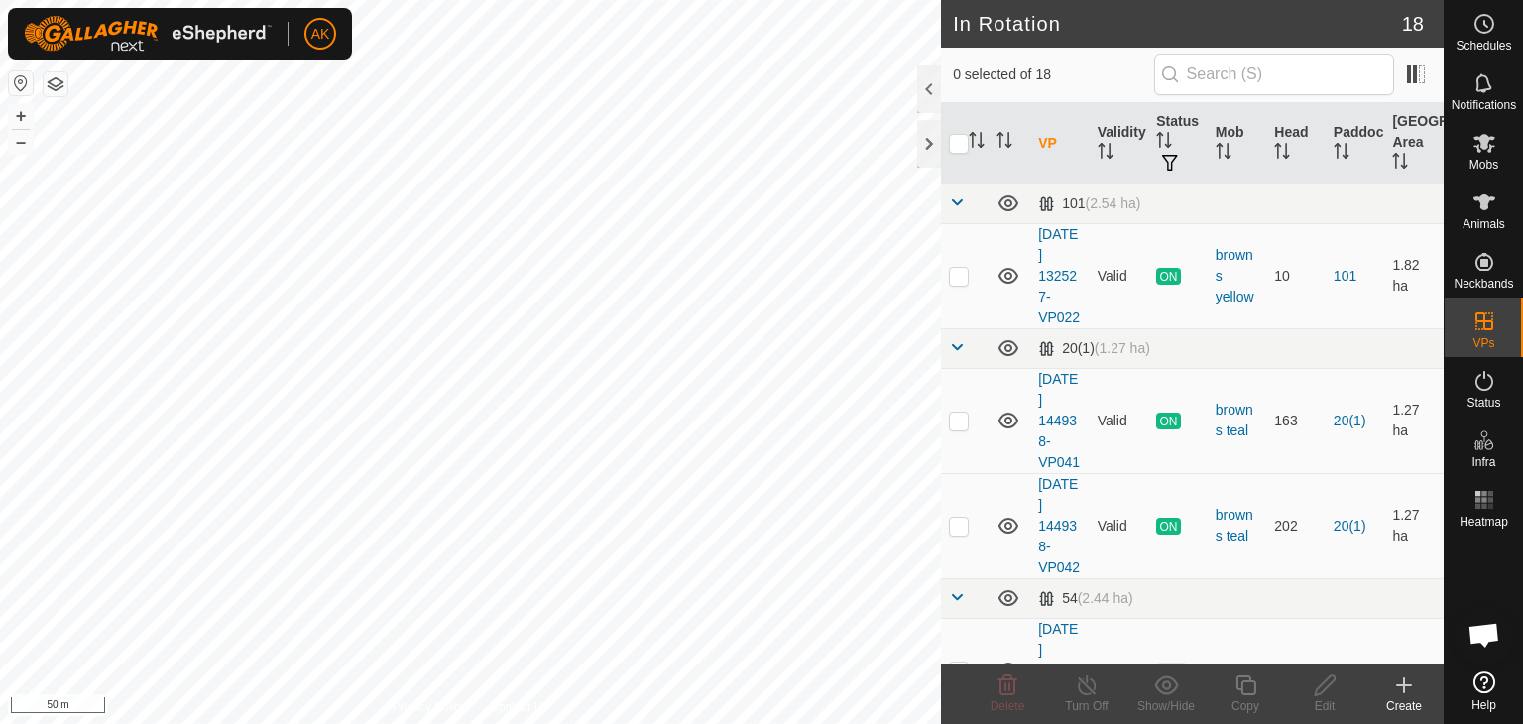
checkbox input "true"
click at [1240, 685] on icon at bounding box center [1245, 685] width 25 height 24
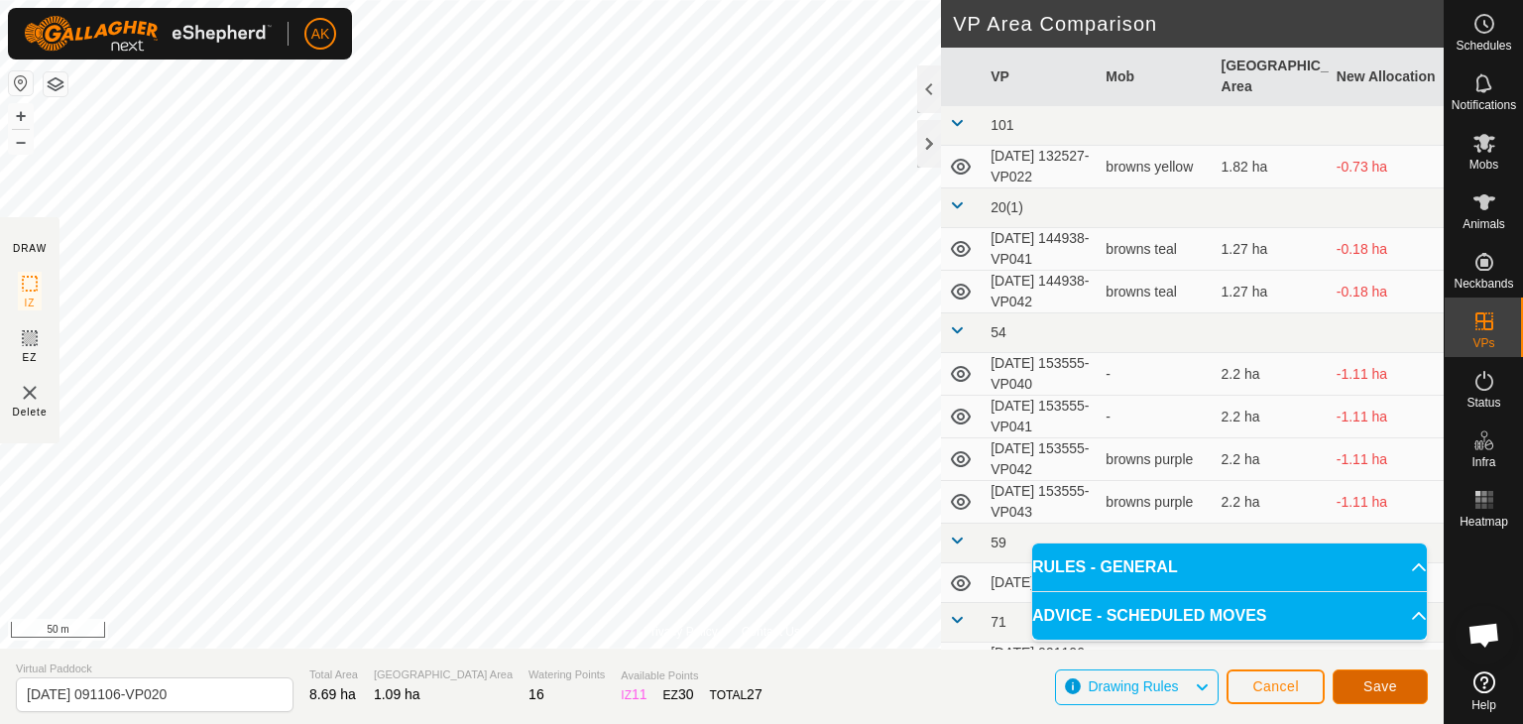
click at [1393, 695] on button "Save" at bounding box center [1379, 686] width 95 height 35
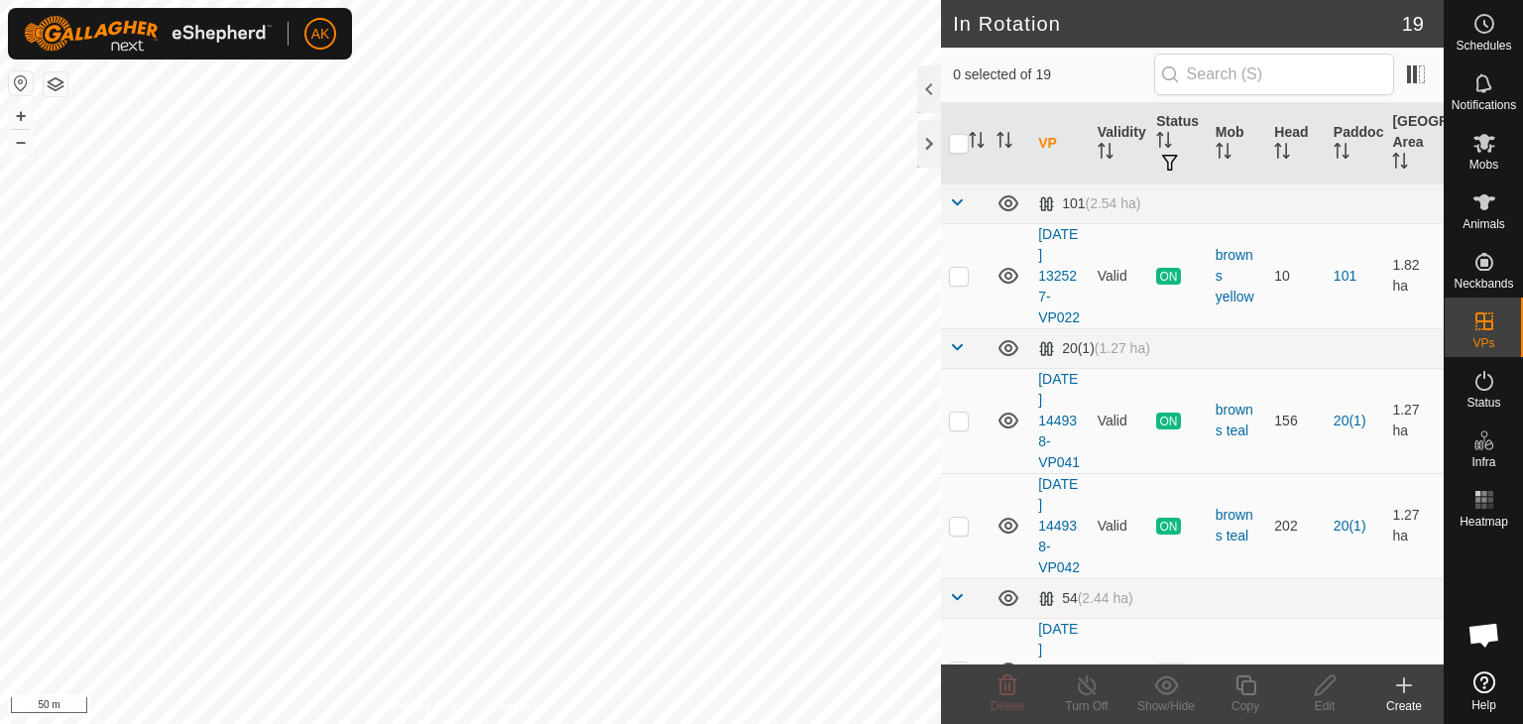
checkbox input "true"
checkbox input "false"
checkbox input "true"
checkbox input "false"
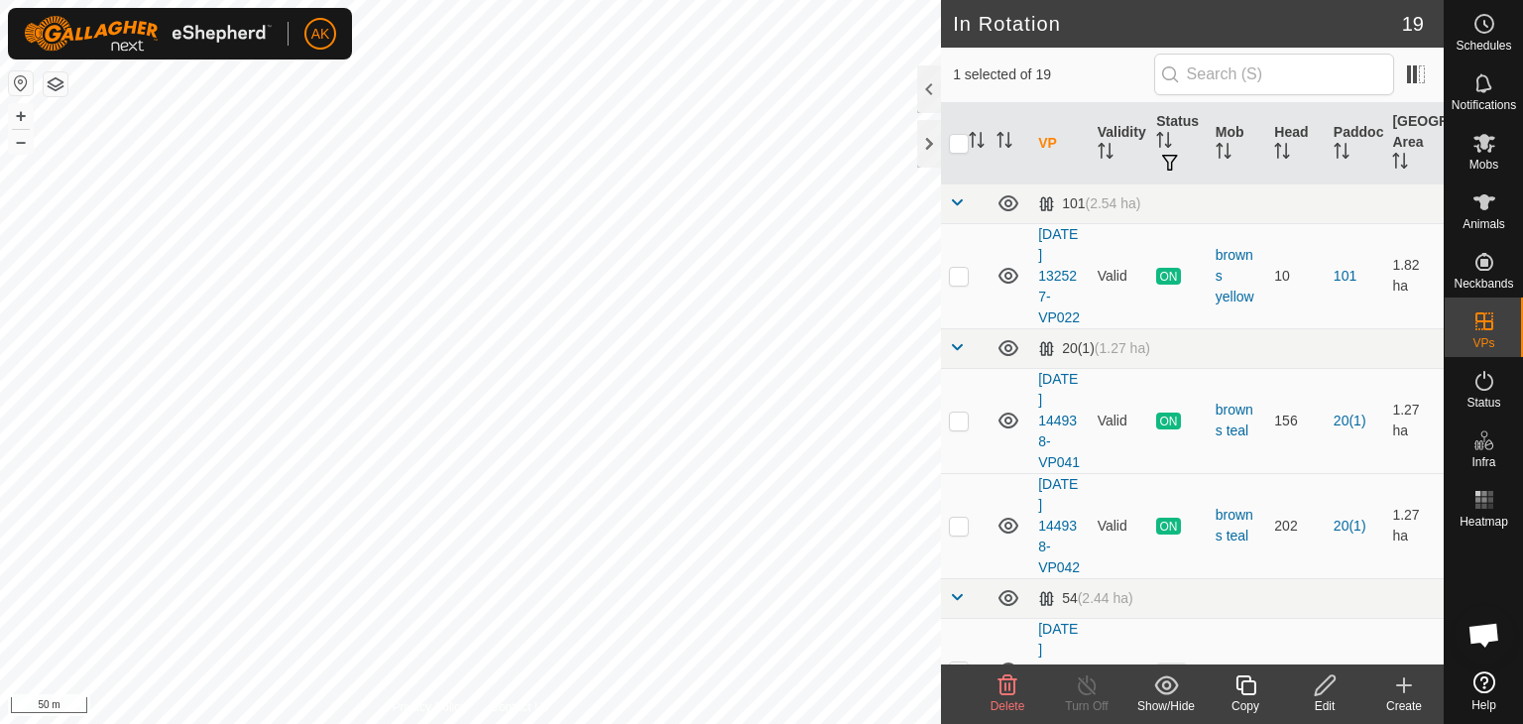
checkbox input "false"
checkbox input "true"
checkbox input "false"
checkbox input "true"
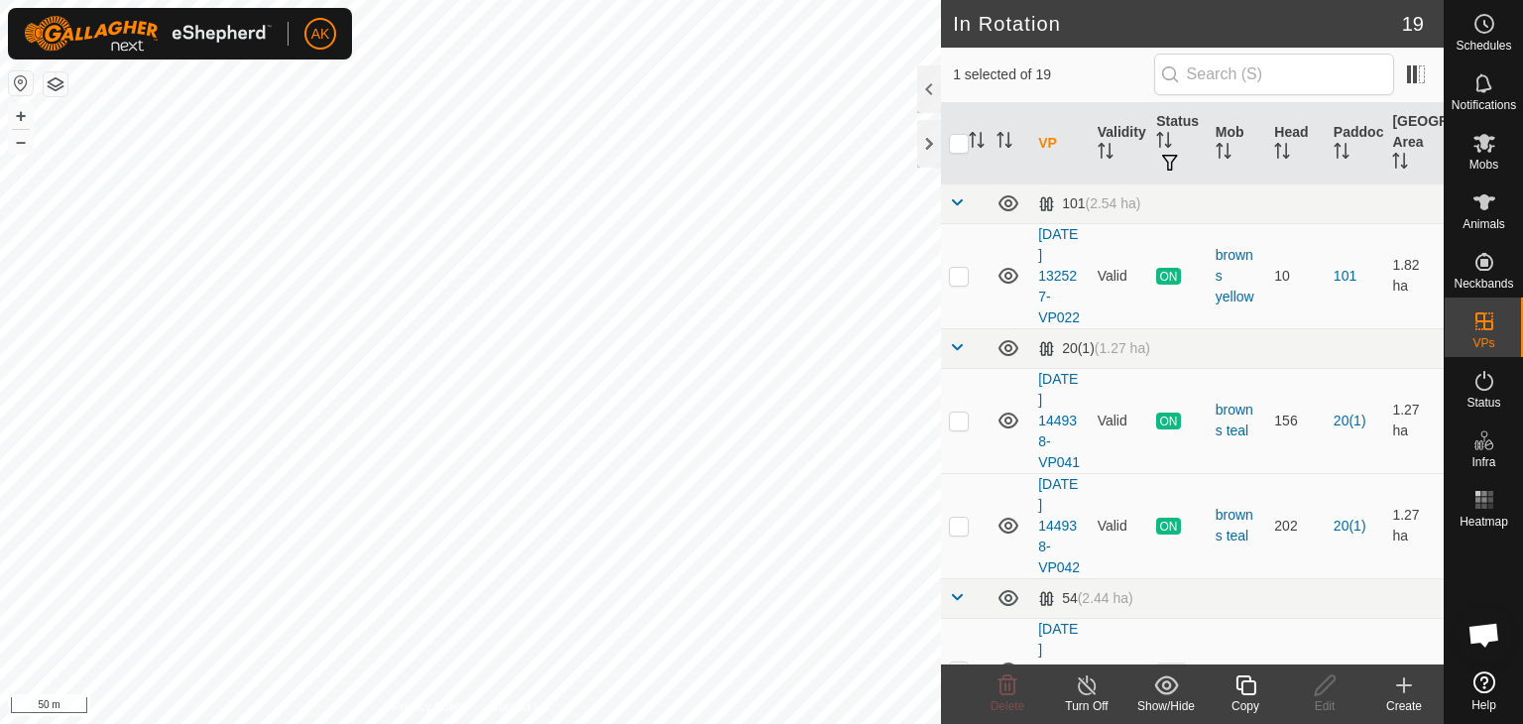
checkbox input "false"
checkbox input "true"
click at [1247, 691] on icon at bounding box center [1245, 685] width 25 height 24
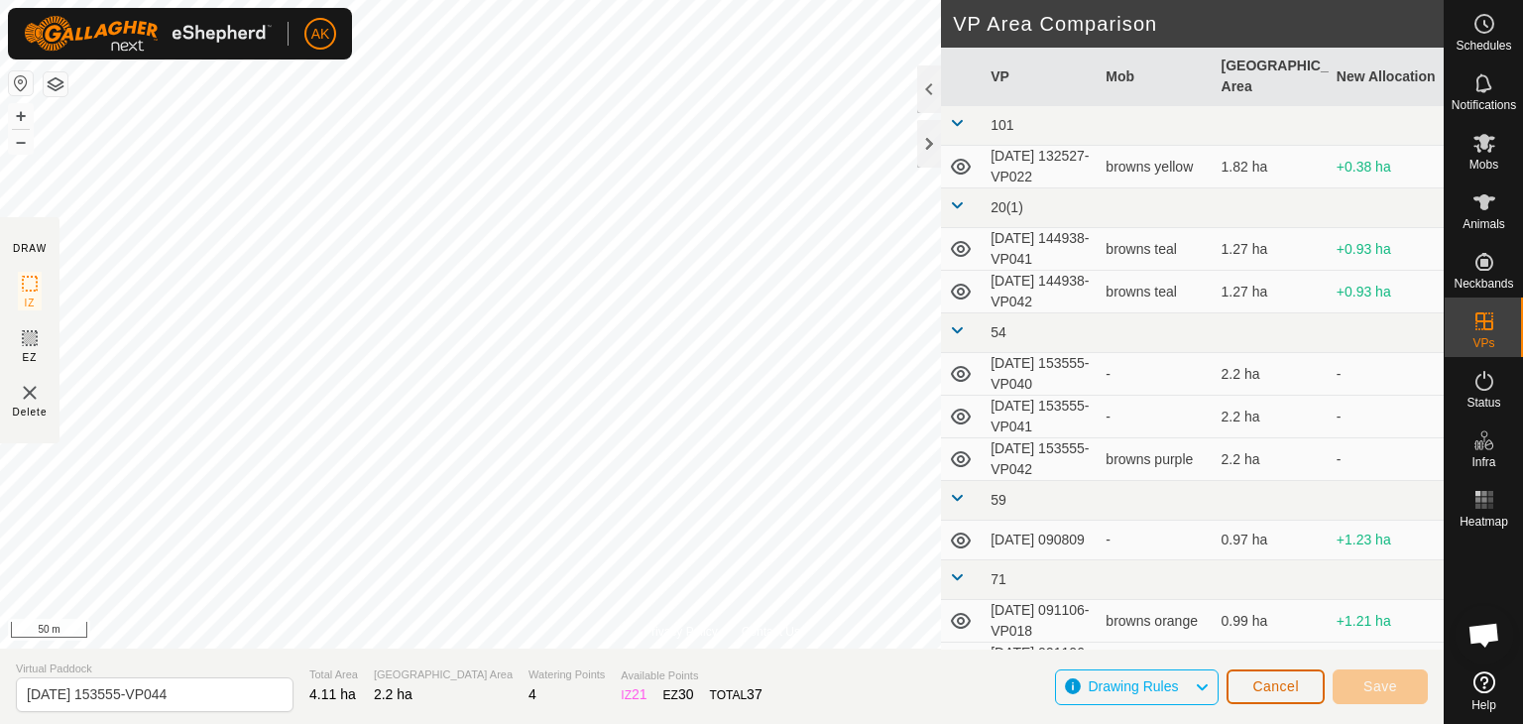
click at [1271, 697] on button "Cancel" at bounding box center [1275, 686] width 98 height 35
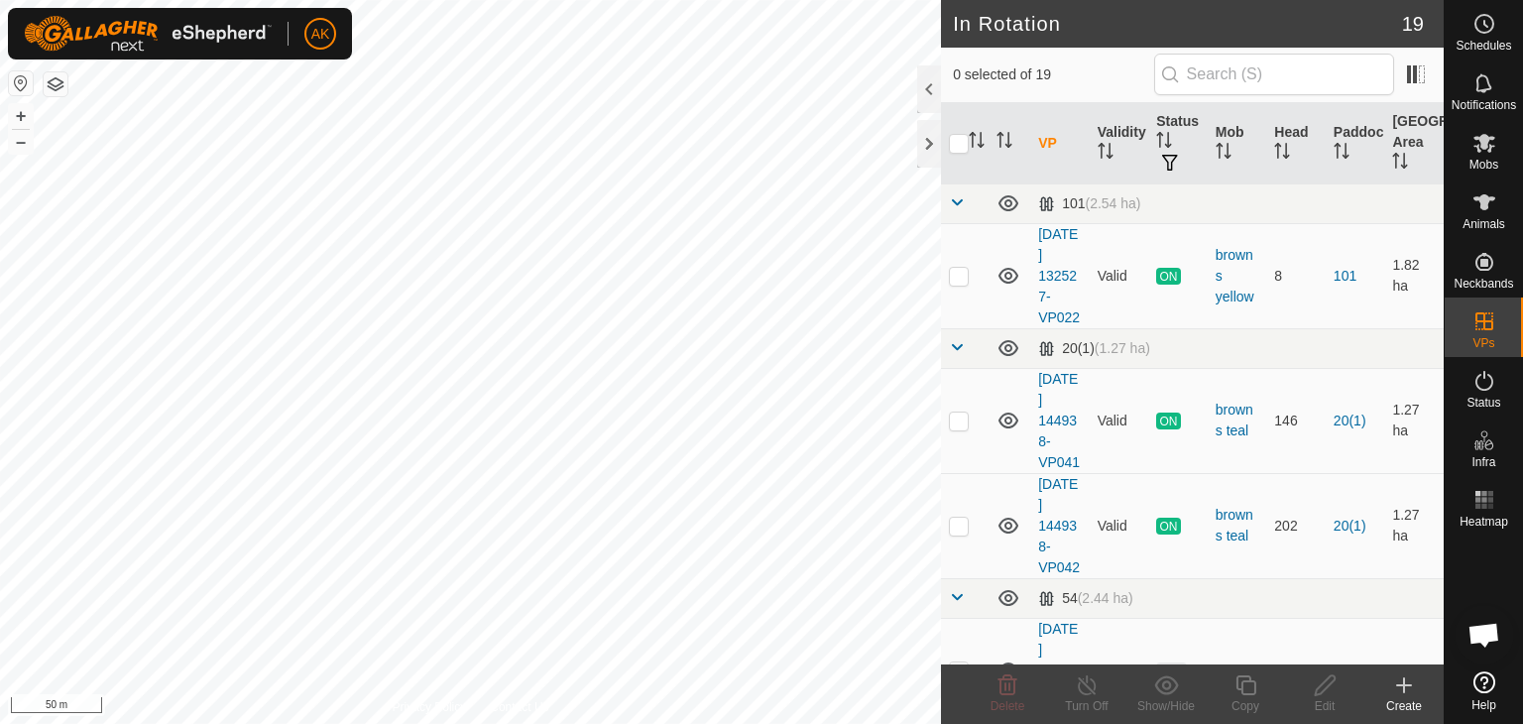
checkbox input "true"
click at [1240, 677] on icon at bounding box center [1245, 685] width 25 height 24
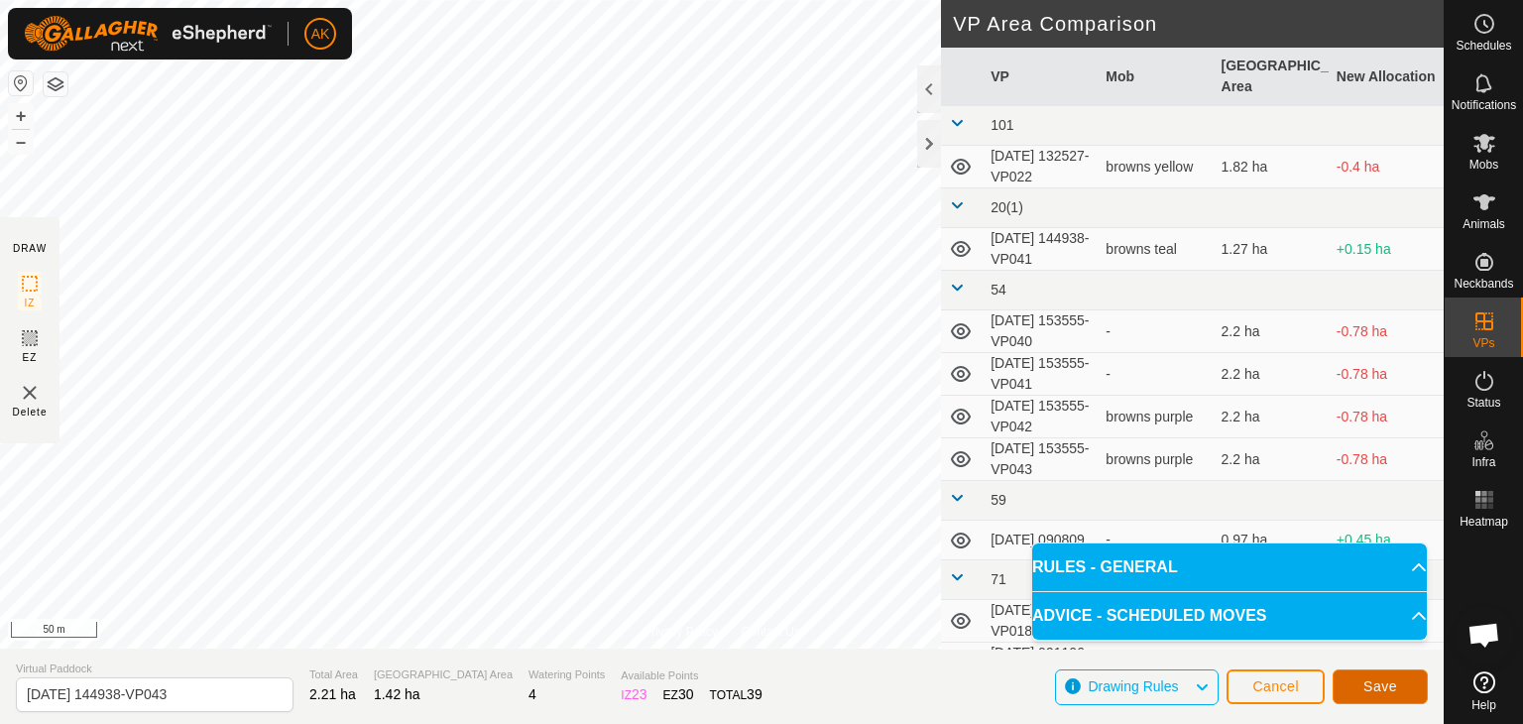
click at [1376, 687] on span "Save" at bounding box center [1380, 686] width 34 height 16
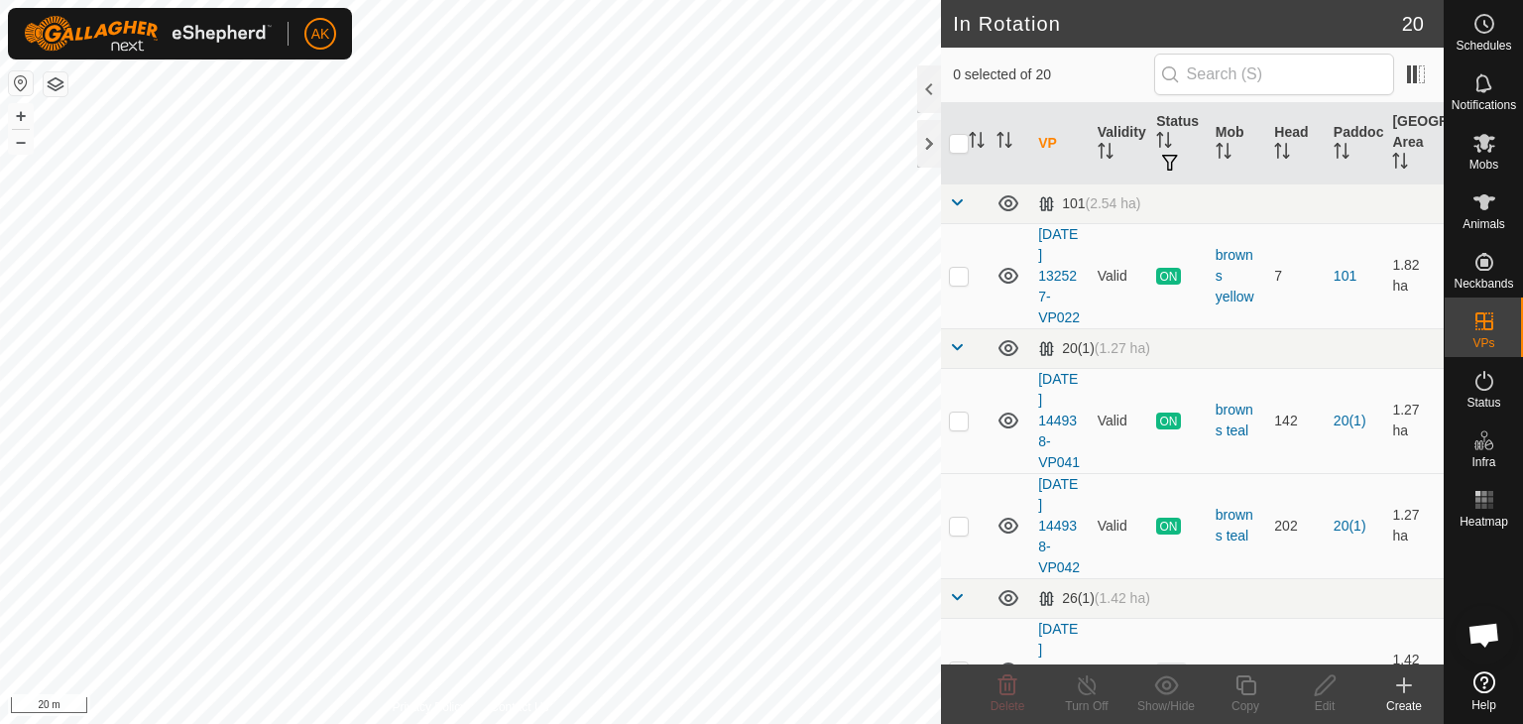
checkbox input "true"
click at [1242, 687] on icon at bounding box center [1245, 685] width 25 height 24
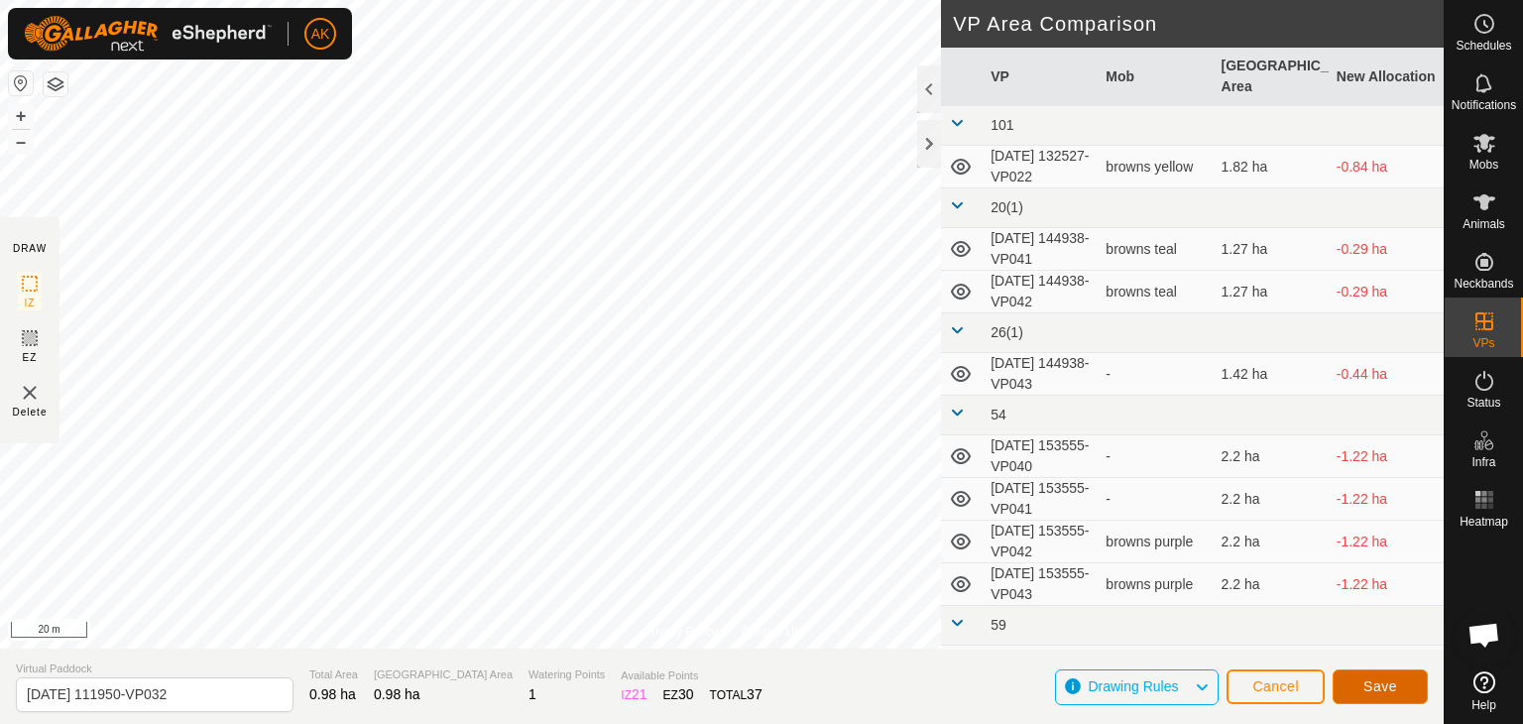
click at [1382, 697] on button "Save" at bounding box center [1379, 686] width 95 height 35
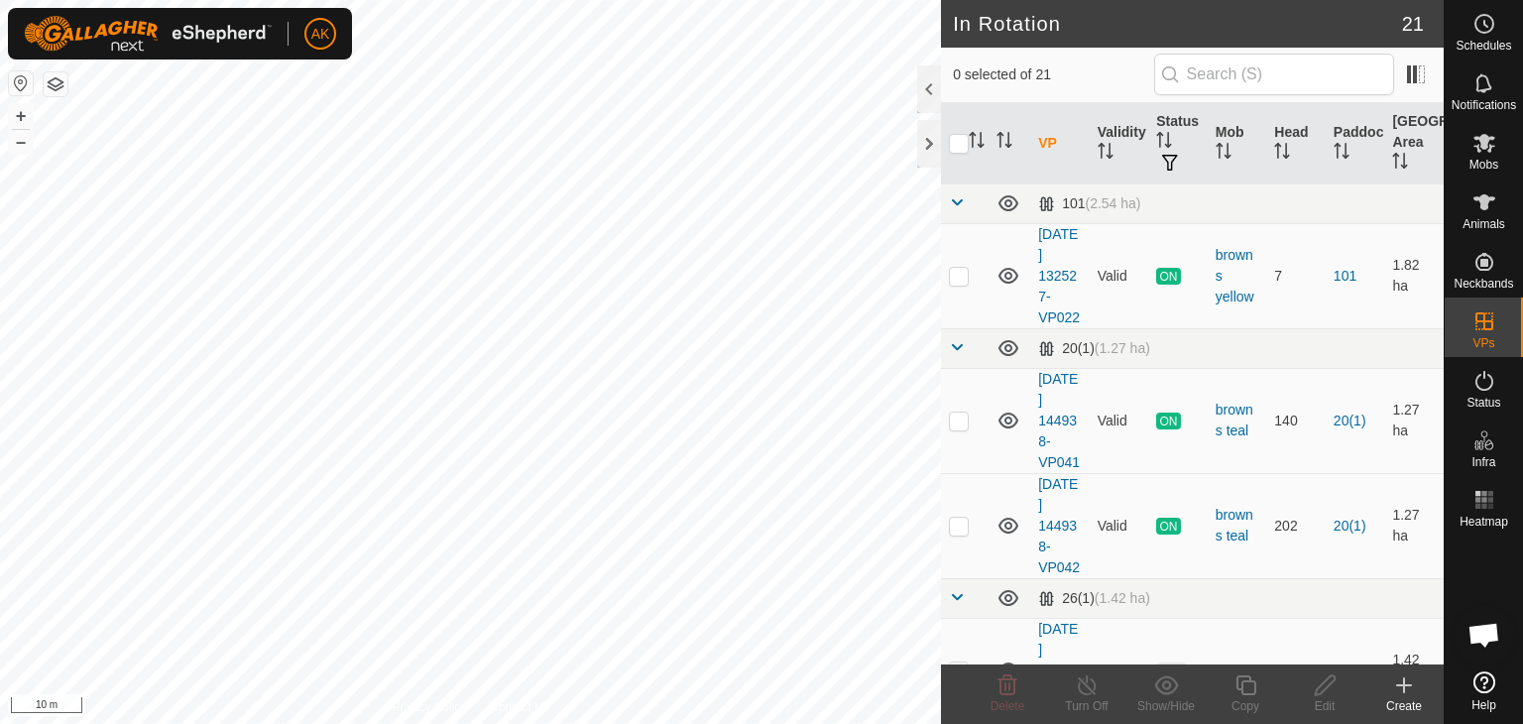
checkbox input "true"
click at [1255, 687] on icon at bounding box center [1245, 685] width 20 height 20
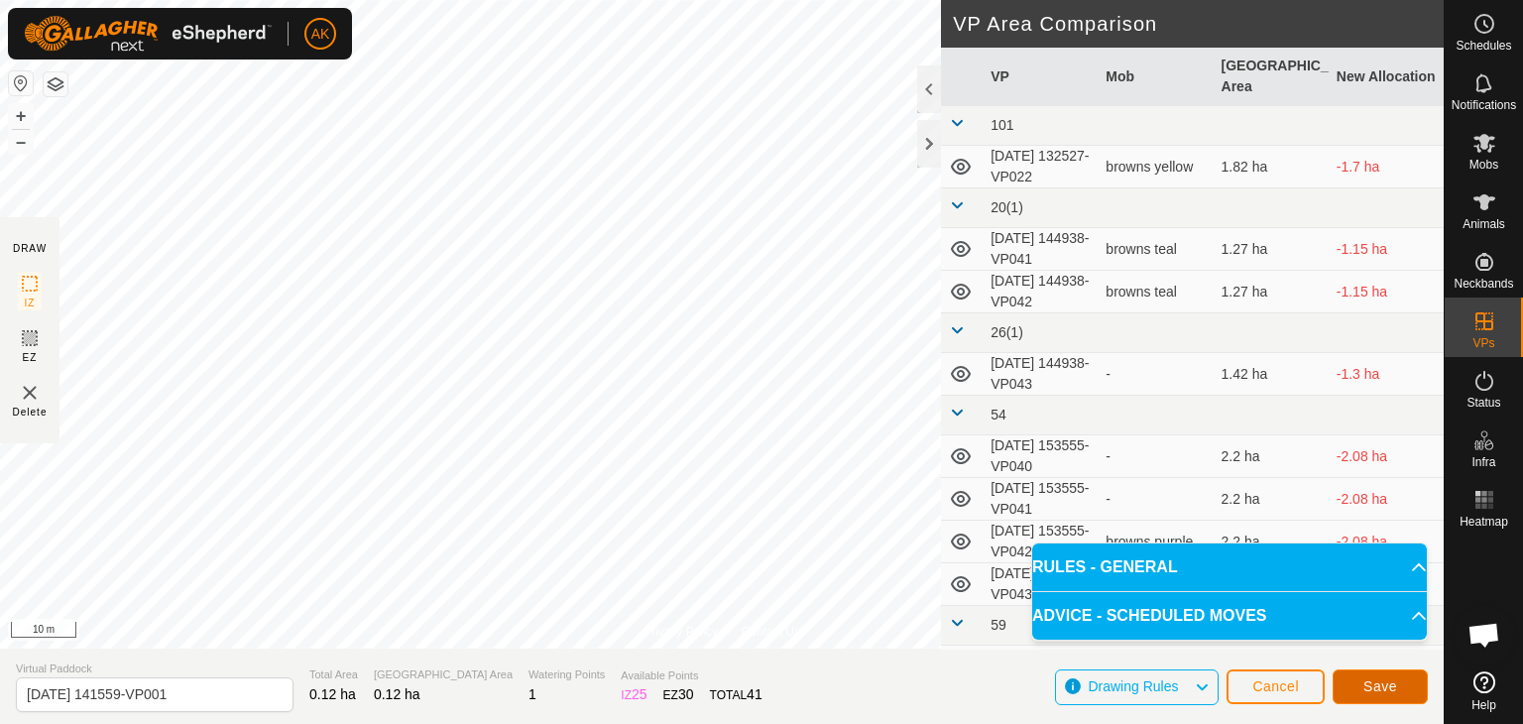
click at [1385, 687] on span "Save" at bounding box center [1380, 686] width 34 height 16
